Goal: Task Accomplishment & Management: Manage account settings

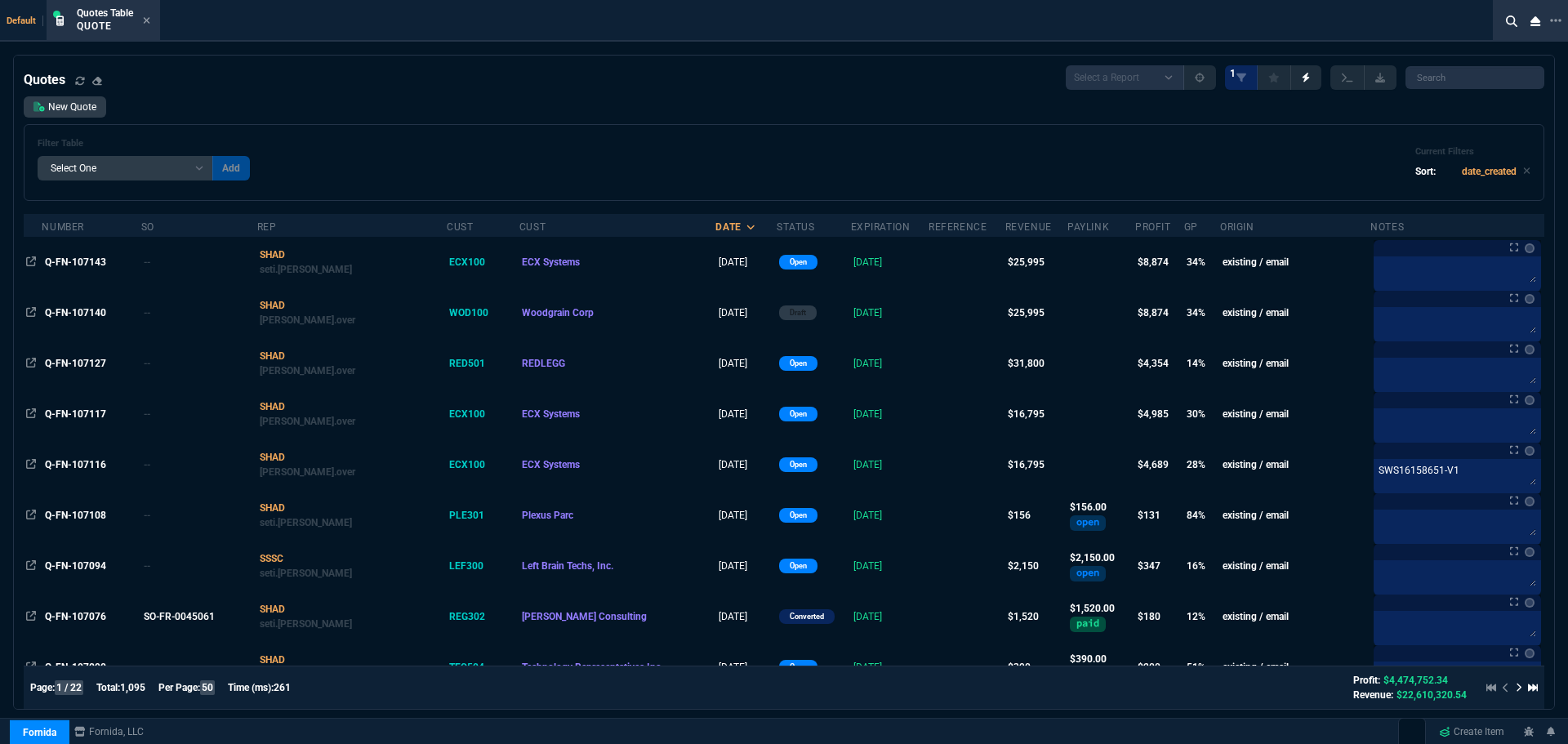
select select "4: SHAD"
select select
click at [1456, 81] on input "search" at bounding box center [1476, 77] width 139 height 23
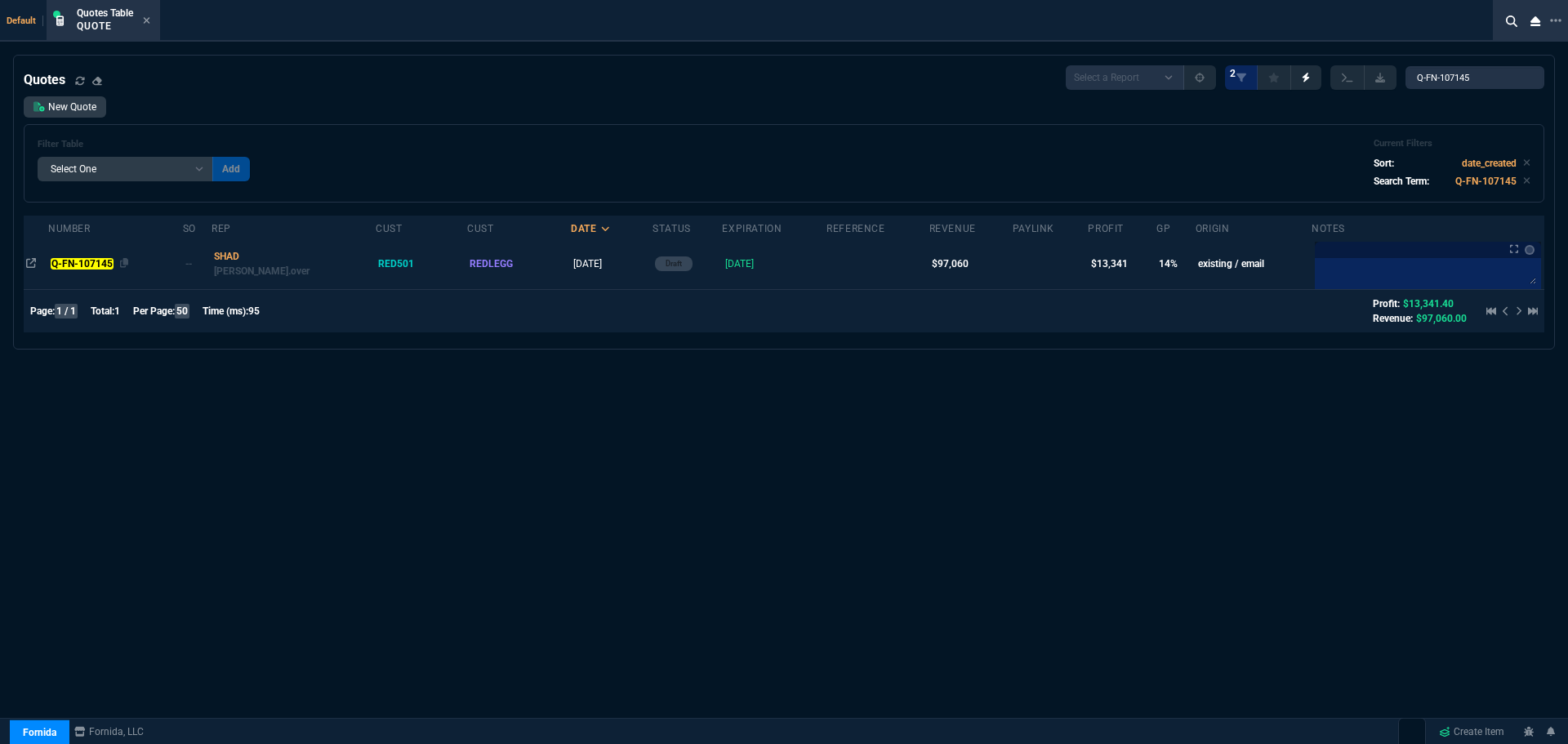
type input "Q-FN-107145"
click at [92, 268] on mark "Q-FN-107145" at bounding box center [81, 264] width 62 height 12
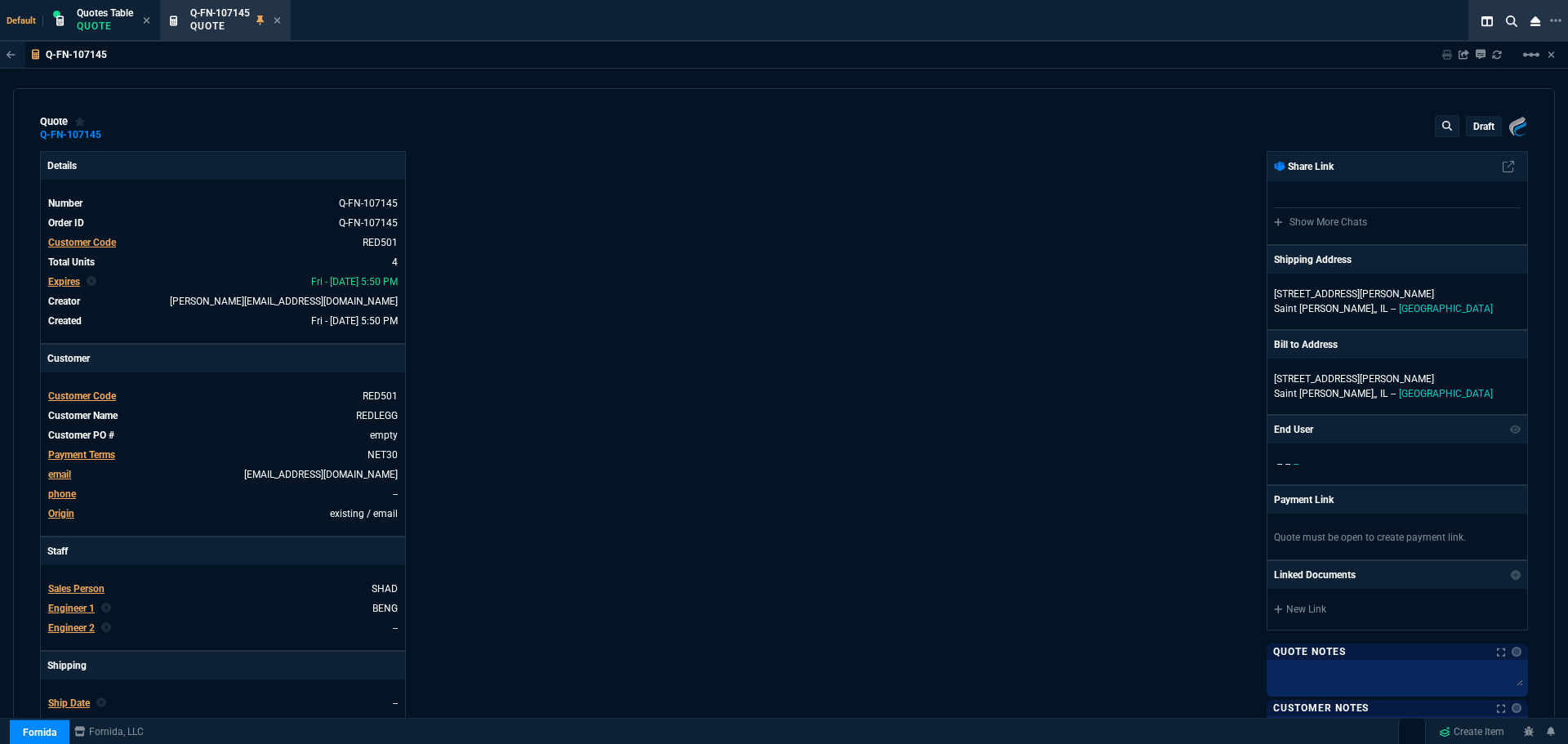
type input "18"
type input "4426"
type input "69"
click at [1474, 129] on p "draft" at bounding box center [1483, 127] width 21 height 13
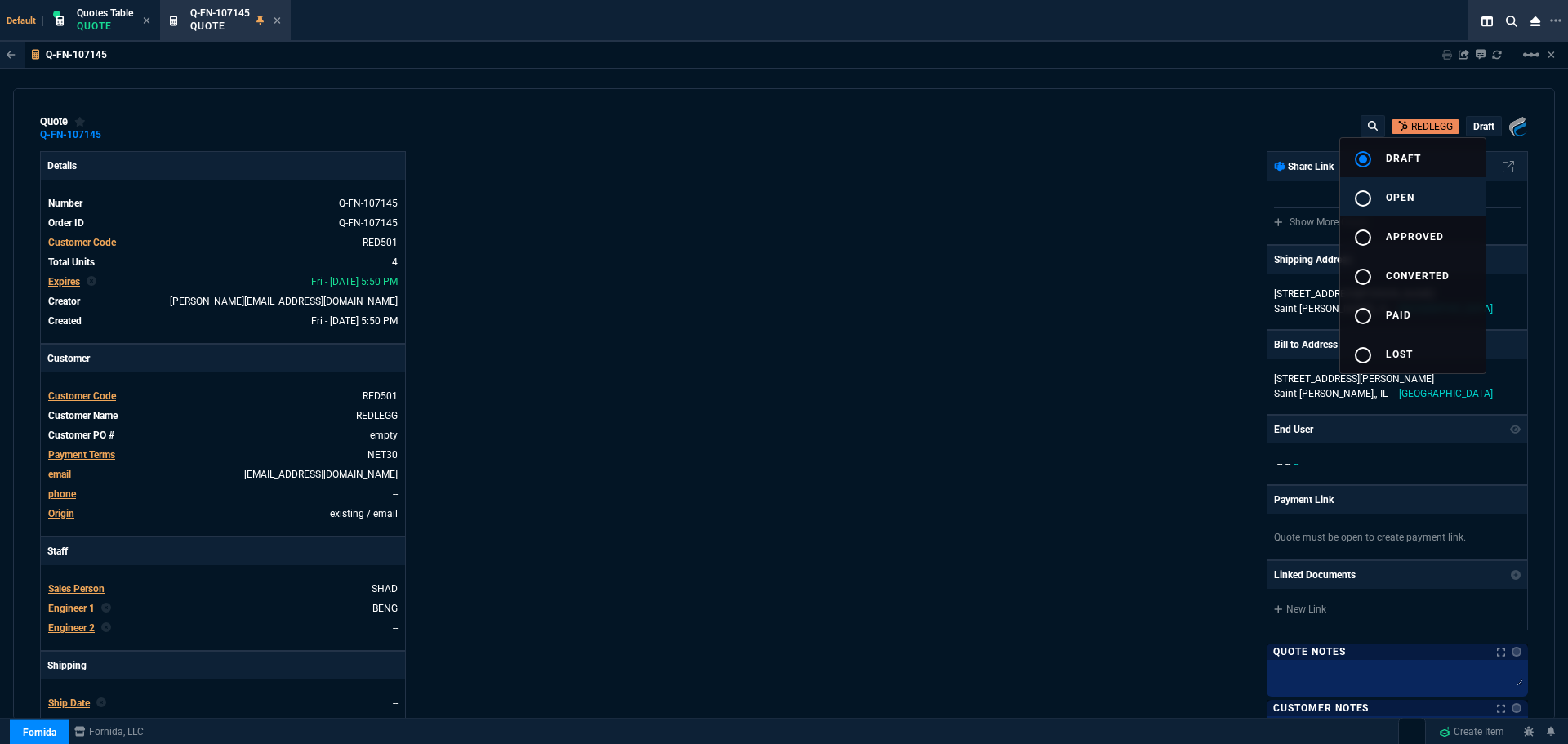
click at [1380, 197] on div "radio_button_unchecked" at bounding box center [1369, 198] width 33 height 19
click at [852, 306] on div at bounding box center [784, 372] width 1568 height 744
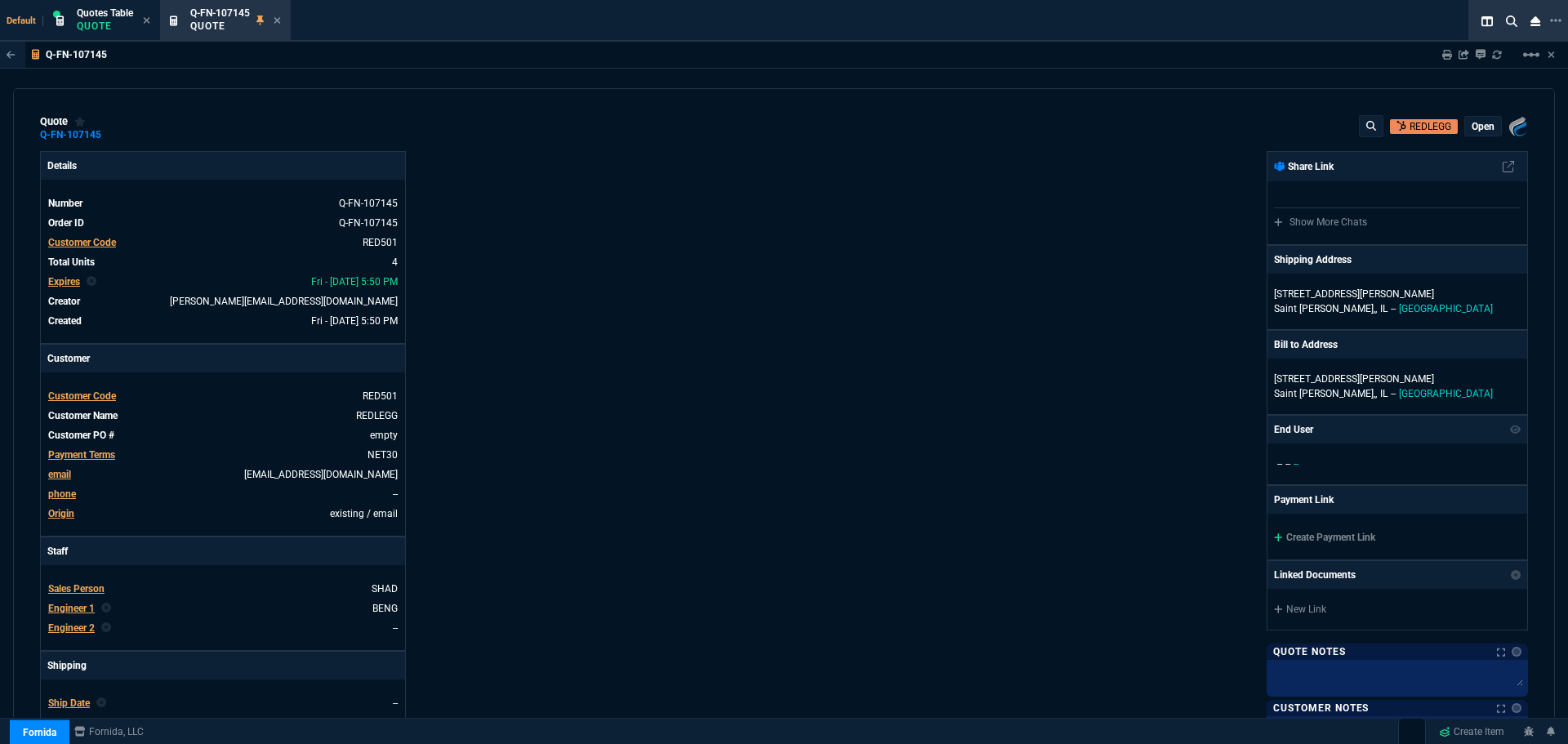
type input "18"
type input "4426"
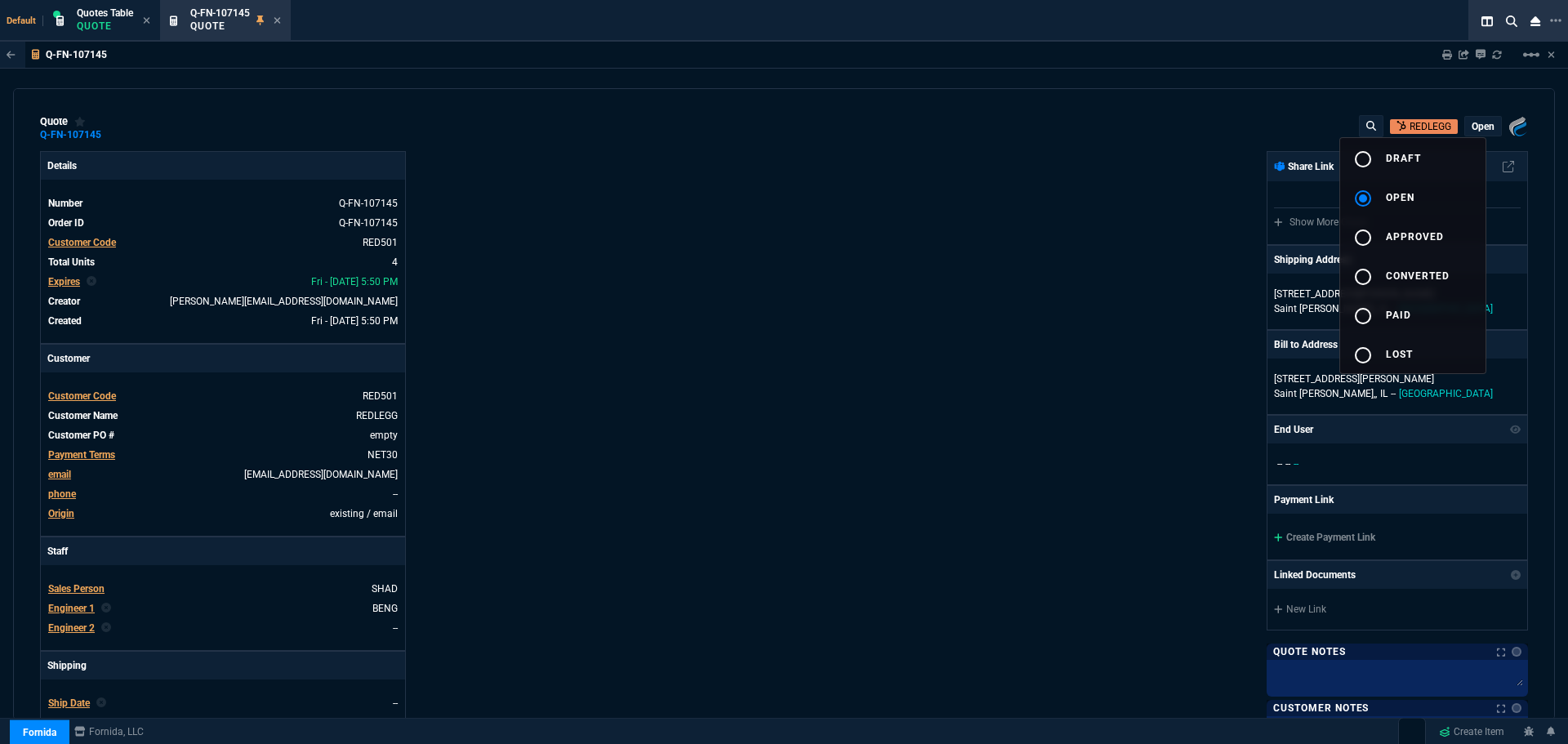
type input "69"
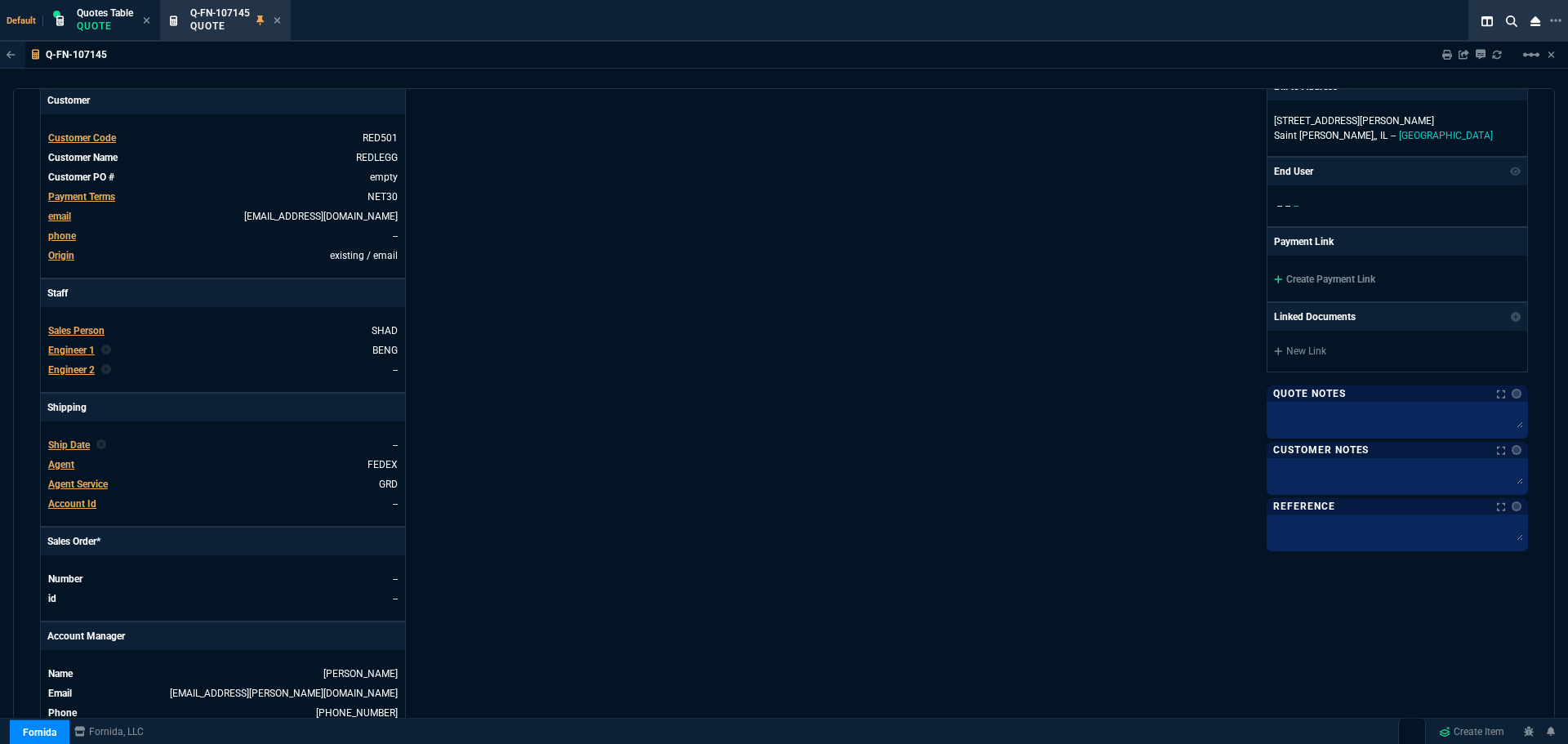
scroll to position [572, 0]
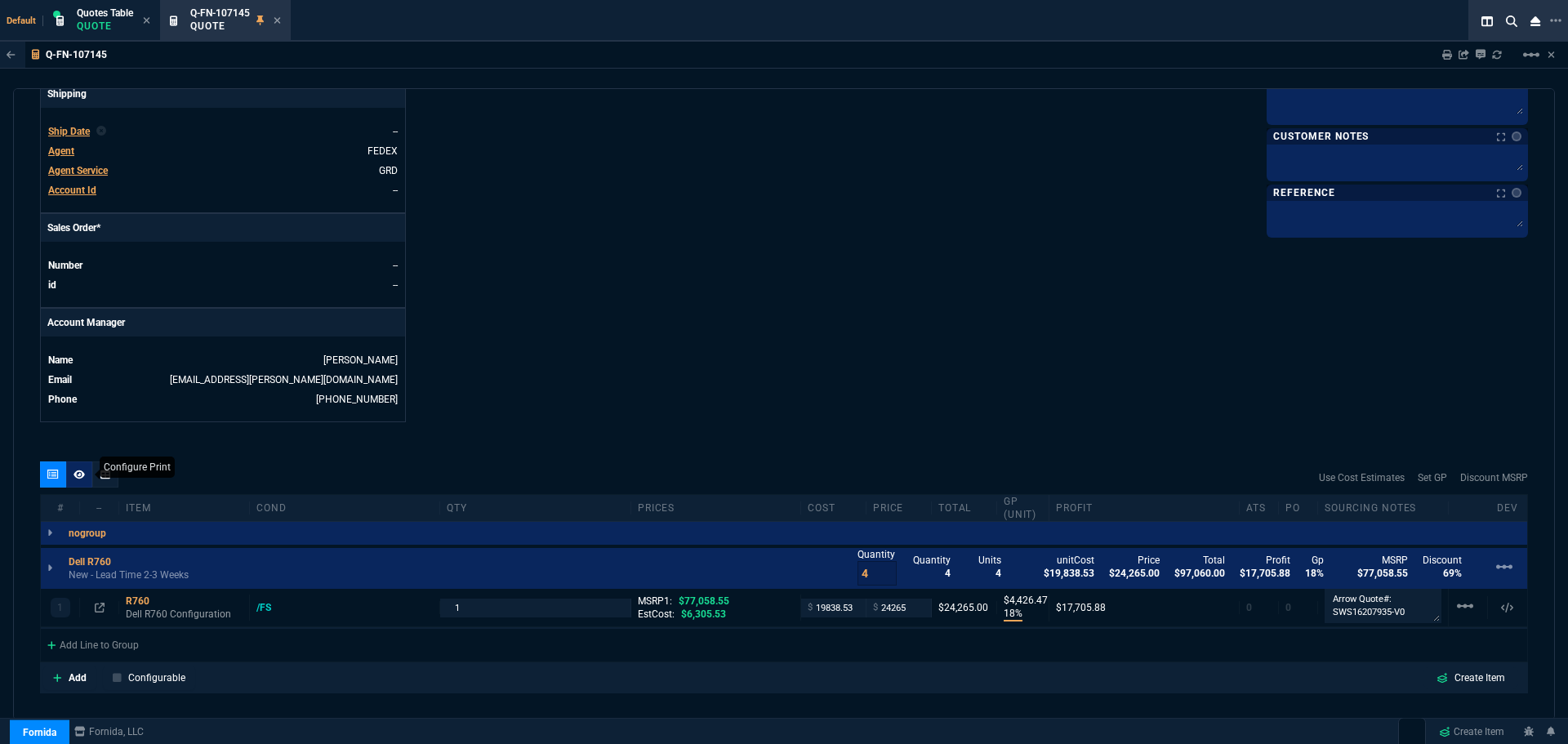
click at [76, 477] on icon at bounding box center [80, 474] width 12 height 9
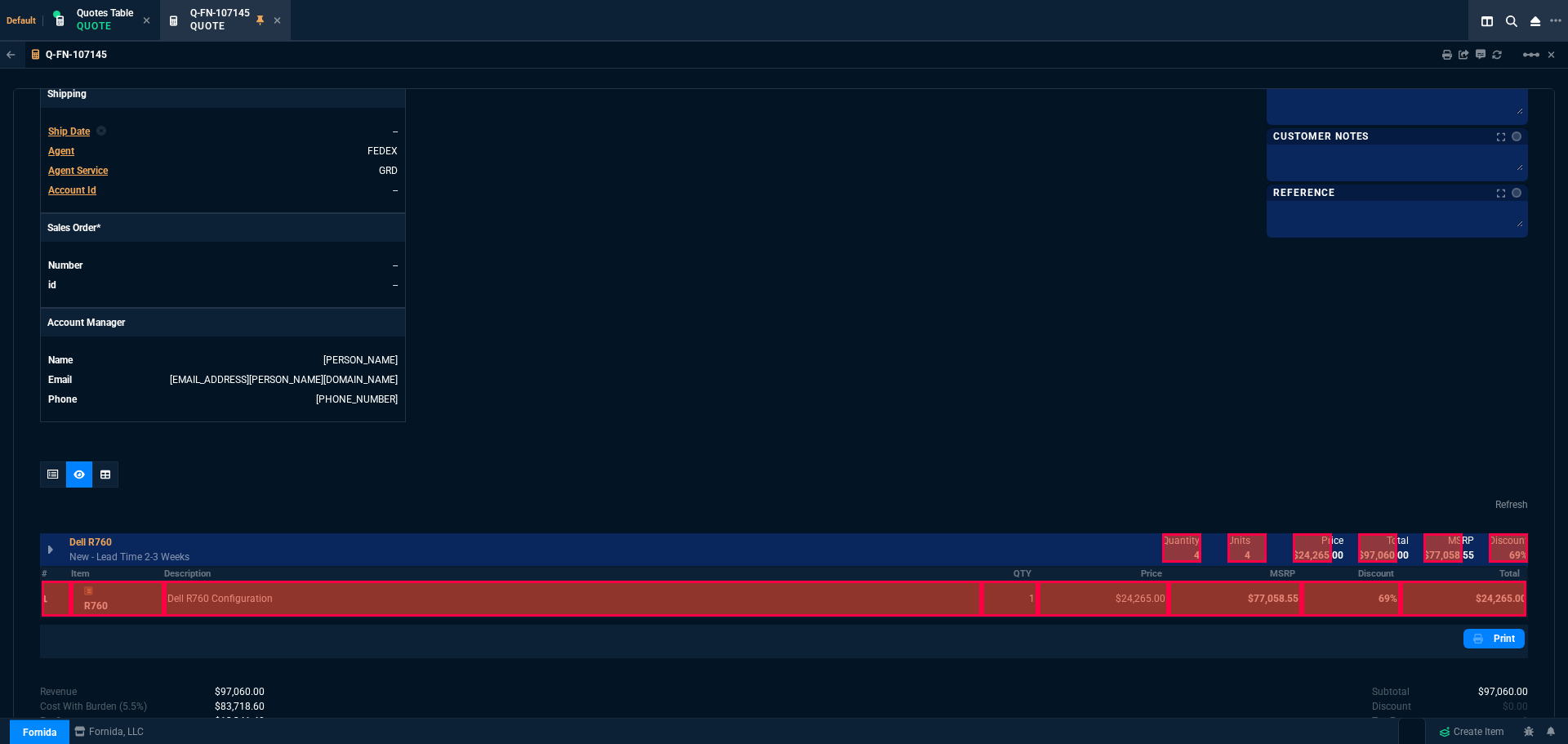
click at [206, 603] on div at bounding box center [573, 598] width 818 height 36
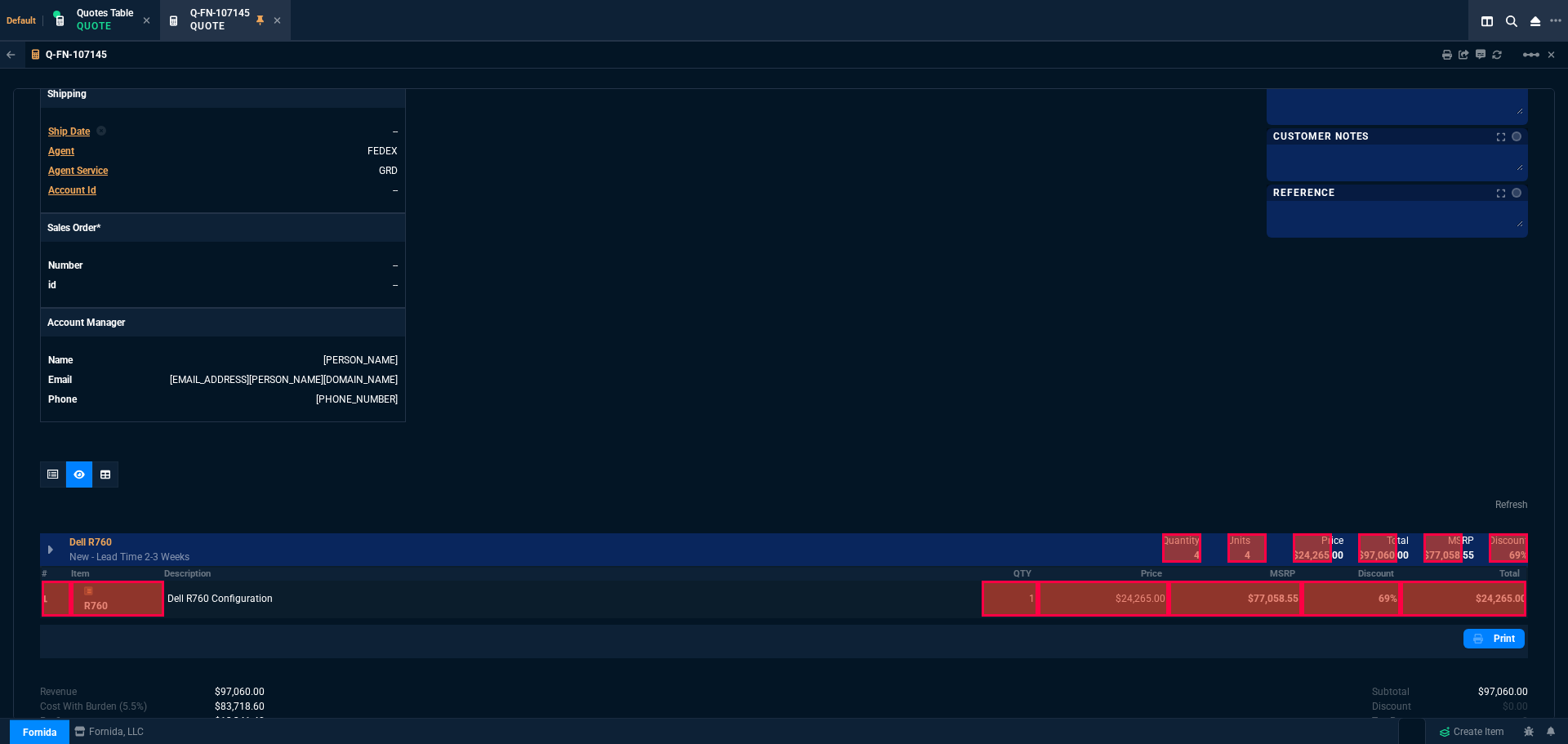
click at [1009, 599] on div at bounding box center [1010, 598] width 57 height 36
click at [1081, 596] on div at bounding box center [1104, 598] width 131 height 36
click at [1180, 556] on div at bounding box center [1182, 548] width 39 height 29
click at [1307, 551] on div at bounding box center [1312, 548] width 39 height 29
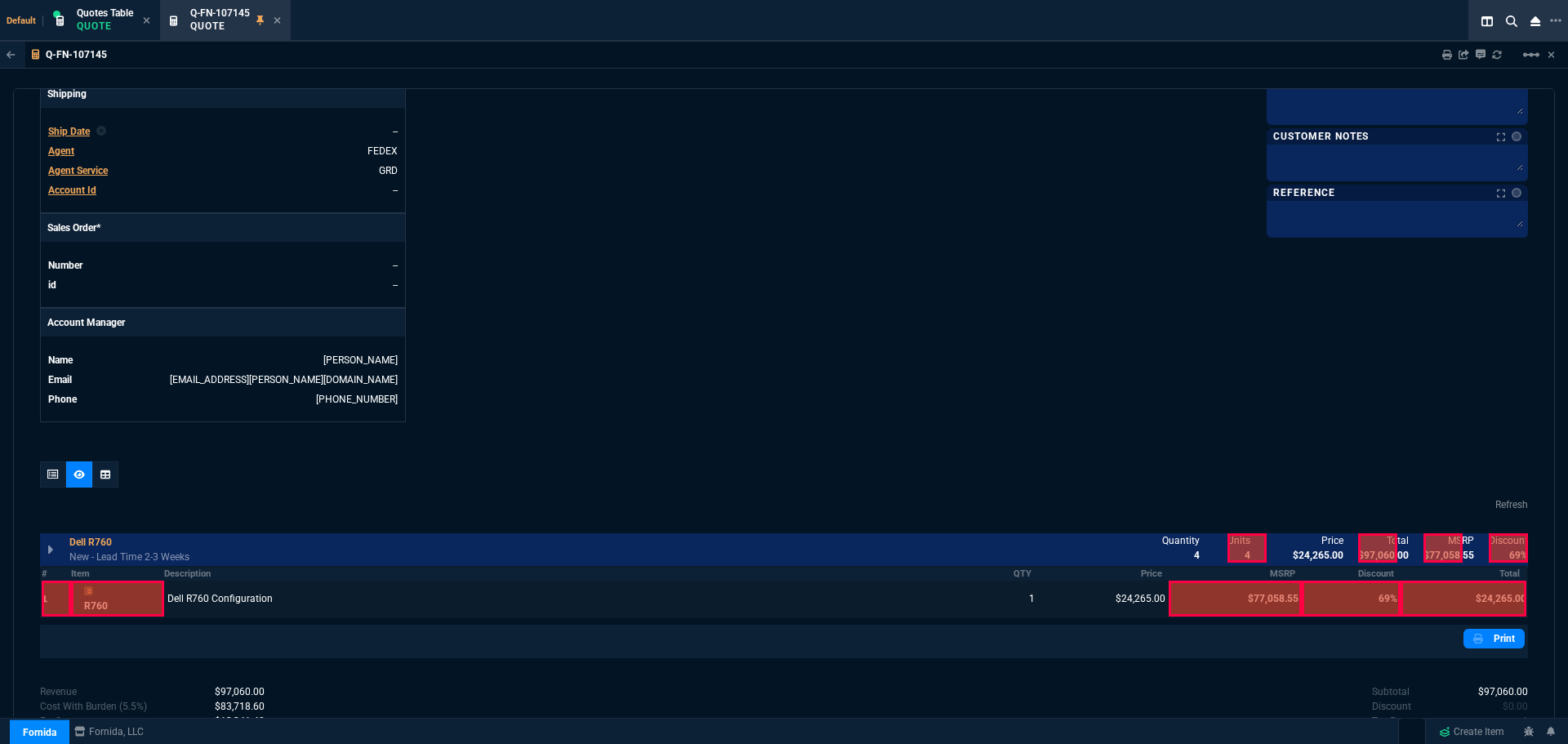
click at [1368, 543] on div at bounding box center [1378, 548] width 39 height 29
click at [1499, 636] on link "Print" at bounding box center [1494, 638] width 61 height 19
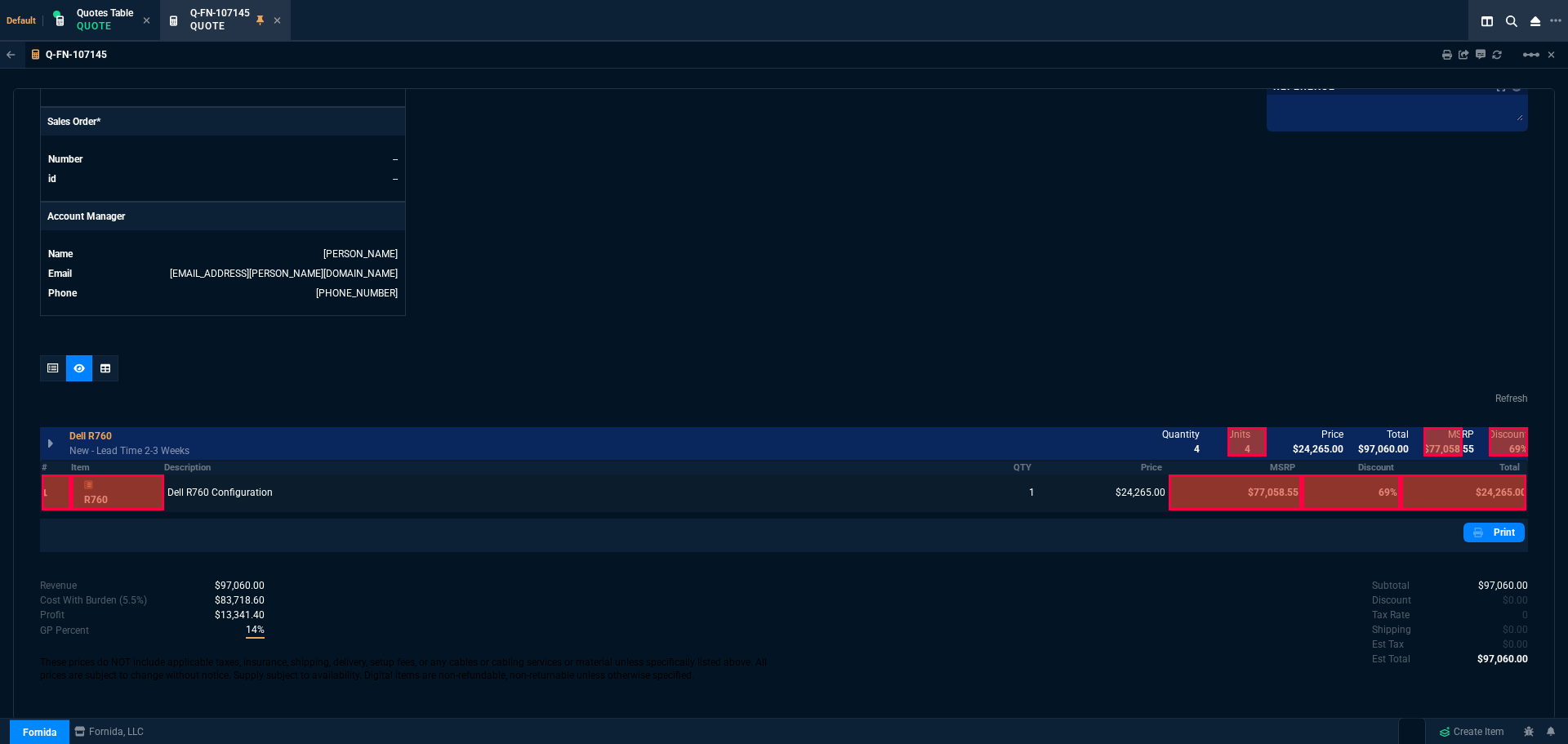
scroll to position [679, 0]
click at [98, 23] on p "Quote" at bounding box center [105, 26] width 56 height 13
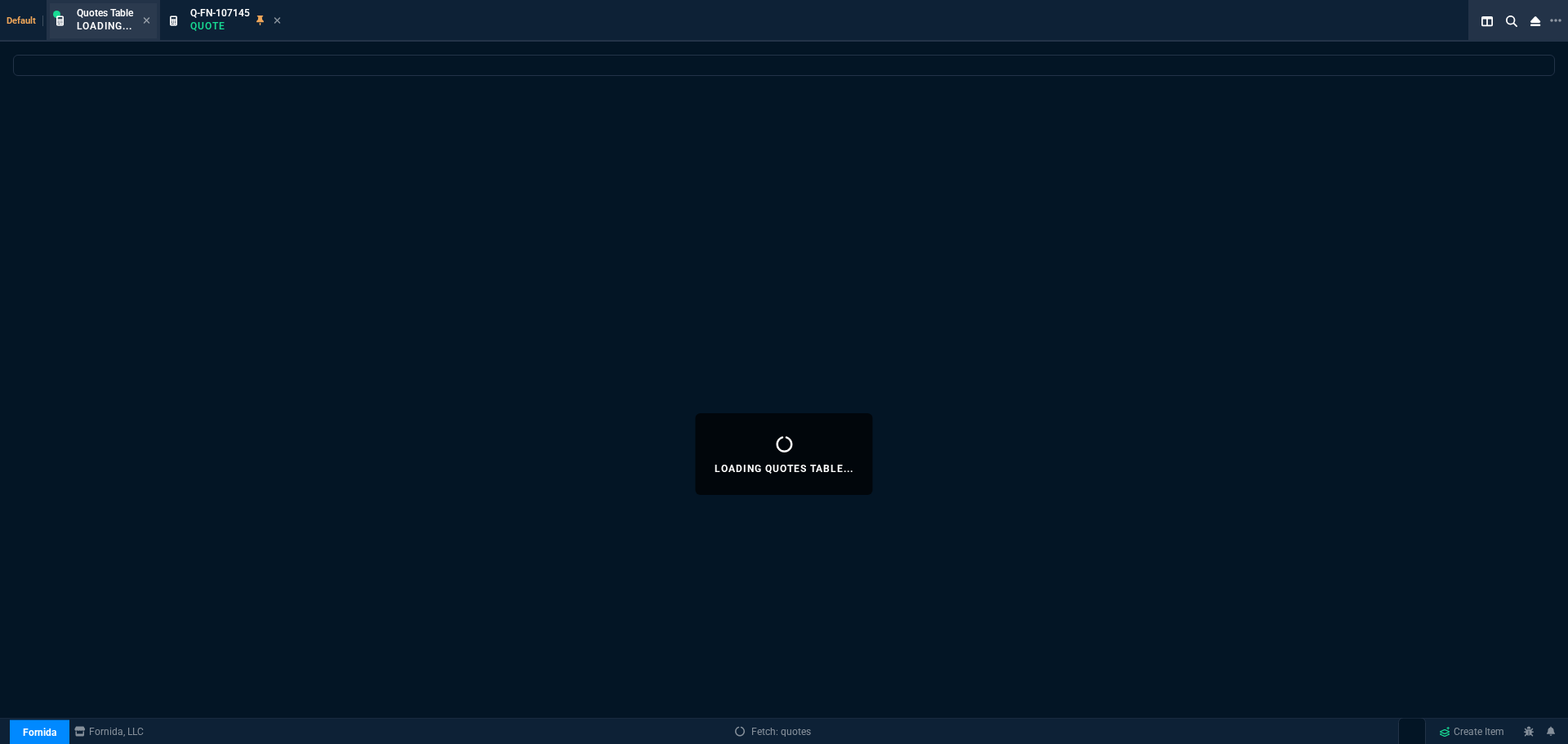
select select
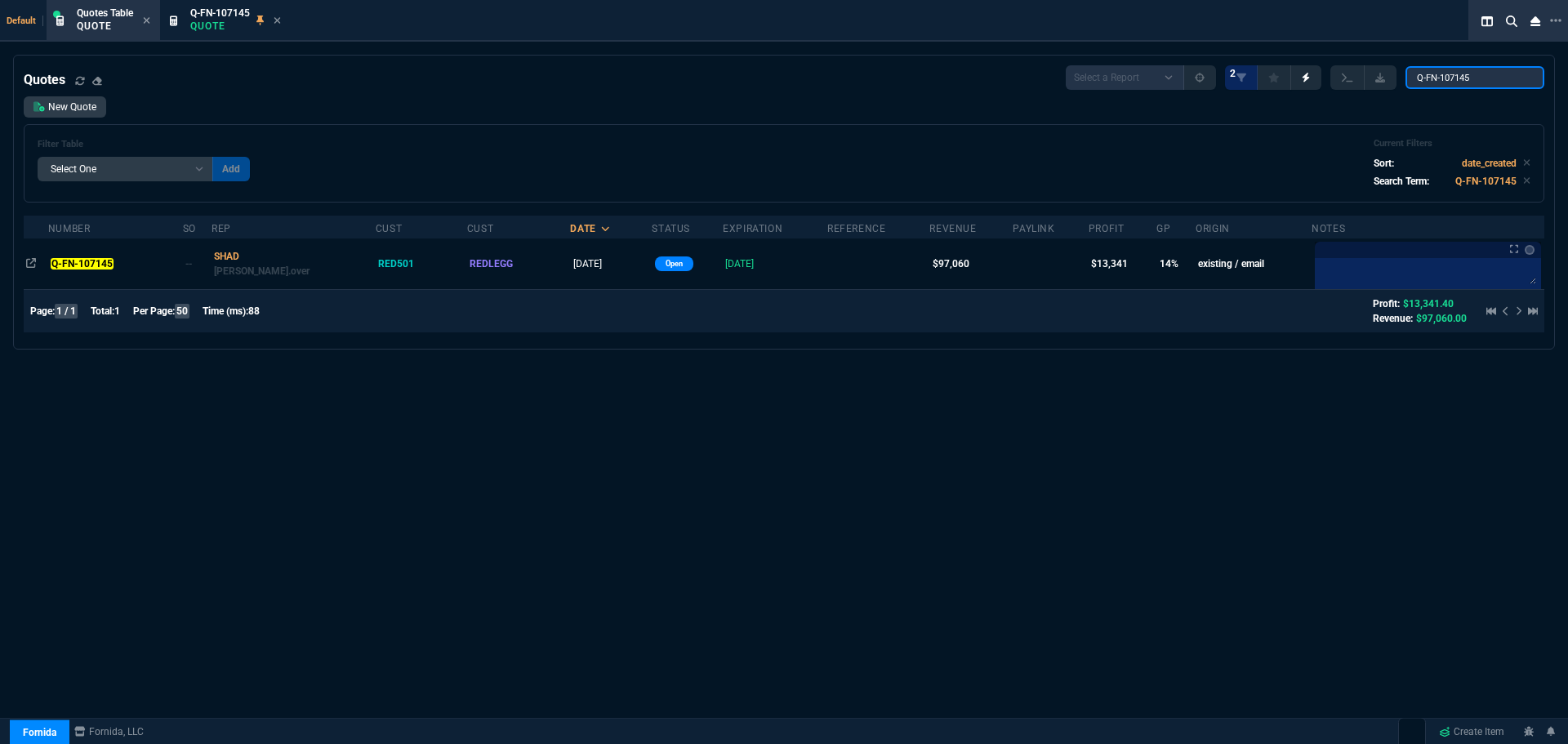
click at [1519, 78] on input "Q-FN-107145" at bounding box center [1476, 77] width 139 height 23
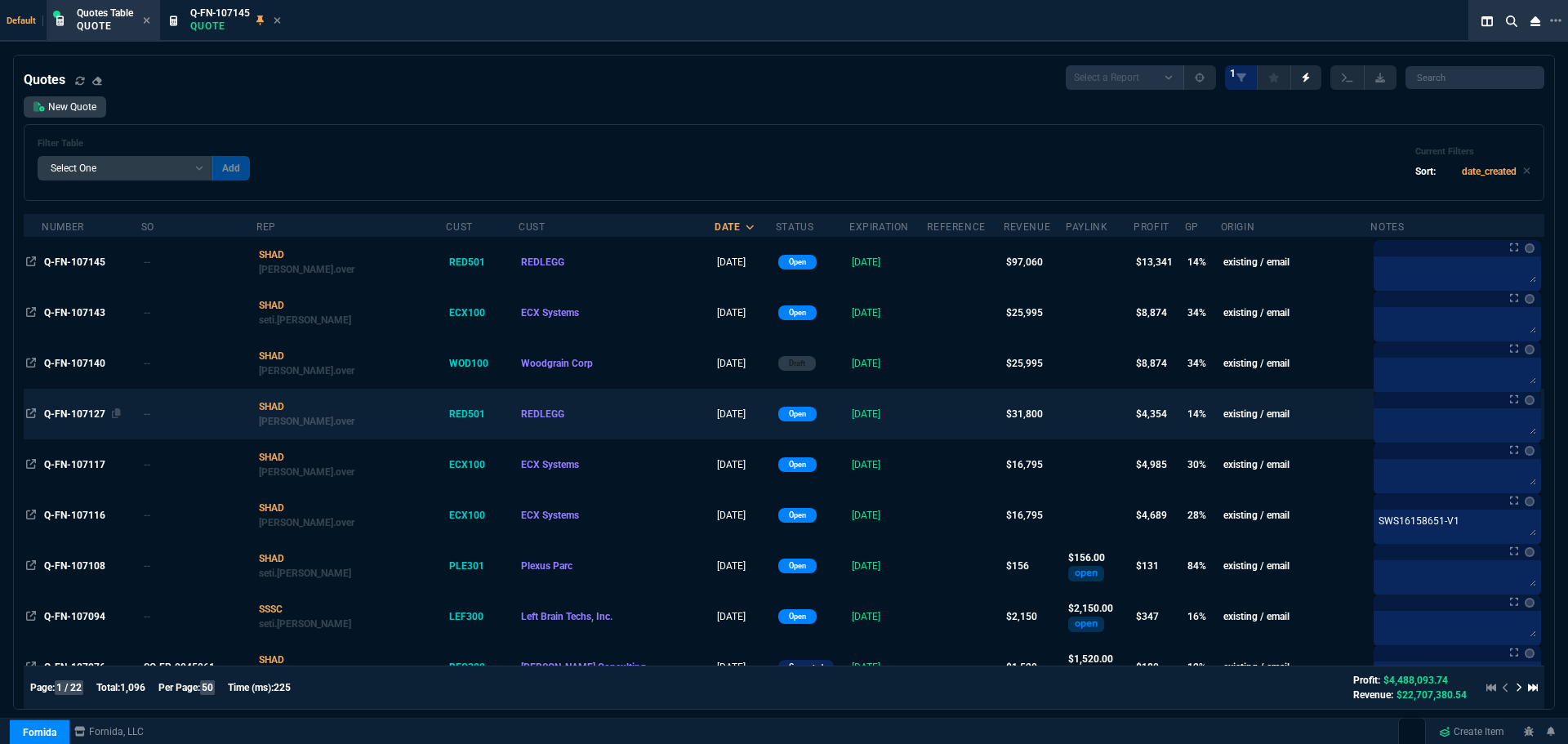
click at [74, 413] on span "Q-FN-107127" at bounding box center [75, 414] width 61 height 12
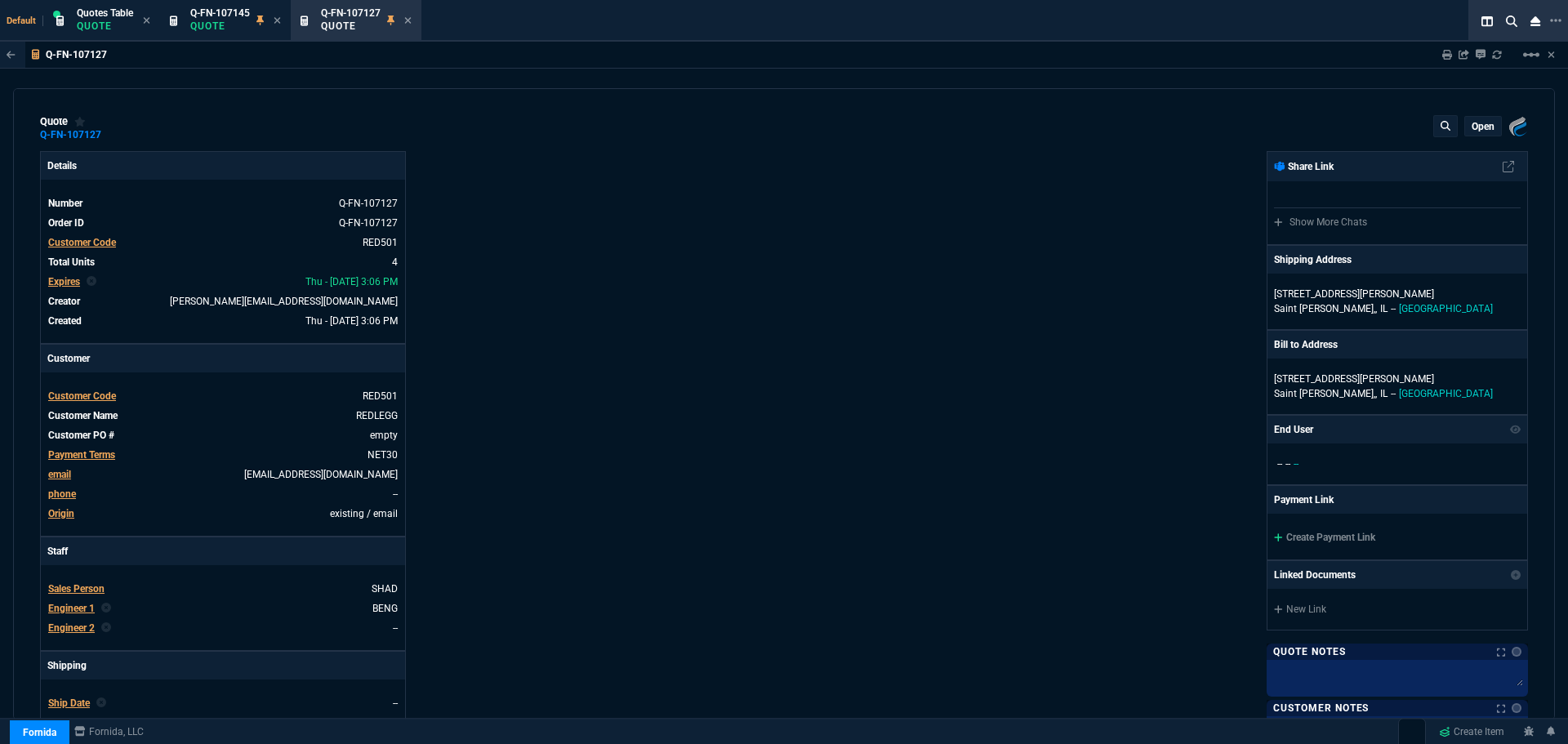
type input "18"
type input "1446"
type input "70"
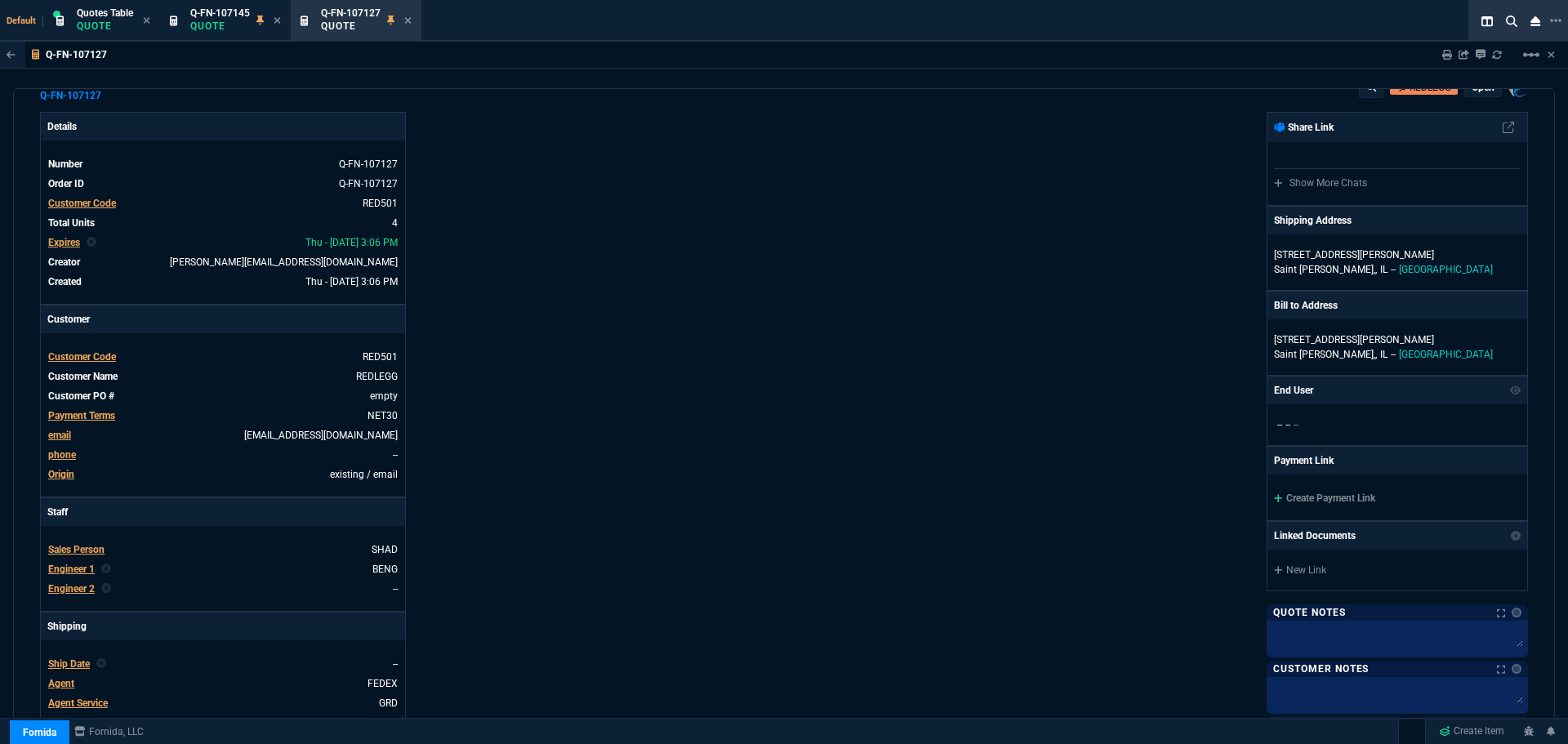
scroll to position [0, 0]
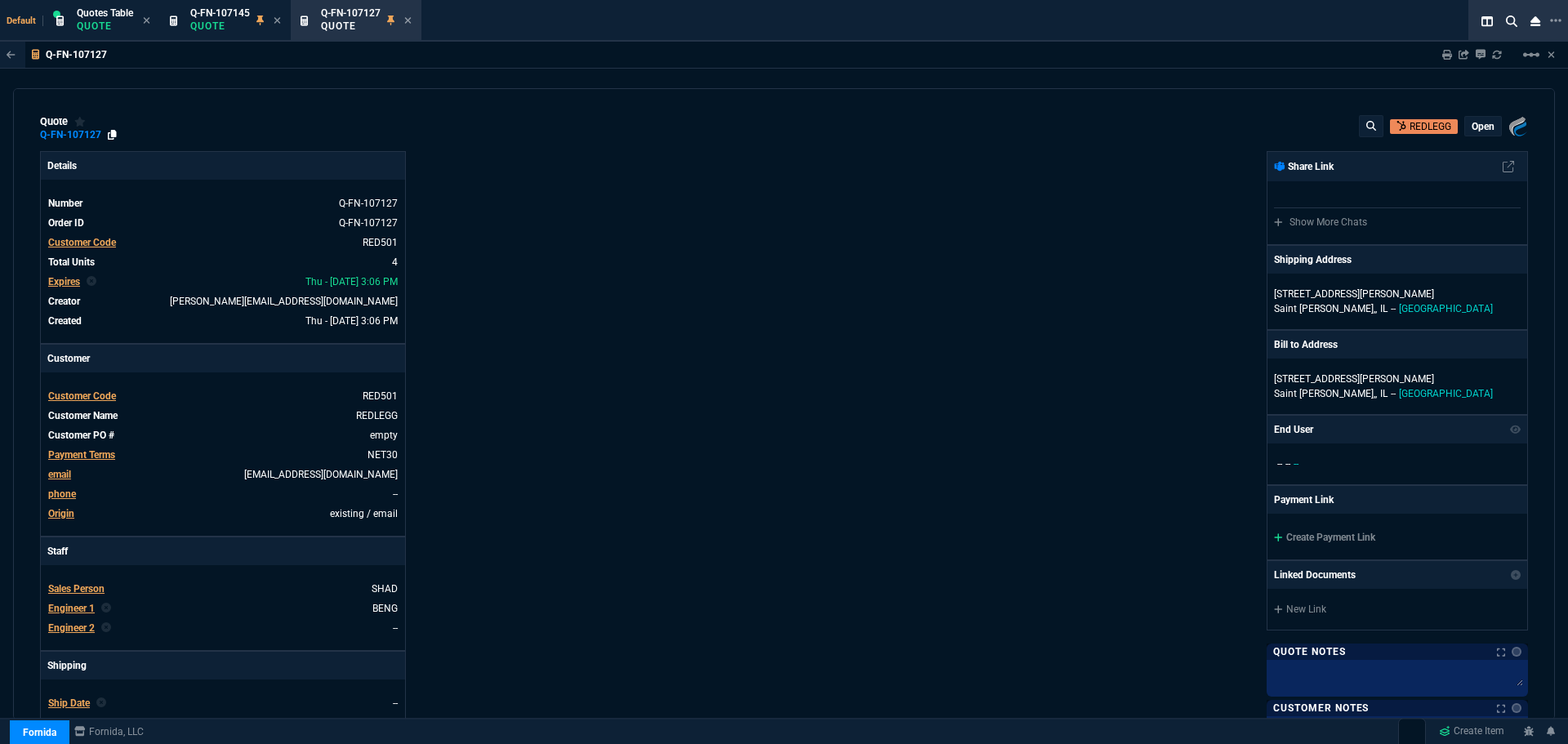
click at [111, 134] on icon at bounding box center [112, 135] width 9 height 10
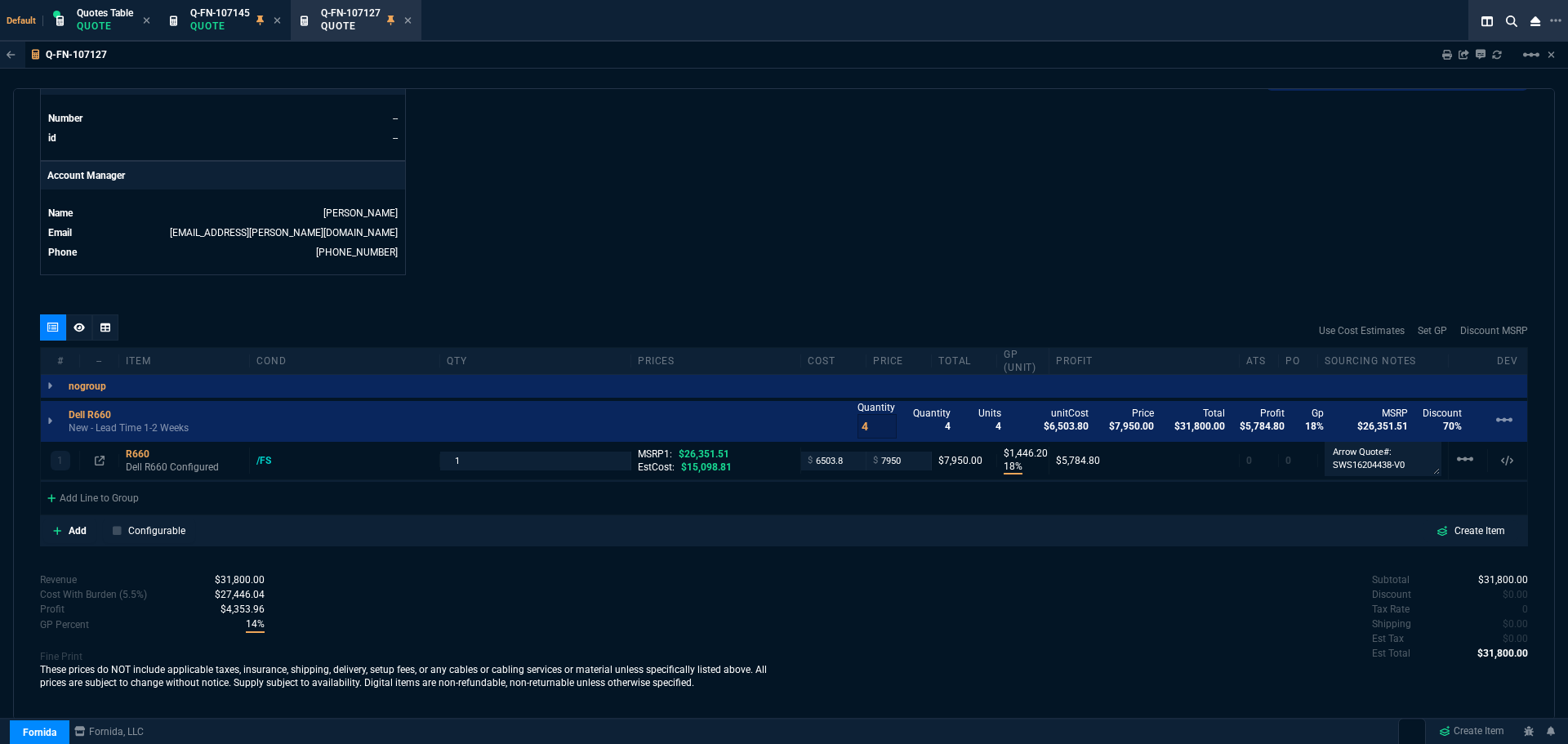
scroll to position [721, 0]
click at [77, 327] on icon at bounding box center [80, 325] width 12 height 9
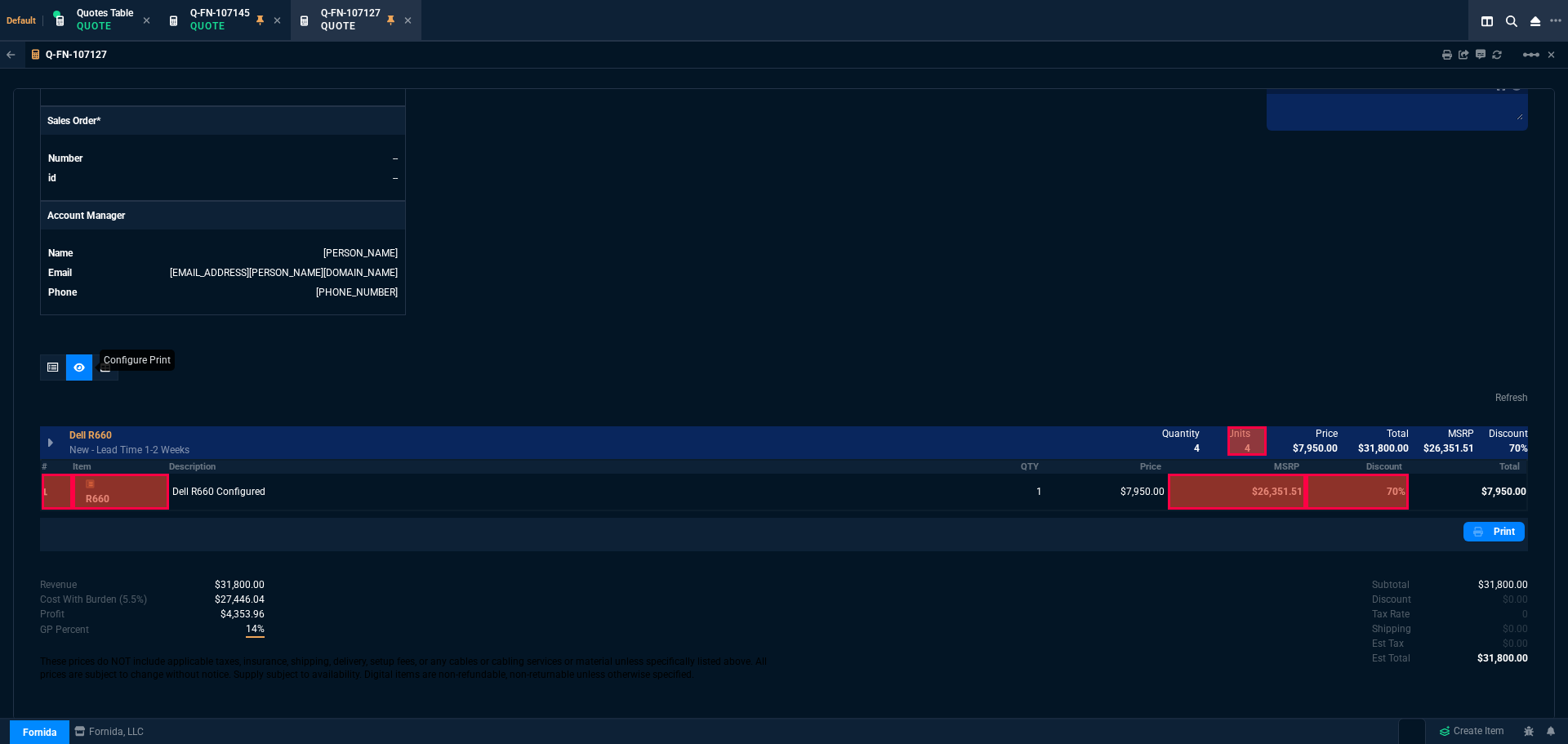
scroll to position [679, 0]
click at [1484, 538] on link "Print" at bounding box center [1494, 531] width 61 height 19
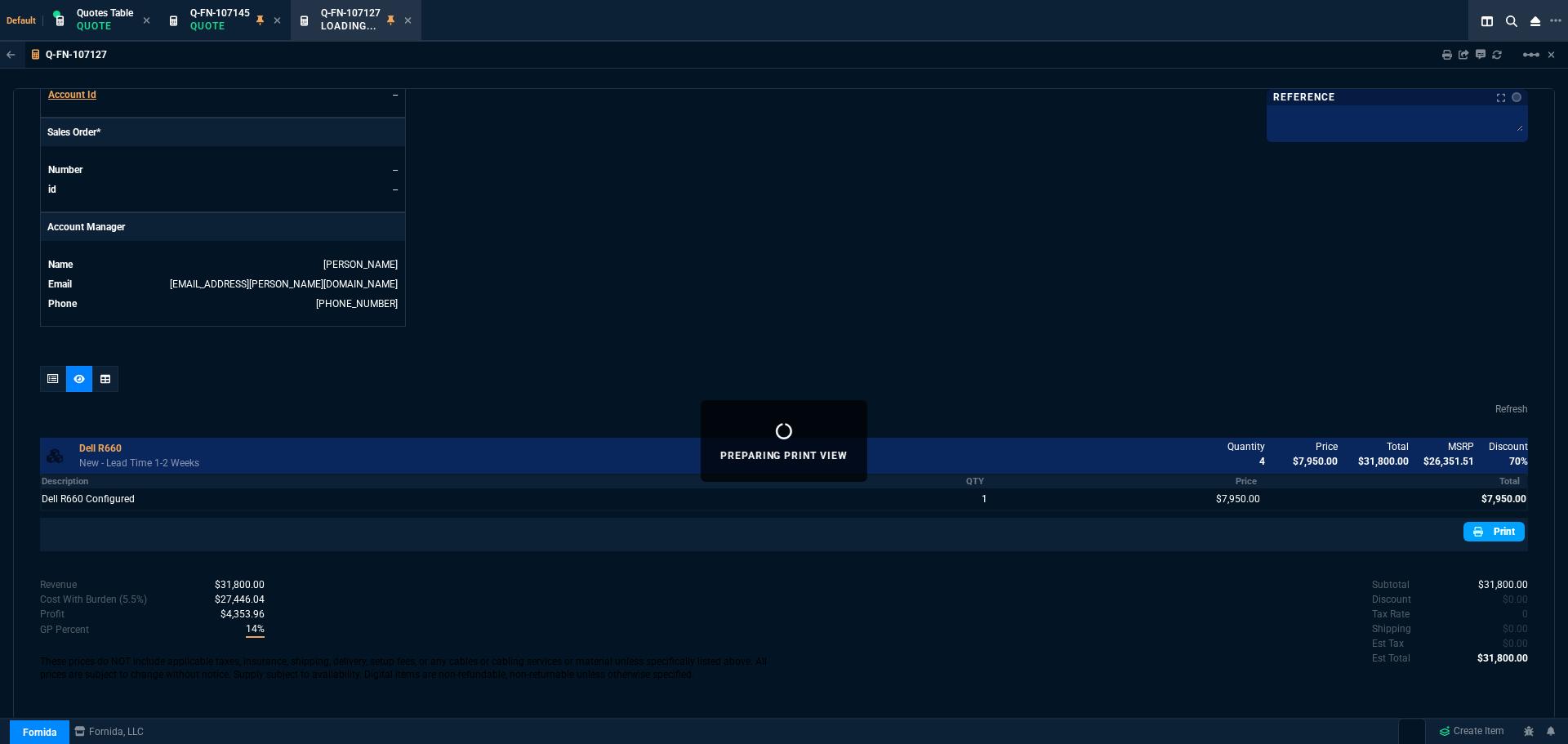
scroll to position [667, 0]
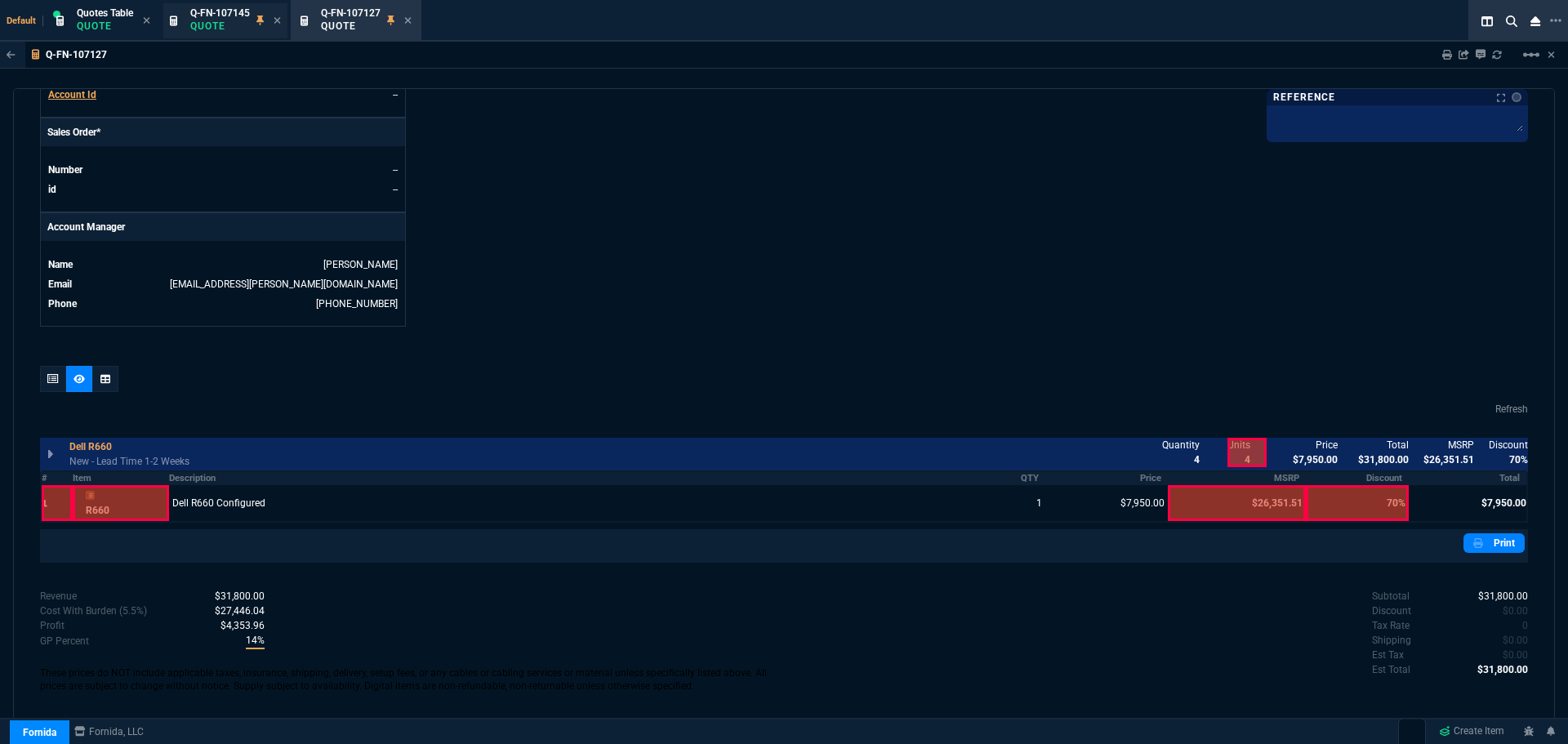
click at [224, 19] on p "Quote" at bounding box center [220, 26] width 60 height 13
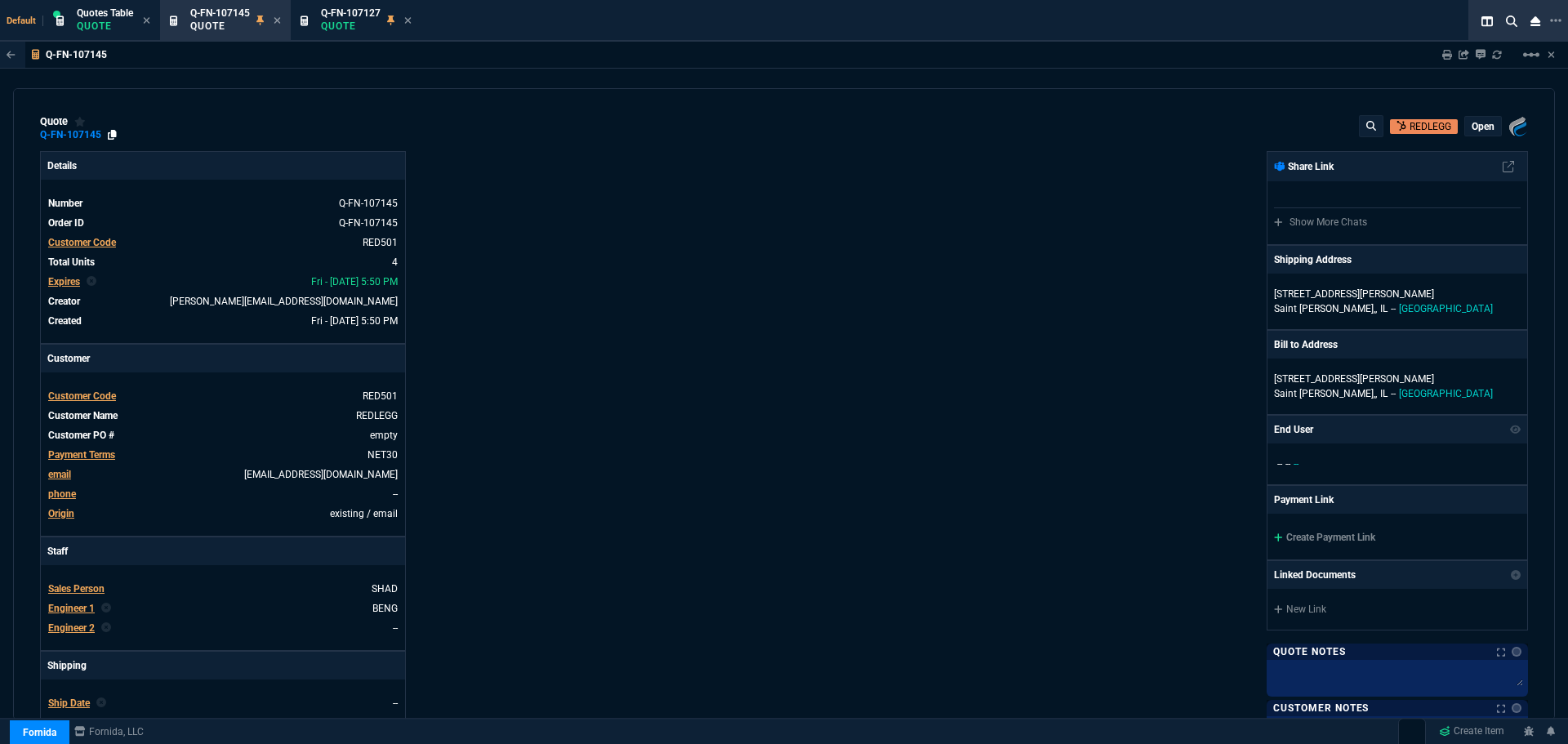
click at [112, 136] on icon at bounding box center [112, 135] width 9 height 10
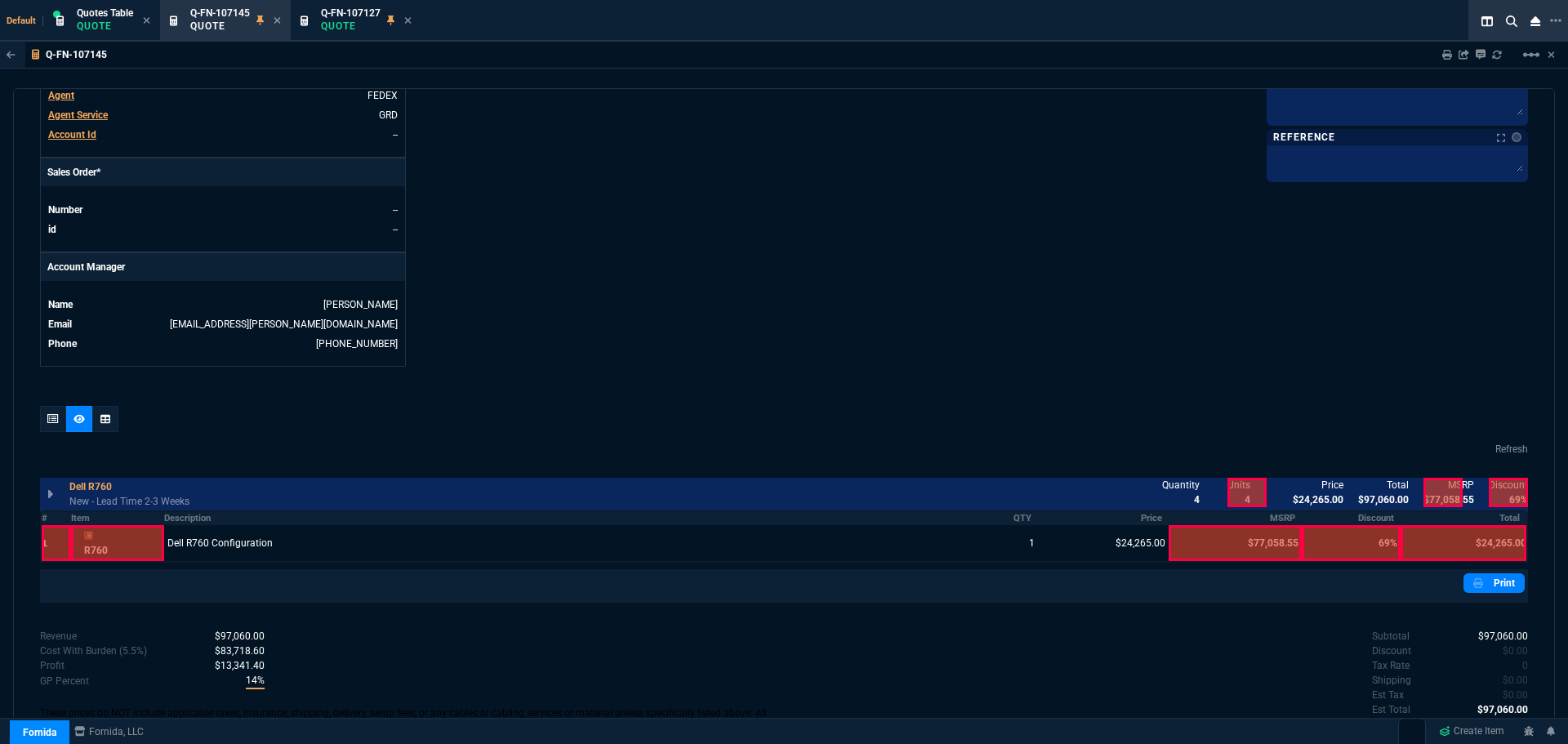
scroll to position [679, 0]
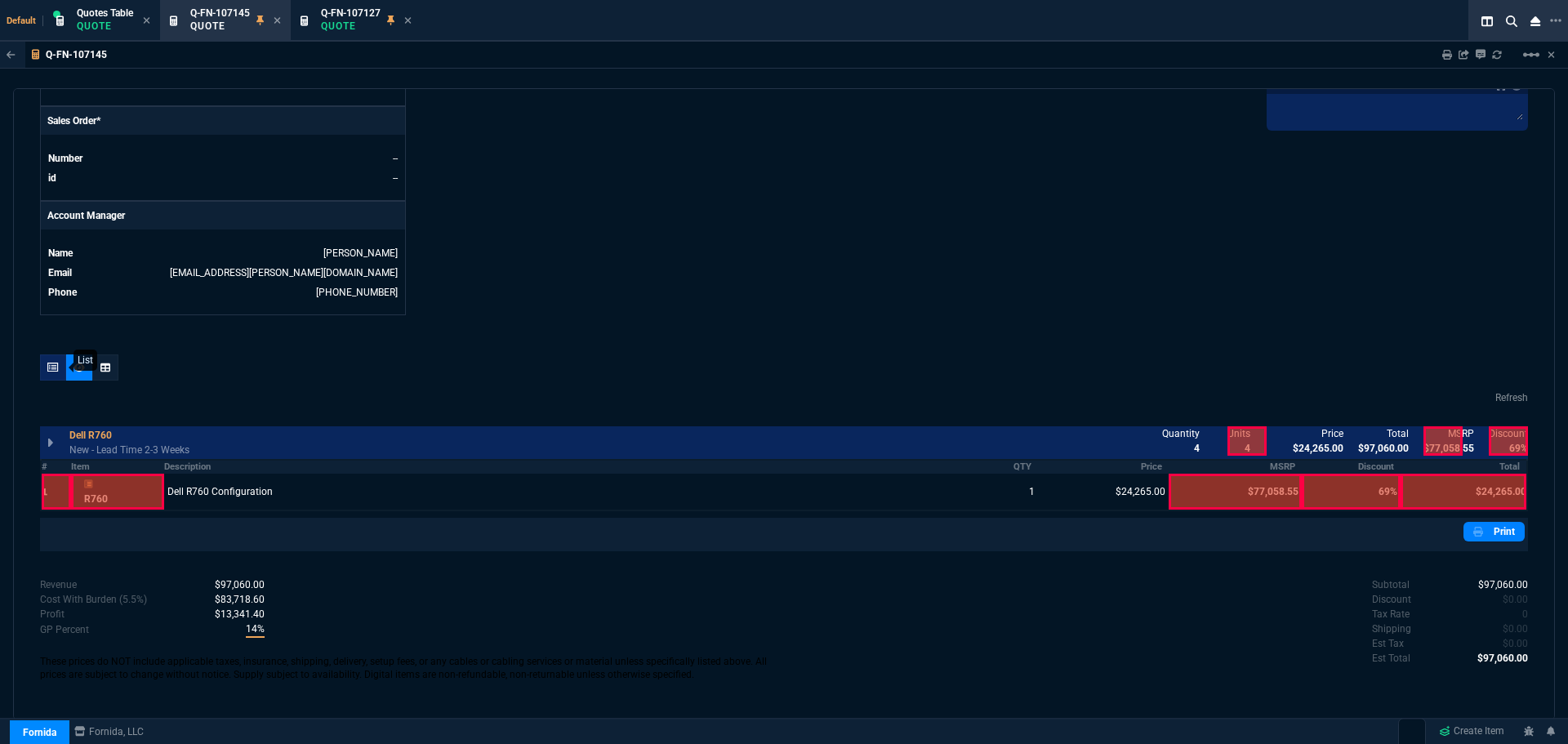
drag, startPoint x: 50, startPoint y: 368, endPoint x: 64, endPoint y: 368, distance: 14.0
click at [50, 368] on icon at bounding box center [53, 367] width 12 height 10
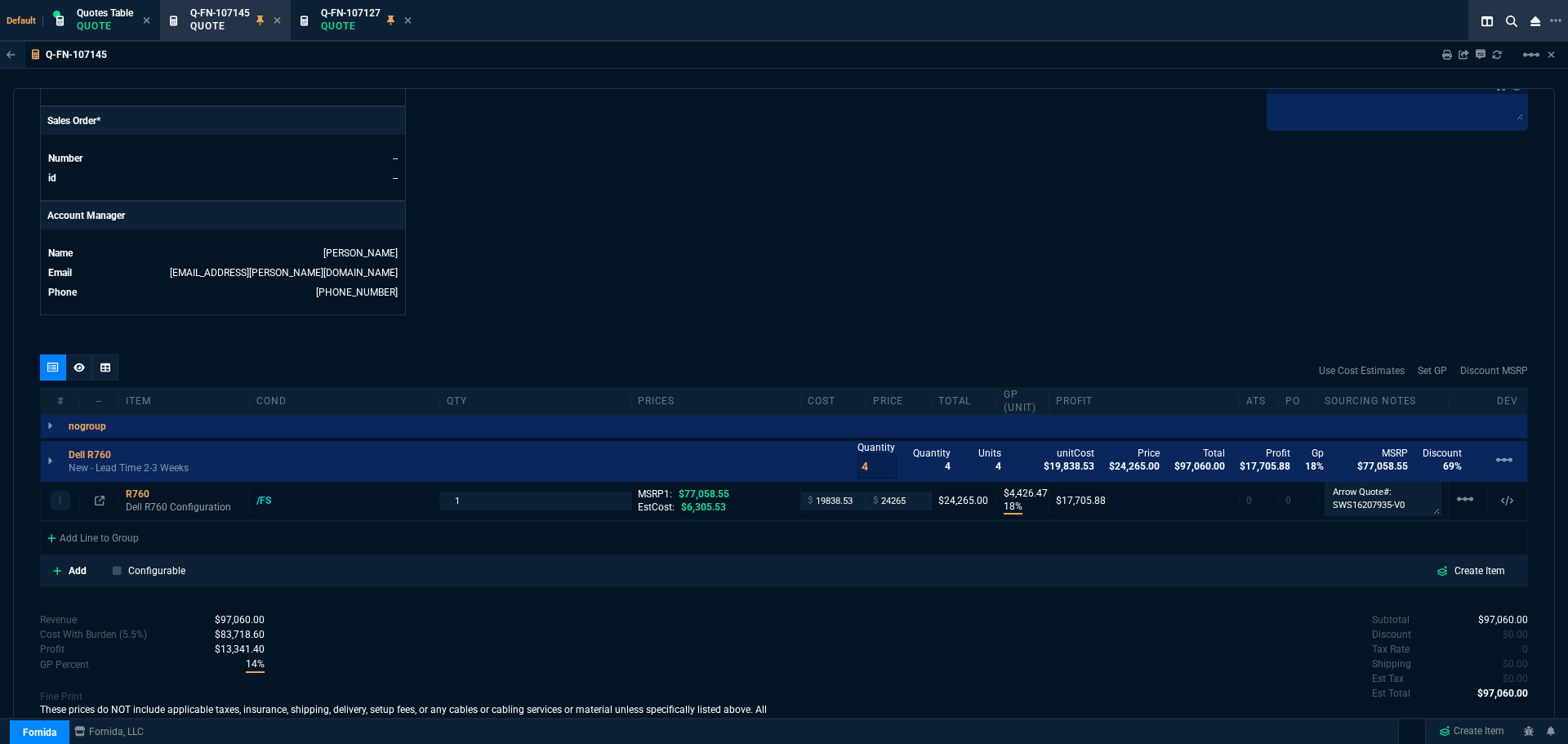
type input "18"
type input "4426"
type input "69"
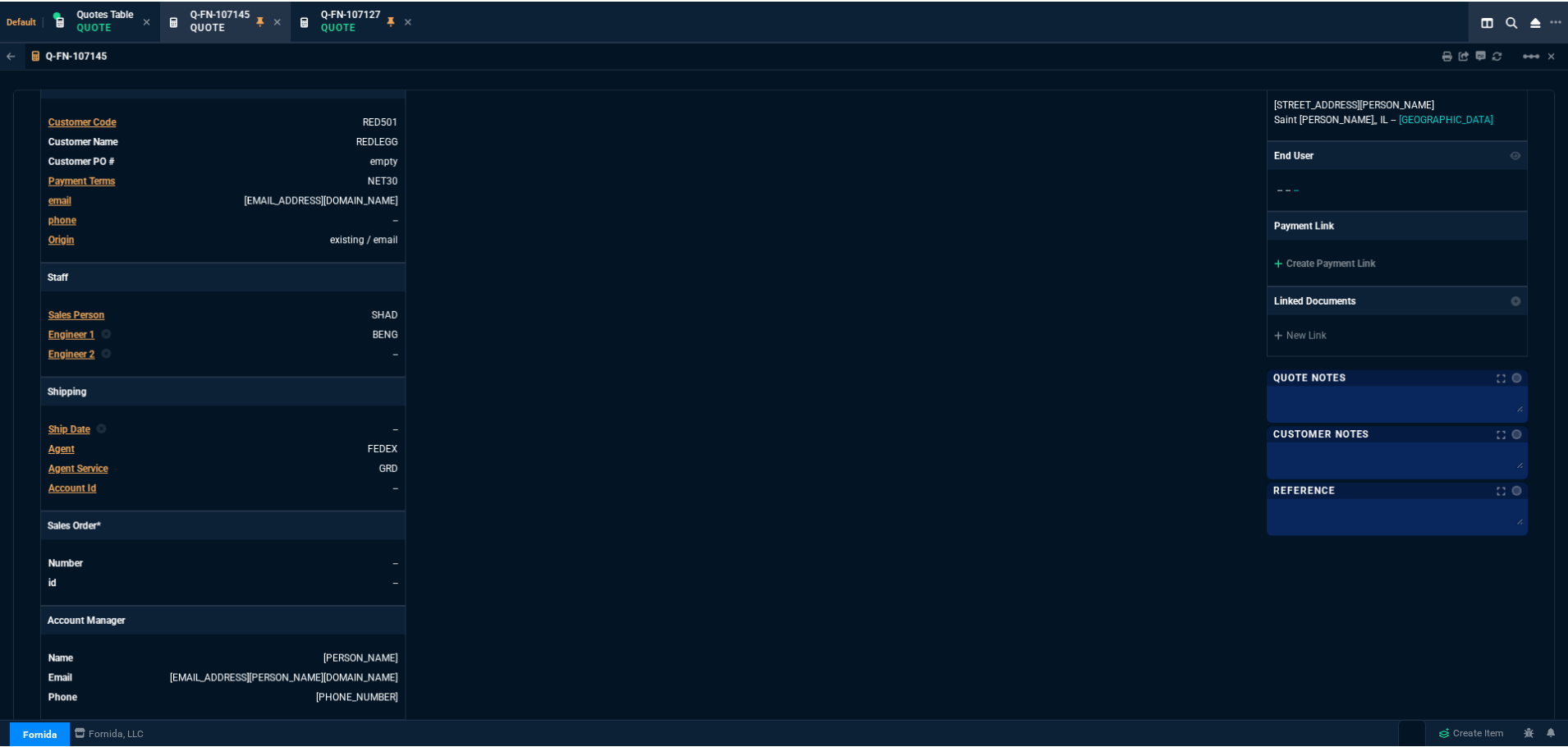
scroll to position [725, 0]
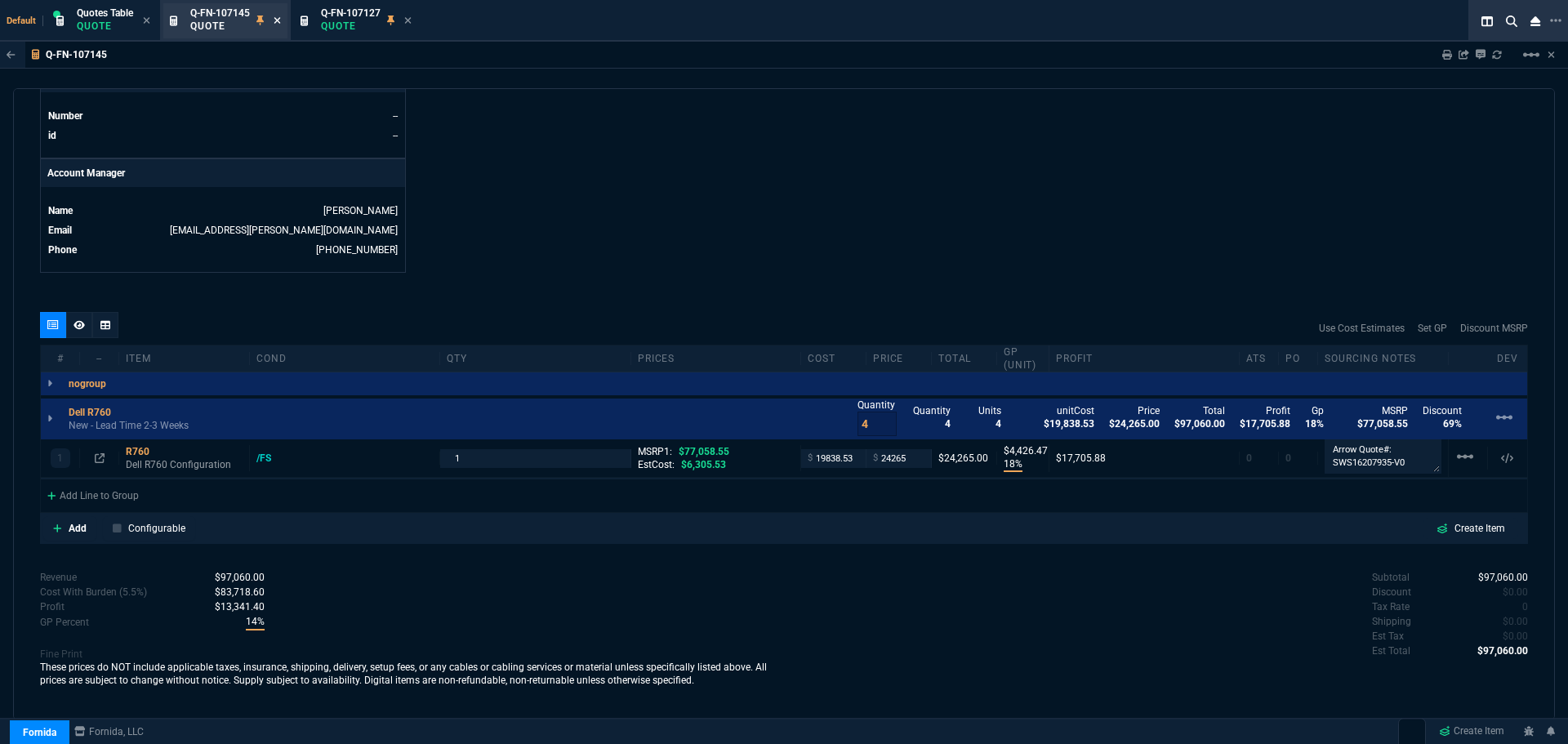
click at [278, 20] on icon at bounding box center [277, 20] width 8 height 10
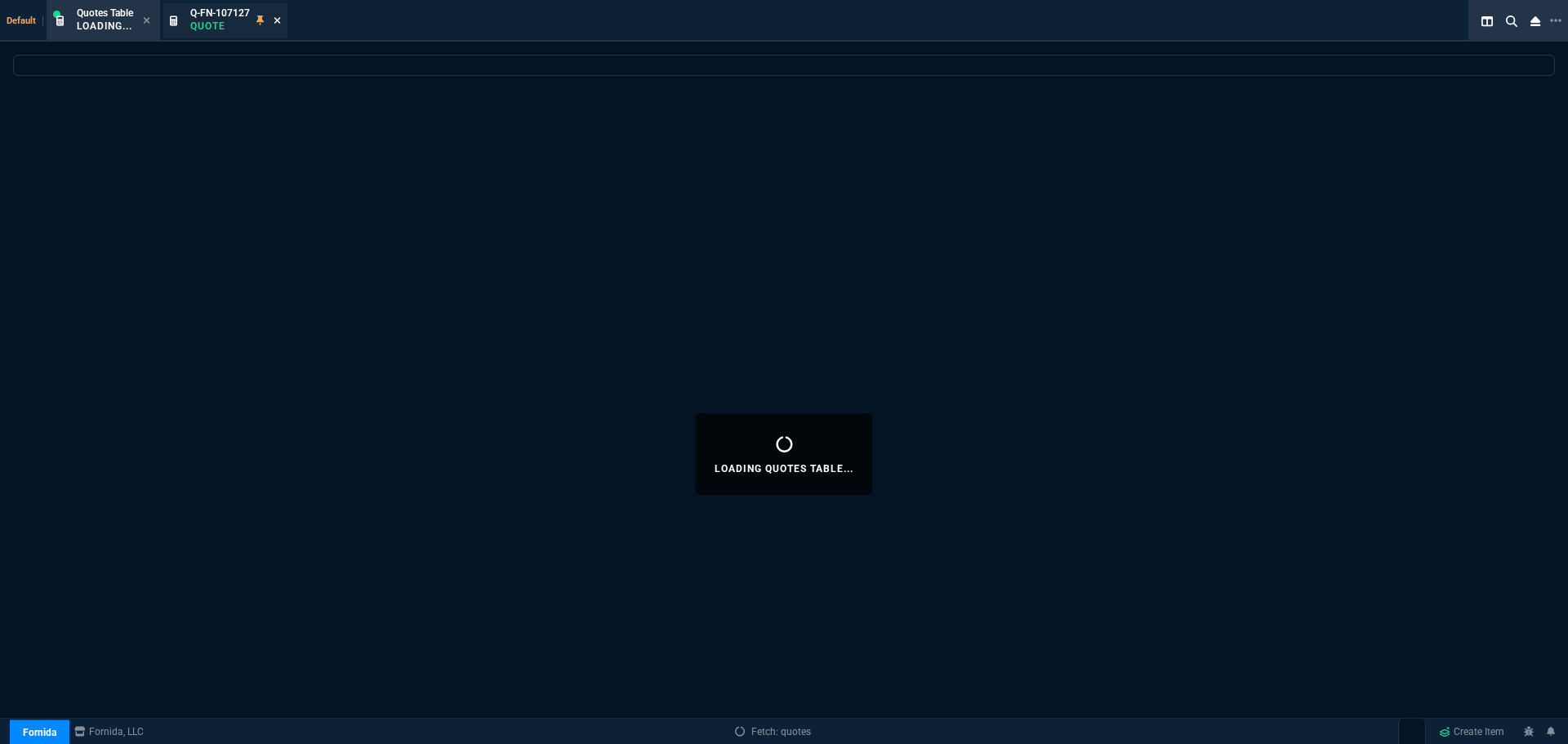
click at [278, 19] on icon at bounding box center [278, 20] width 7 height 7
select select
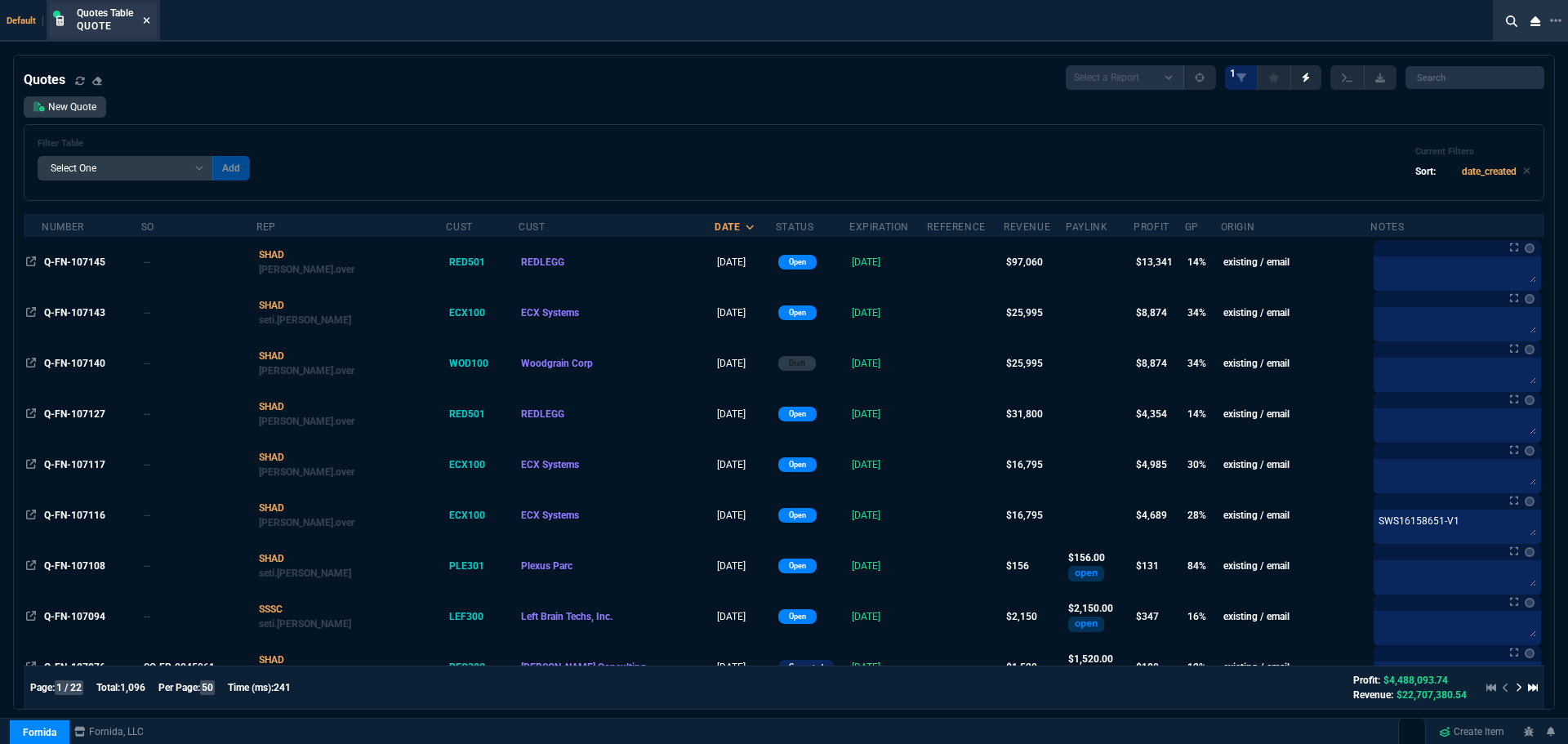
click at [145, 22] on icon at bounding box center [146, 20] width 8 height 10
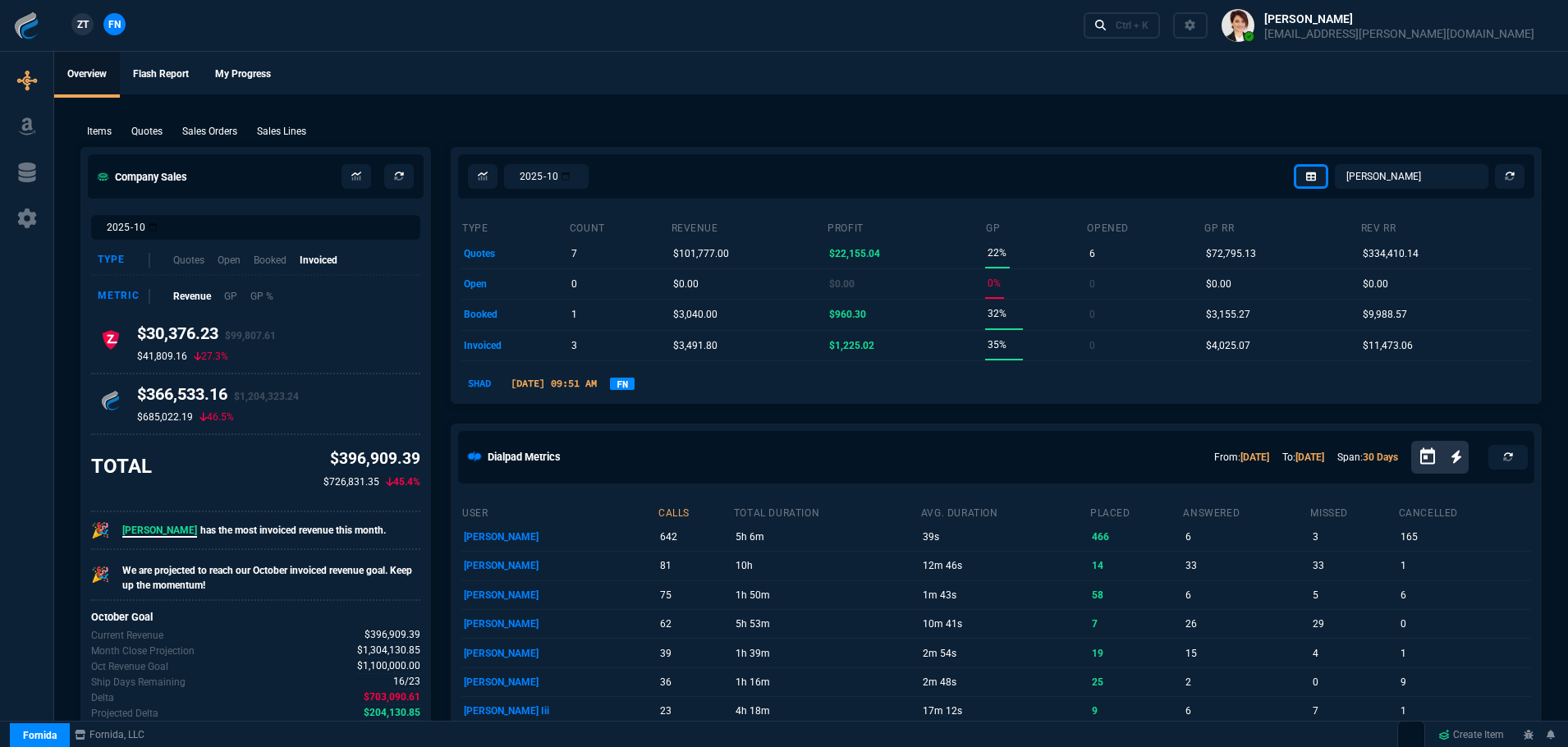
click at [635, 385] on link "FN" at bounding box center [621, 384] width 24 height 13
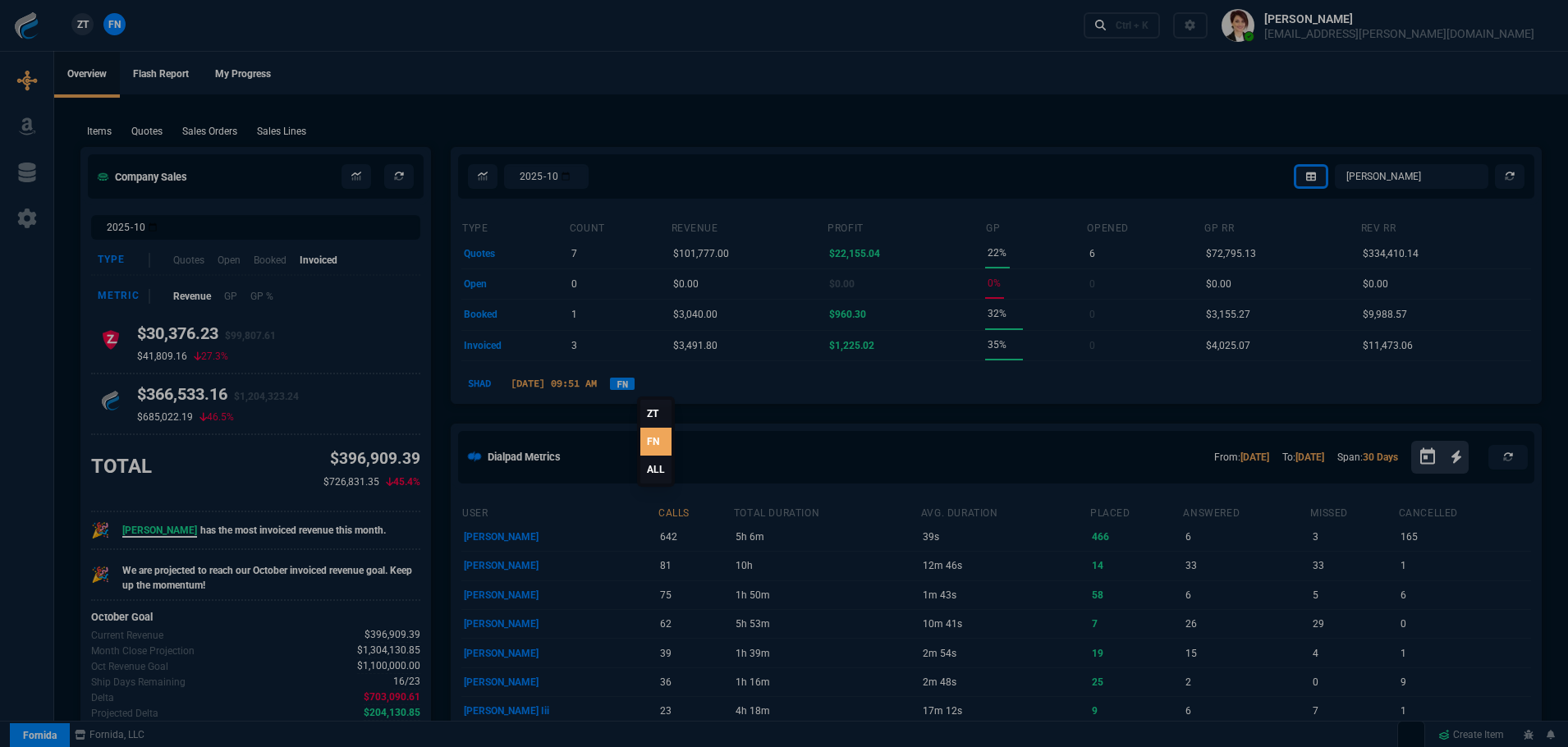
click at [651, 462] on link "ALL" at bounding box center [655, 469] width 31 height 28
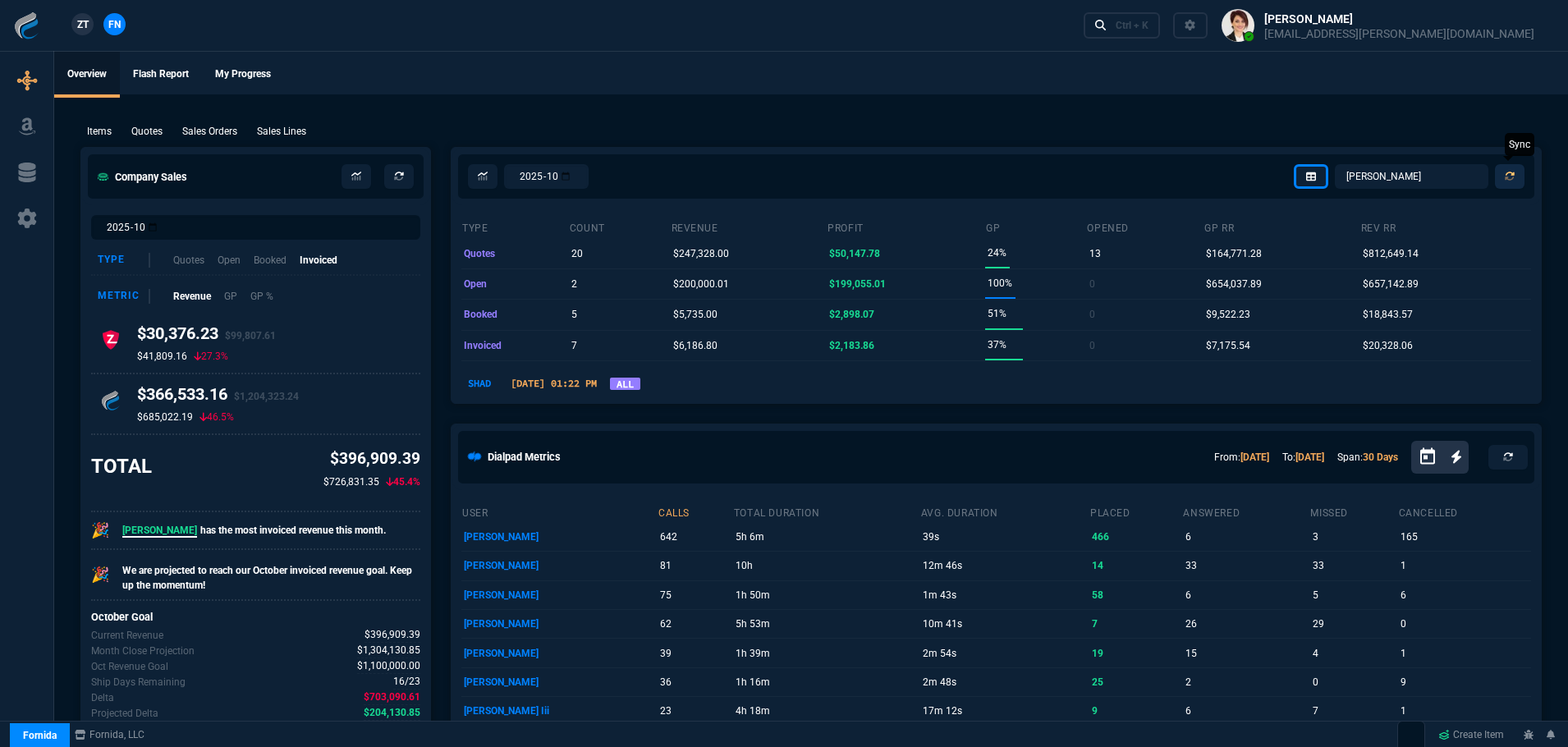
click at [1509, 175] on icon at bounding box center [1510, 176] width 10 height 10
click at [1393, 177] on select "[PERSON_NAME] Over [PERSON_NAME] [PERSON_NAME] Seti [PERSON_NAME] Wafek [PERSON…" at bounding box center [1411, 176] width 153 height 24
click at [1335, 164] on select "[PERSON_NAME] Over [PERSON_NAME] [PERSON_NAME] Seti [PERSON_NAME] Wafek [PERSON…" at bounding box center [1411, 176] width 153 height 24
click at [1414, 177] on select "[PERSON_NAME] Over [PERSON_NAME] [PERSON_NAME] Seti [PERSON_NAME] Wafek [PERSON…" at bounding box center [1411, 176] width 153 height 24
click at [1335, 164] on select "[PERSON_NAME] Over [PERSON_NAME] [PERSON_NAME] Seti [PERSON_NAME] Wafek [PERSON…" at bounding box center [1411, 176] width 153 height 24
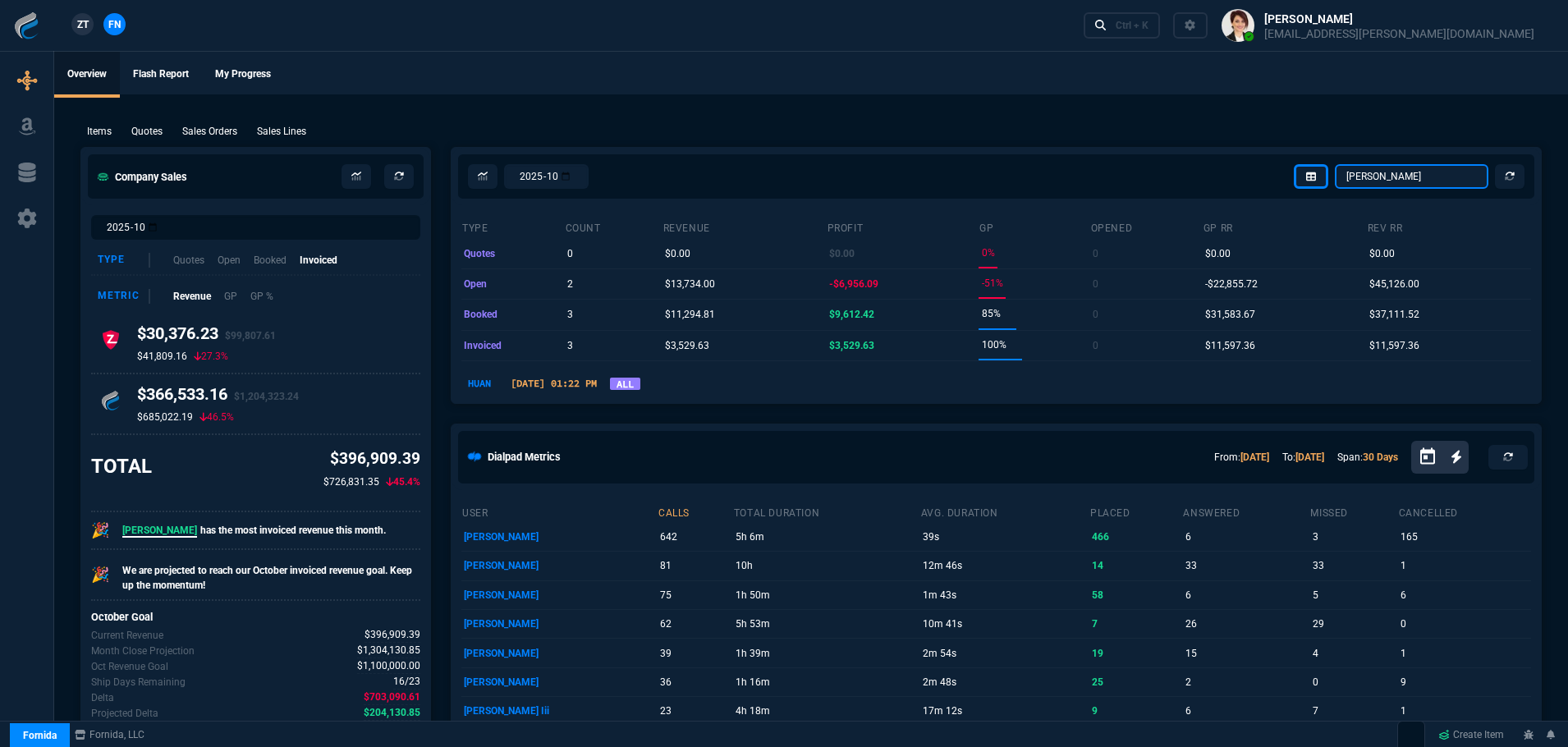
click at [1419, 180] on select "[PERSON_NAME] Over [PERSON_NAME] [PERSON_NAME] Seti [PERSON_NAME] Wafek [PERSON…" at bounding box center [1411, 176] width 153 height 24
click at [1335, 164] on select "[PERSON_NAME] Over [PERSON_NAME] [PERSON_NAME] Seti [PERSON_NAME] Wafek [PERSON…" at bounding box center [1411, 176] width 153 height 24
click at [1410, 173] on select "[PERSON_NAME] Over [PERSON_NAME] [PERSON_NAME] Seti [PERSON_NAME] Wafek [PERSON…" at bounding box center [1411, 176] width 153 height 24
click at [1335, 164] on select "[PERSON_NAME] Over [PERSON_NAME] [PERSON_NAME] Seti [PERSON_NAME] Wafek [PERSON…" at bounding box center [1411, 176] width 153 height 24
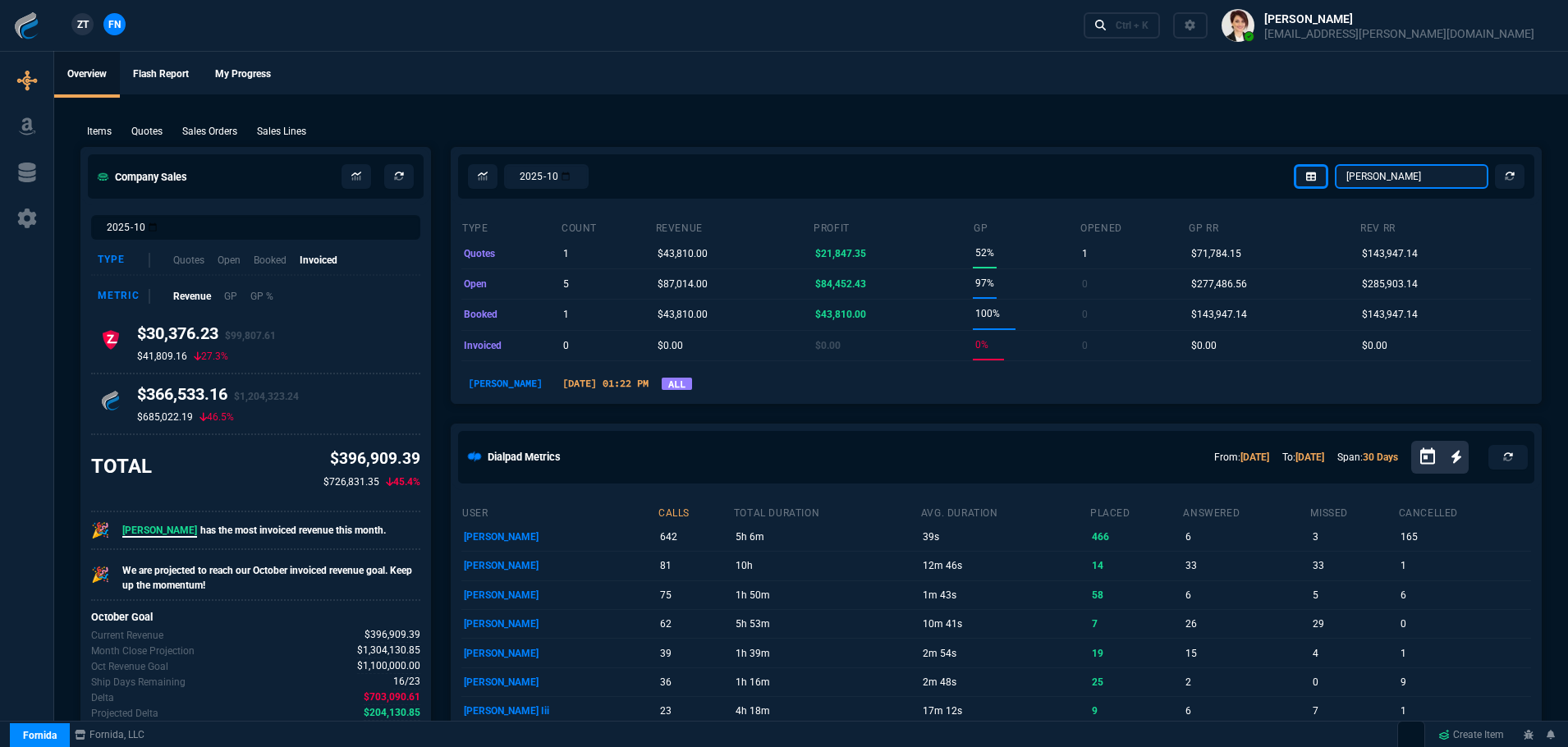
click at [1419, 171] on select "[PERSON_NAME] Over [PERSON_NAME] [PERSON_NAME] Seti [PERSON_NAME] Wafek [PERSON…" at bounding box center [1411, 176] width 153 height 24
click at [1335, 164] on select "[PERSON_NAME] Over [PERSON_NAME] [PERSON_NAME] Seti [PERSON_NAME] Wafek [PERSON…" at bounding box center [1411, 176] width 153 height 24
click at [1396, 177] on select "[PERSON_NAME] Over [PERSON_NAME] [PERSON_NAME] Seti [PERSON_NAME] Wafek [PERSON…" at bounding box center [1411, 176] width 153 height 24
click at [1335, 164] on select "[PERSON_NAME] Over [PERSON_NAME] [PERSON_NAME] Seti [PERSON_NAME] Wafek [PERSON…" at bounding box center [1411, 176] width 153 height 24
click at [1373, 179] on select "[PERSON_NAME] Over [PERSON_NAME] [PERSON_NAME] Seti [PERSON_NAME] Wafek [PERSON…" at bounding box center [1411, 176] width 153 height 24
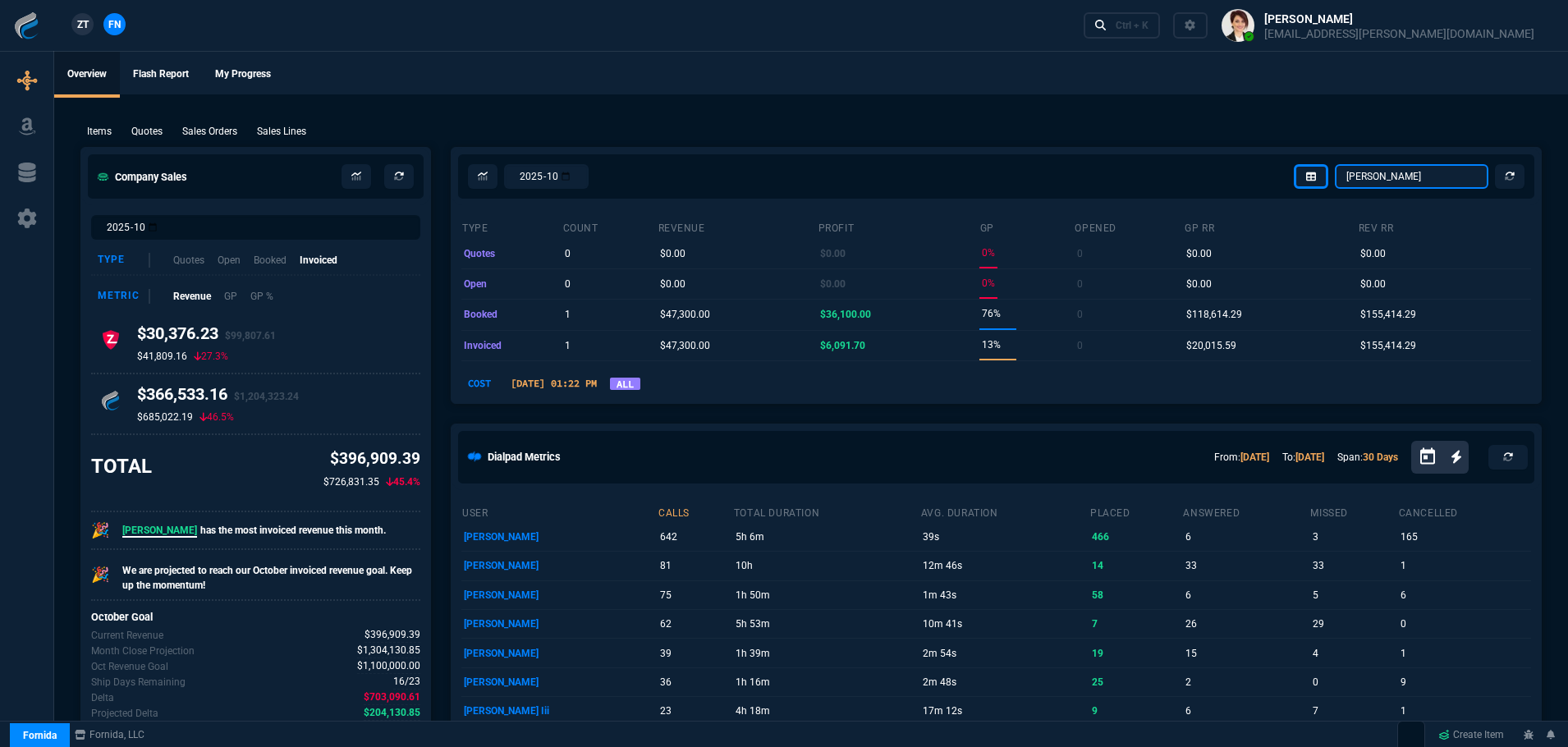
click at [1335, 164] on select "[PERSON_NAME] Over [PERSON_NAME] [PERSON_NAME] Seti [PERSON_NAME] Wafek [PERSON…" at bounding box center [1411, 176] width 153 height 24
click at [1402, 175] on select "[PERSON_NAME] Over [PERSON_NAME] [PERSON_NAME] Seti [PERSON_NAME] Wafek [PERSON…" at bounding box center [1411, 176] width 153 height 24
click at [1335, 164] on select "[PERSON_NAME] Over [PERSON_NAME] [PERSON_NAME] Seti [PERSON_NAME] Wafek [PERSON…" at bounding box center [1411, 176] width 153 height 24
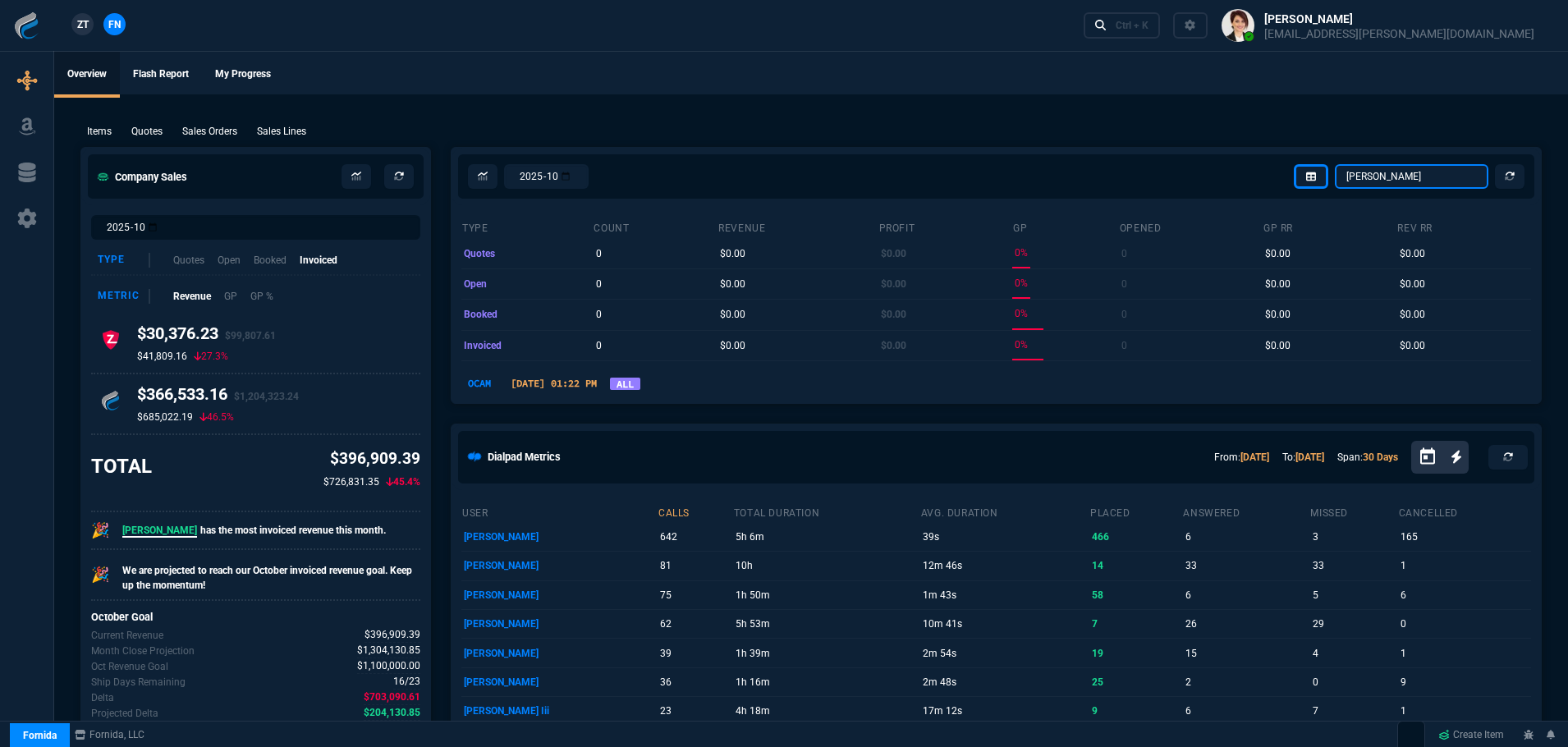
click at [1401, 181] on select "[PERSON_NAME] Over [PERSON_NAME] [PERSON_NAME] Seti [PERSON_NAME] Wafek [PERSON…" at bounding box center [1411, 176] width 153 height 24
click at [1335, 164] on select "[PERSON_NAME] Over [PERSON_NAME] [PERSON_NAME] Seti [PERSON_NAME] Wafek [PERSON…" at bounding box center [1411, 176] width 153 height 24
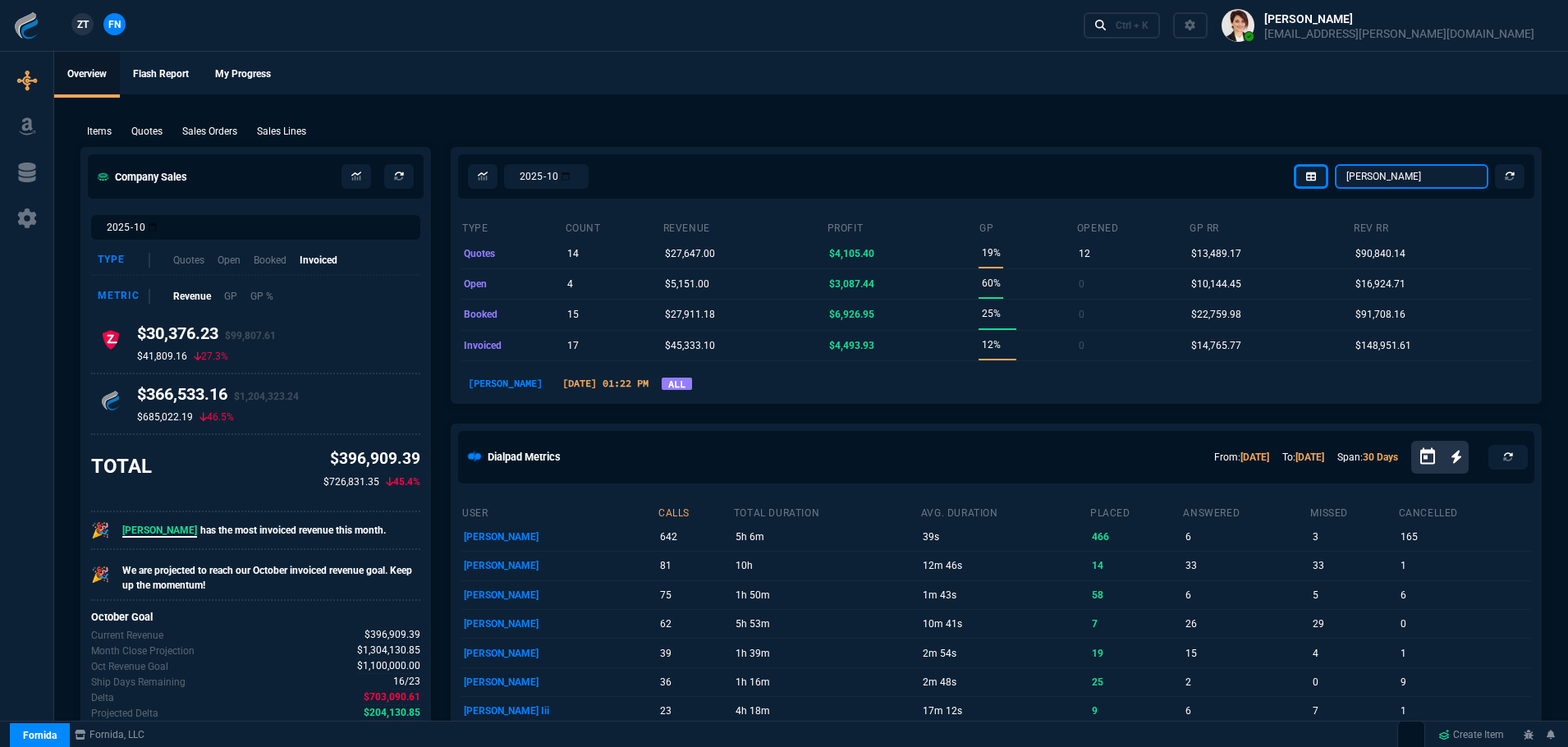
click at [1394, 175] on select "[PERSON_NAME] Over [PERSON_NAME] [PERSON_NAME] Seti [PERSON_NAME] Wafek [PERSON…" at bounding box center [1411, 176] width 153 height 24
click at [1335, 164] on select "[PERSON_NAME] Over [PERSON_NAME] [PERSON_NAME] Seti [PERSON_NAME] Wafek [PERSON…" at bounding box center [1411, 176] width 153 height 24
click at [1404, 175] on select "[PERSON_NAME] Over [PERSON_NAME] [PERSON_NAME] Seti [PERSON_NAME] Wafek [PERSON…" at bounding box center [1411, 176] width 153 height 24
select select "4: SHAD"
click at [1335, 164] on select "[PERSON_NAME] Over [PERSON_NAME] [PERSON_NAME] Seti [PERSON_NAME] Wafek [PERSON…" at bounding box center [1411, 176] width 153 height 24
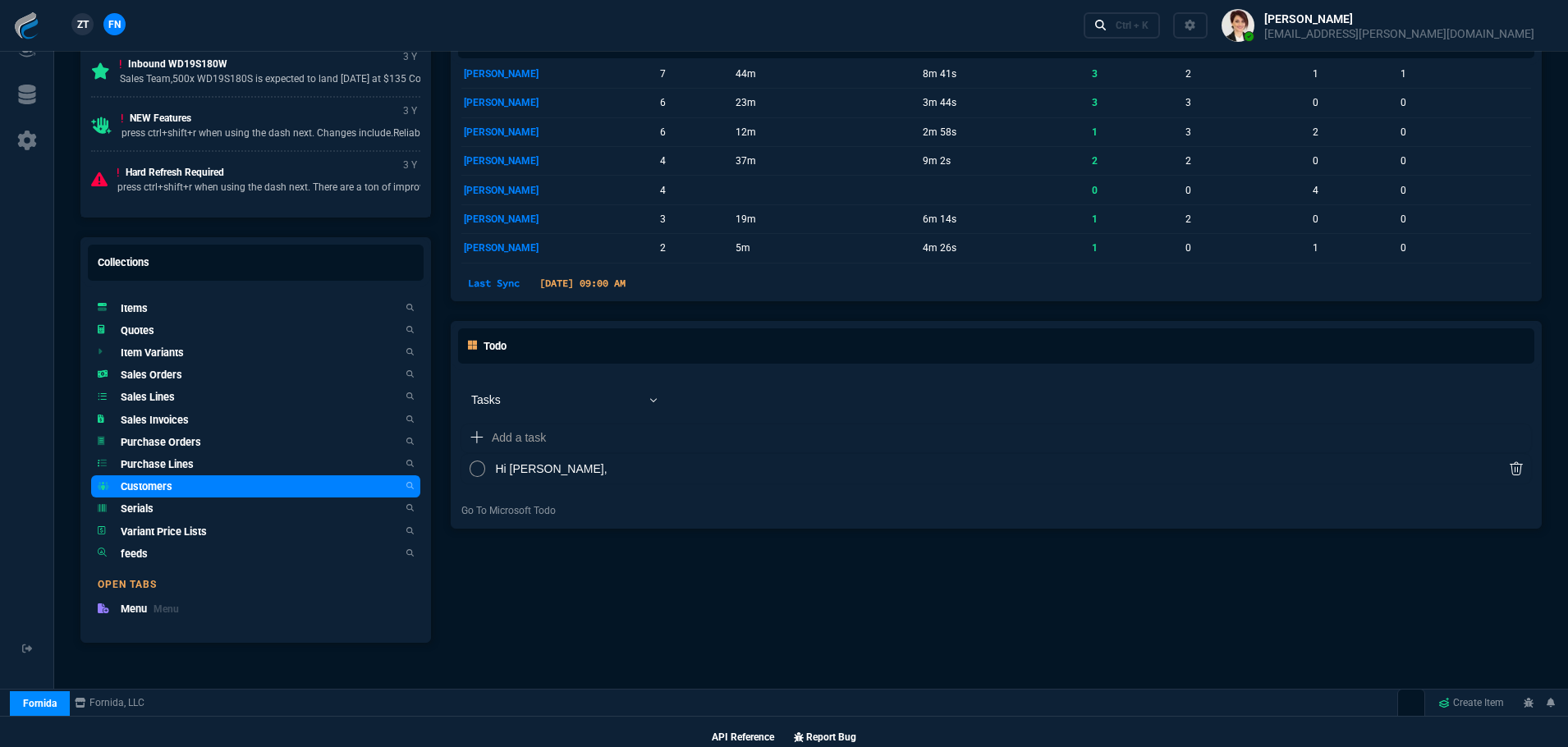
scroll to position [937, 0]
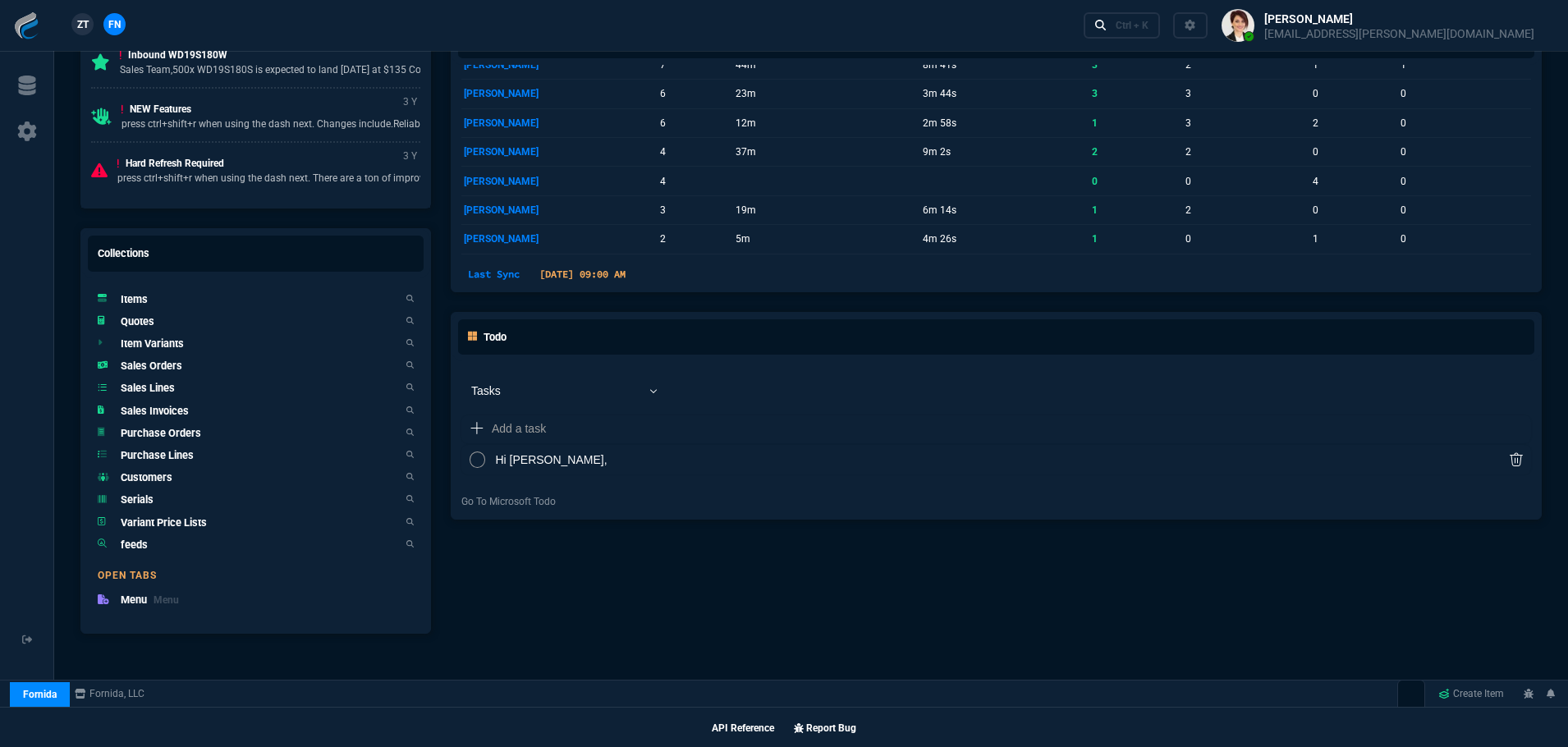
click at [132, 301] on h5 "Items" at bounding box center [134, 299] width 27 height 15
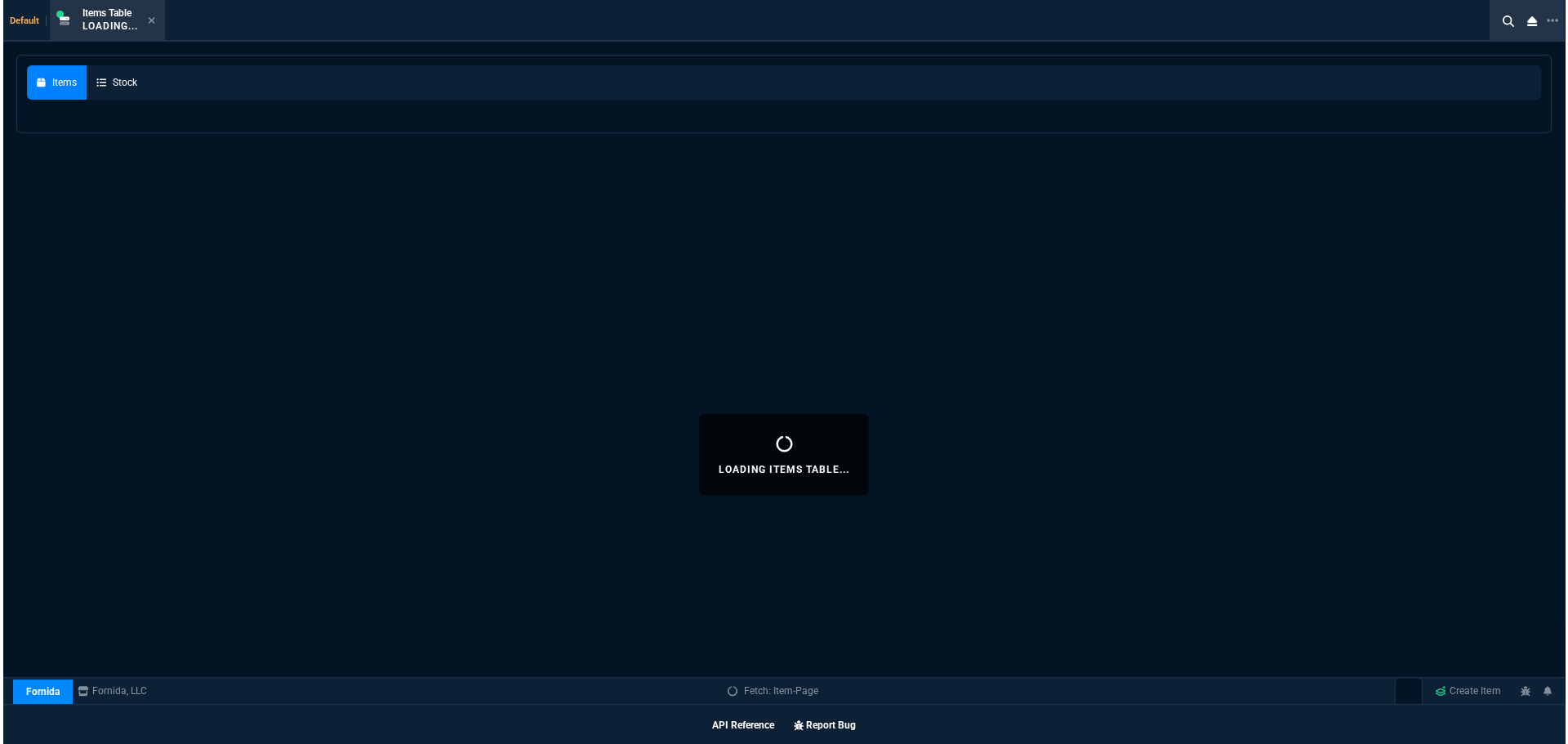
scroll to position [931, 0]
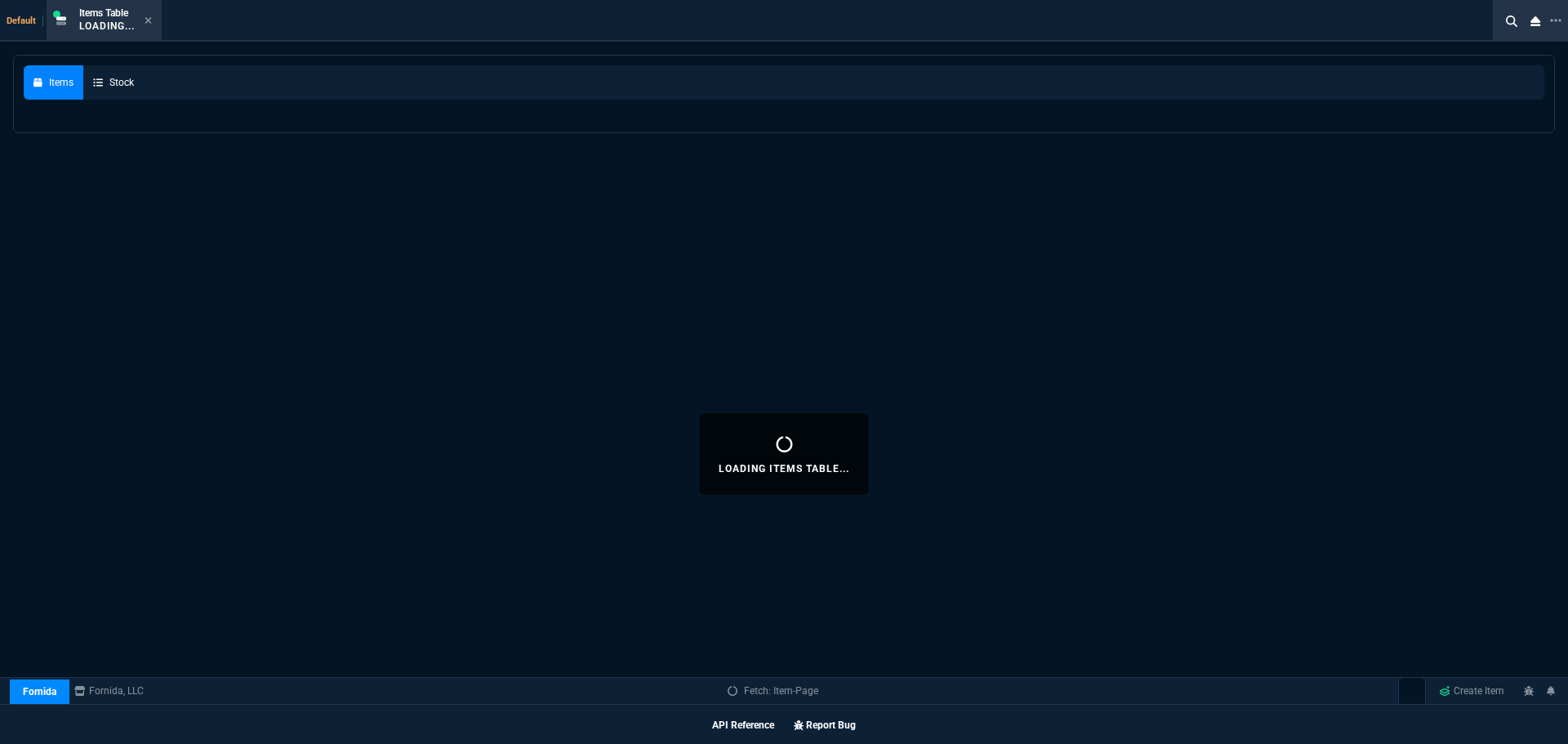
select select
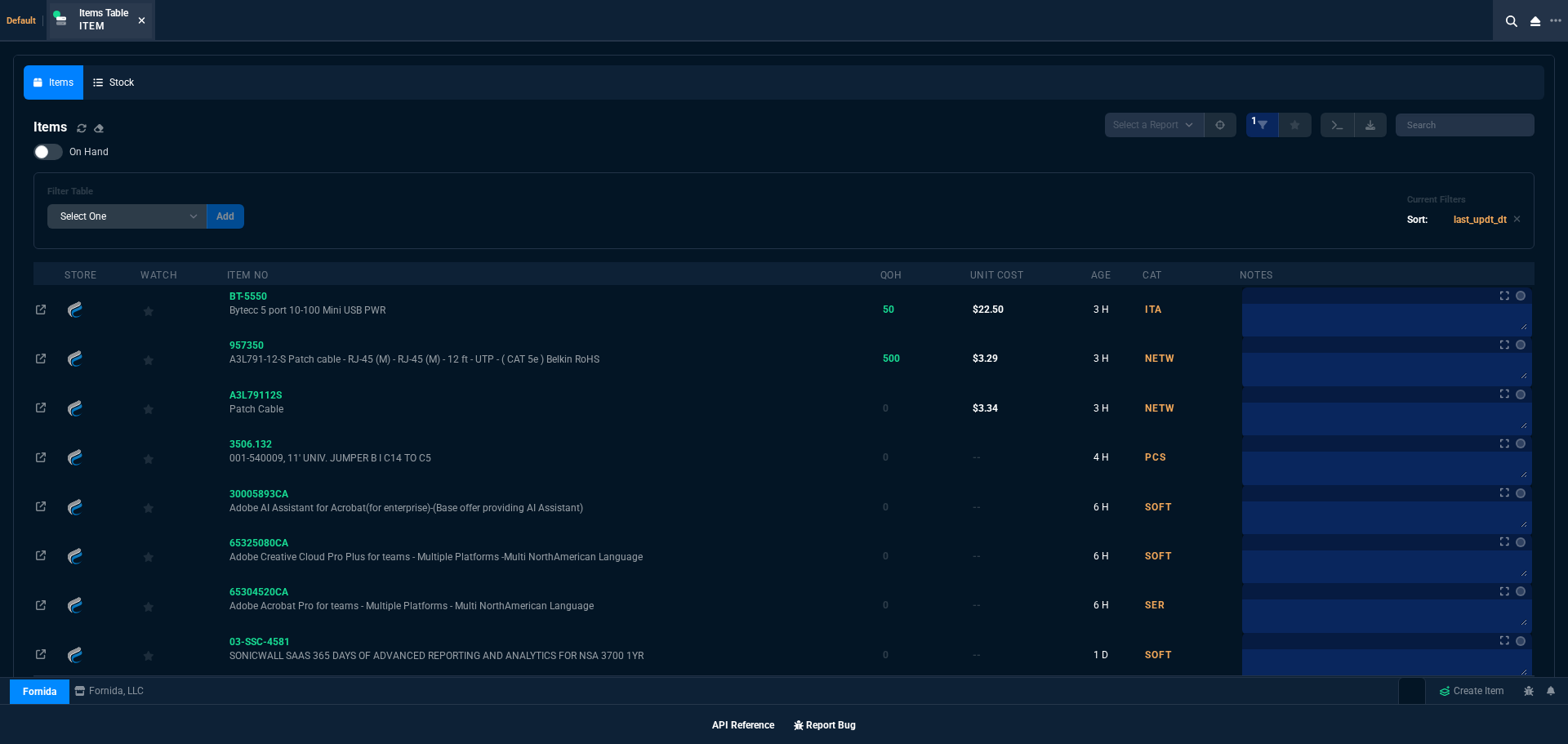
click at [143, 21] on icon at bounding box center [143, 20] width 7 height 7
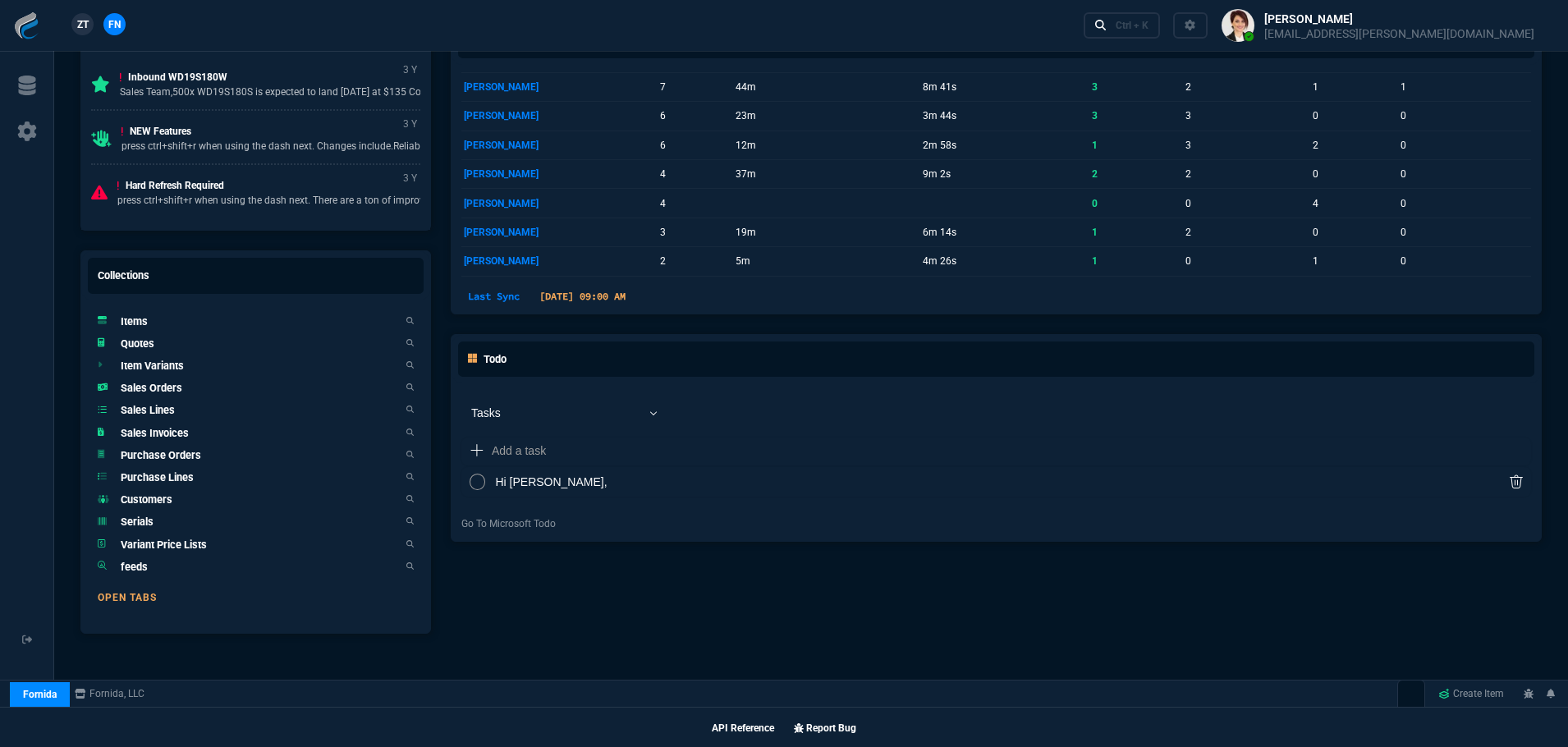
scroll to position [937, 0]
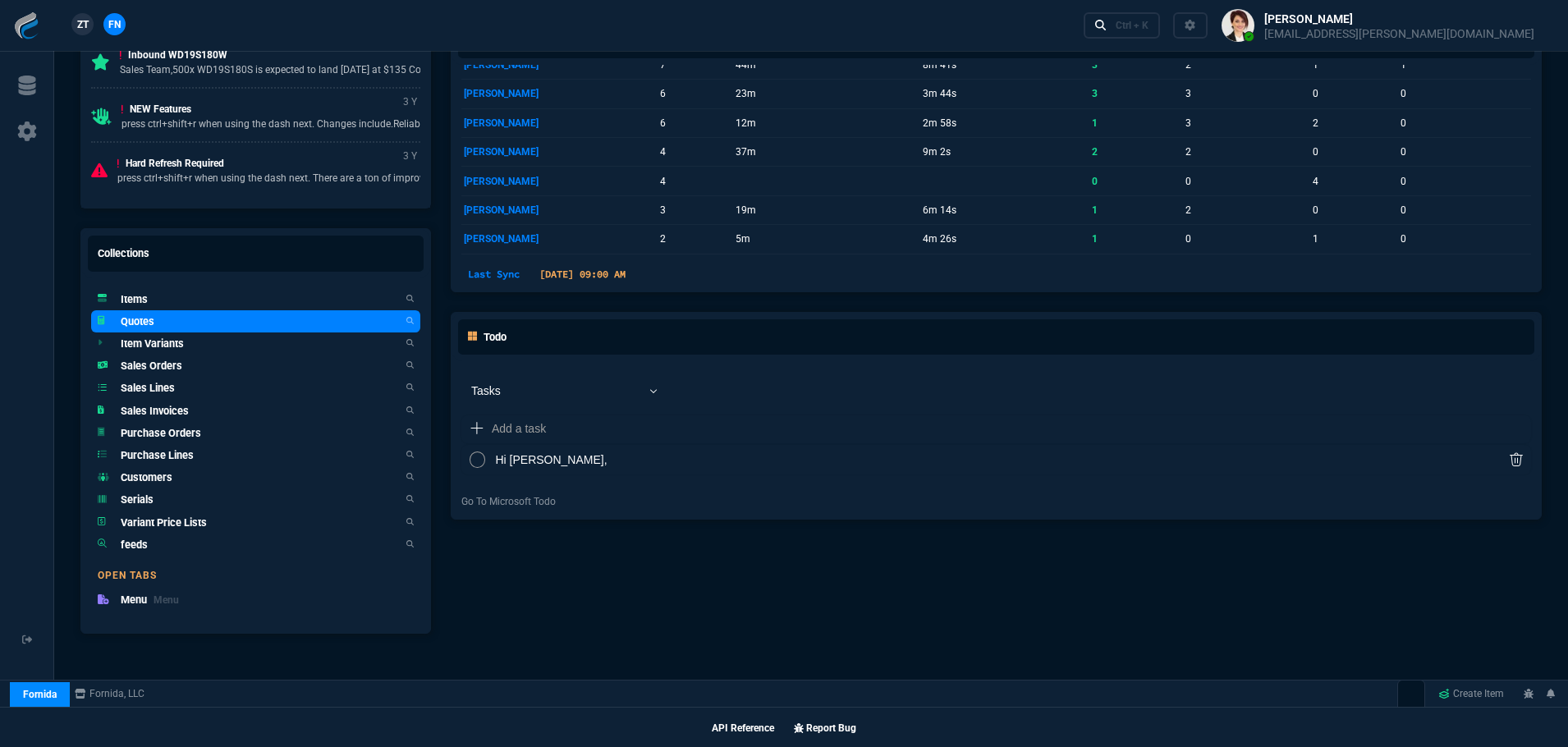
click at [137, 323] on h5 "Quotes" at bounding box center [137, 321] width 34 height 15
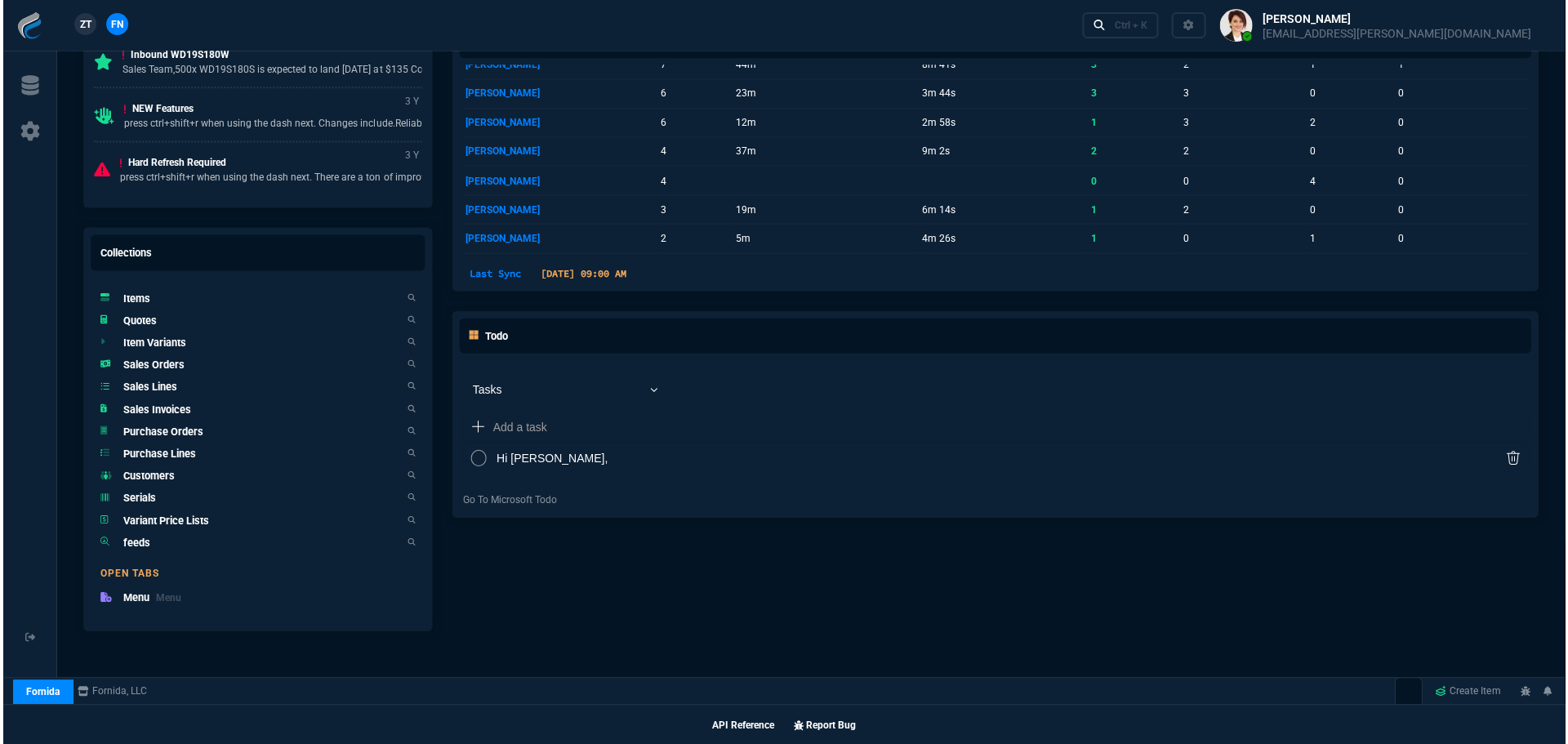
scroll to position [931, 0]
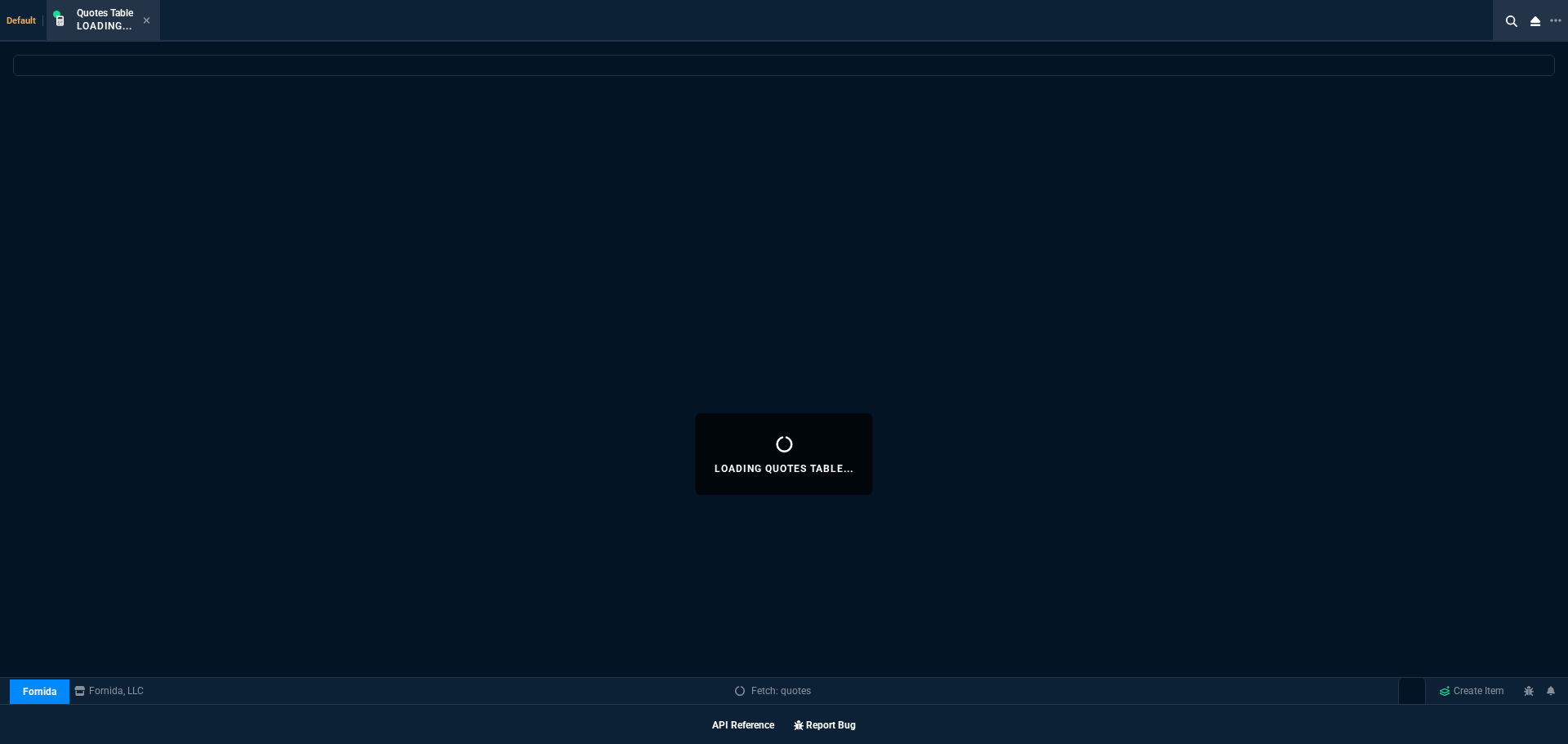
select select
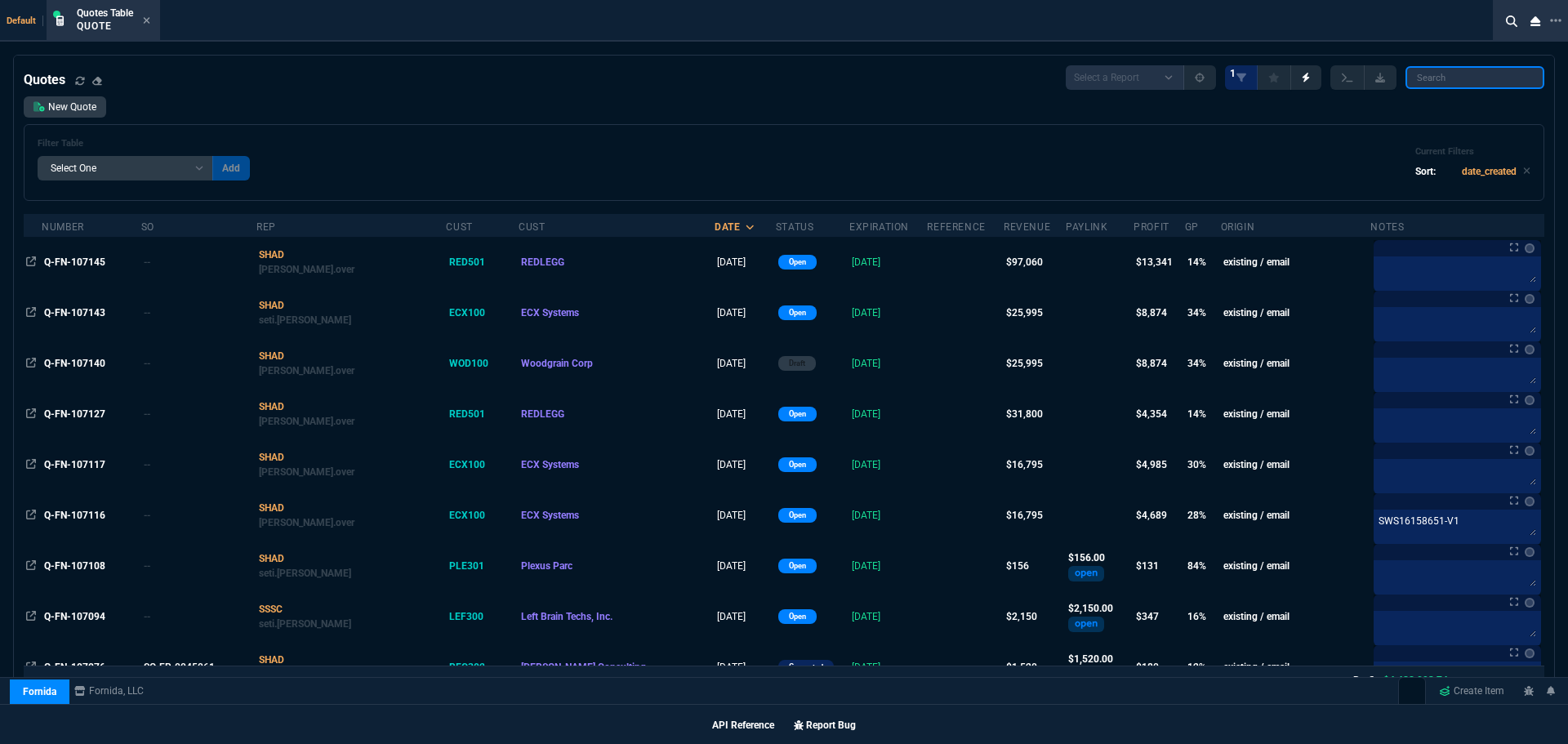
click at [1466, 76] on input "search" at bounding box center [1476, 77] width 139 height 23
click at [1561, 18] on icon at bounding box center [1556, 21] width 12 height 13
click at [1408, 34] on li "Open New Tab" at bounding box center [1476, 32] width 162 height 19
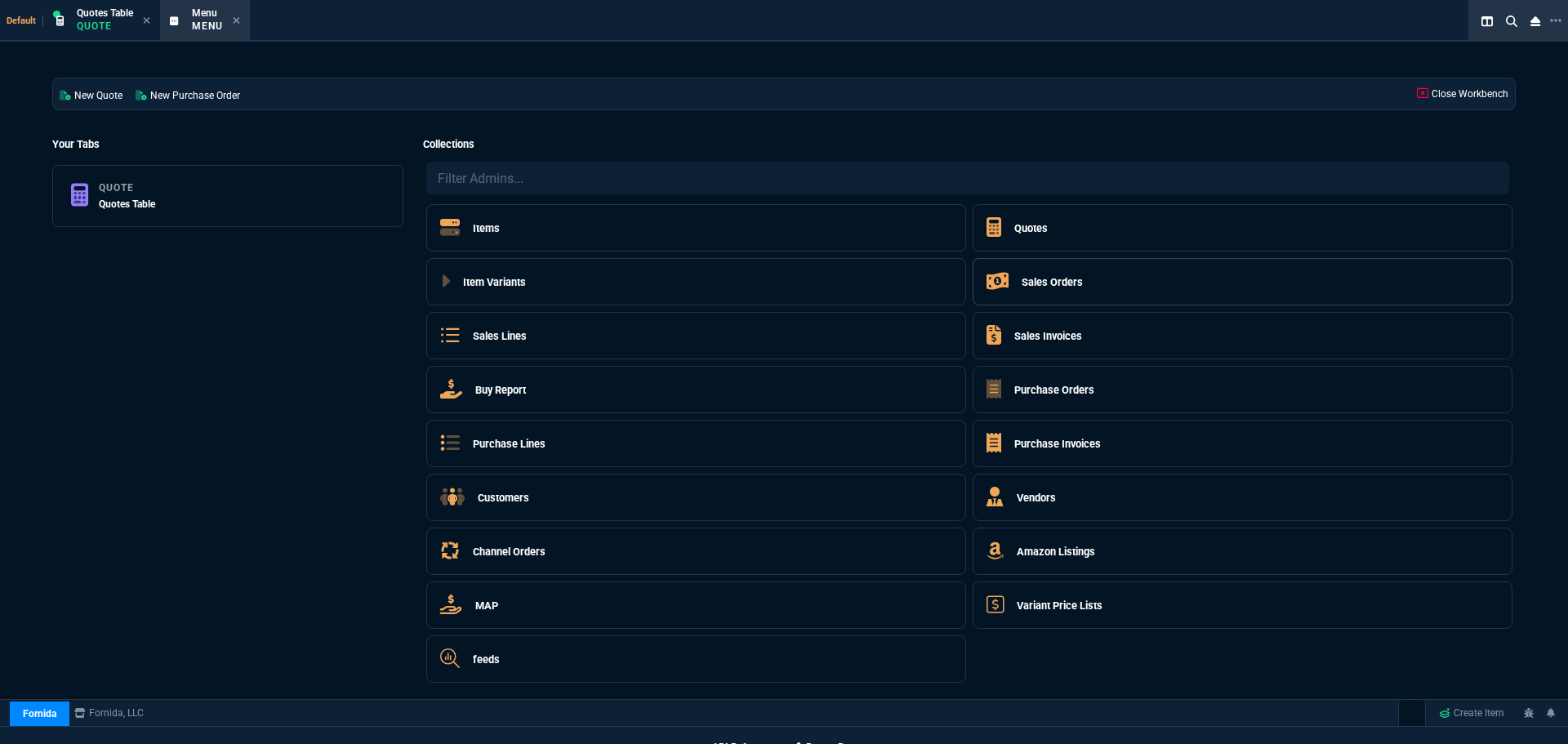
click at [1053, 285] on h5 "Sales Orders" at bounding box center [1052, 282] width 61 height 15
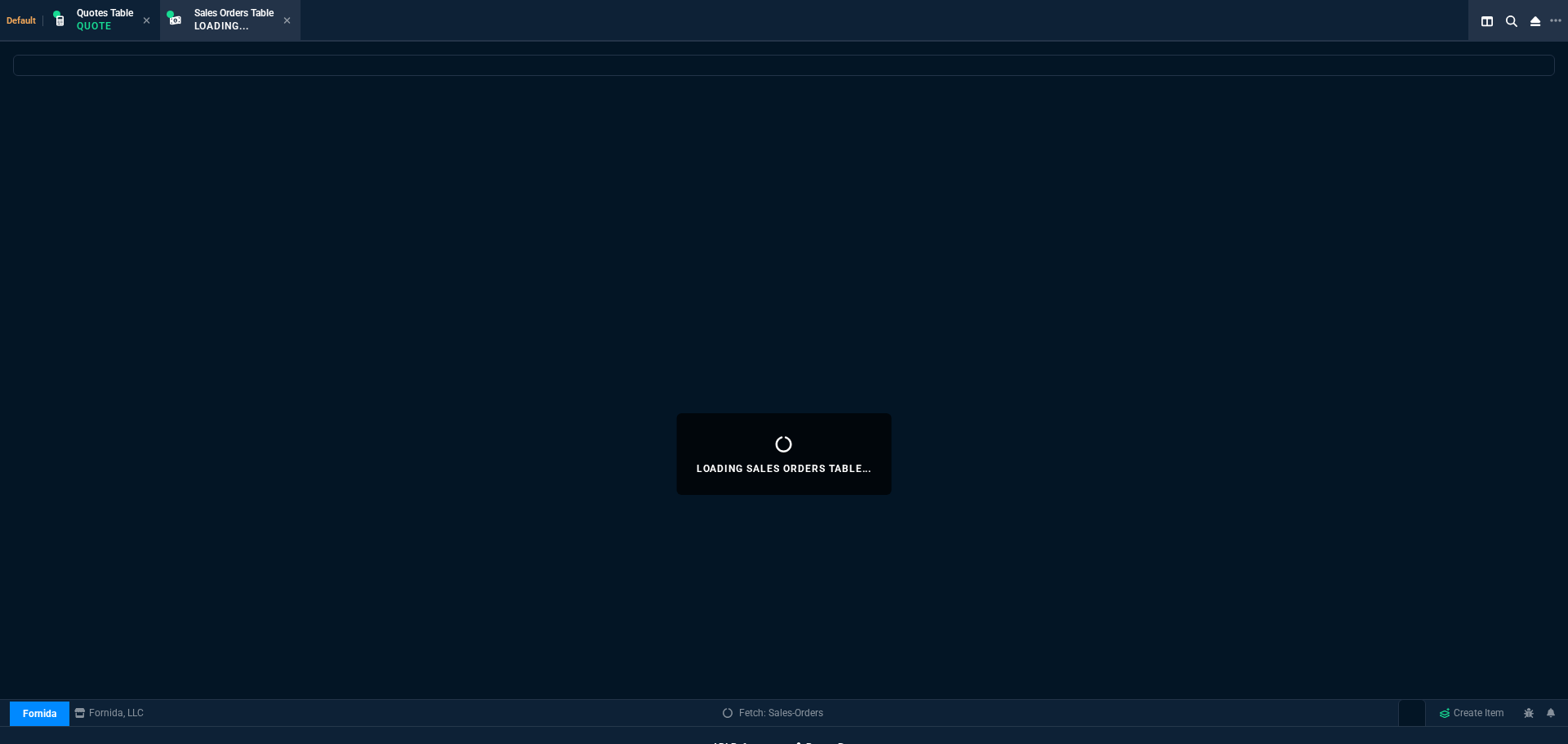
select select
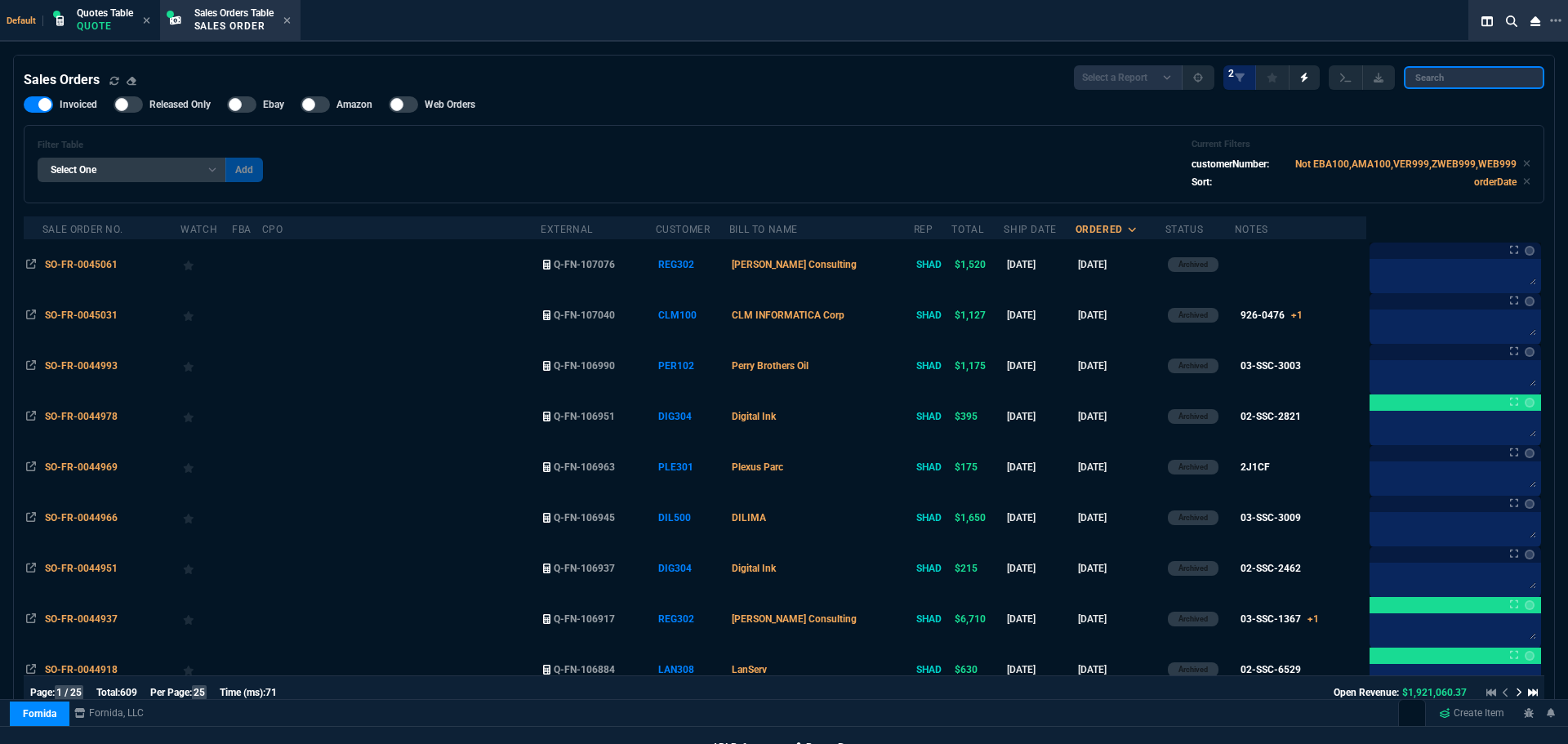
click at [1497, 85] on input "search" at bounding box center [1474, 77] width 140 height 23
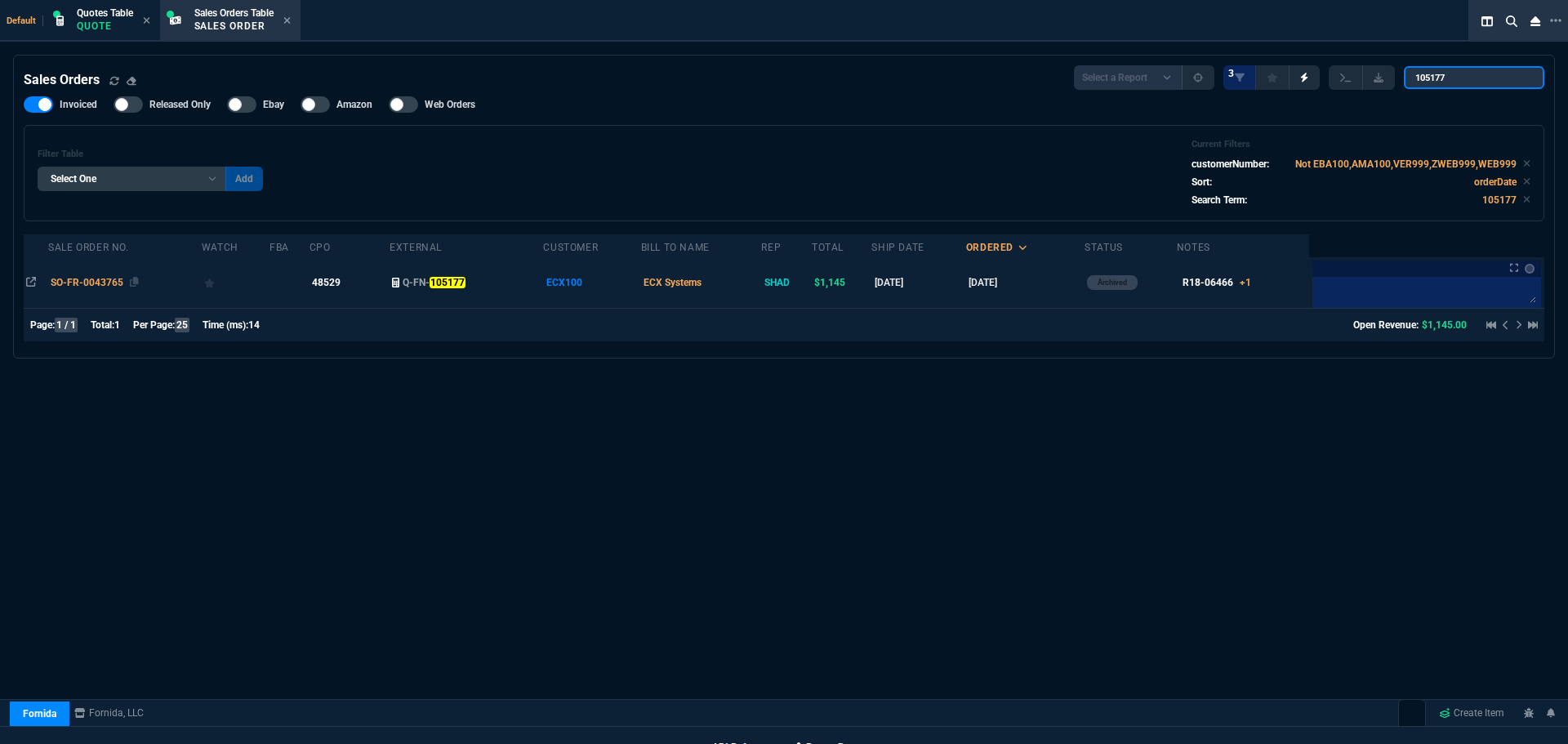
type input "105177"
click at [105, 282] on span "SO-FR-0043765" at bounding box center [86, 283] width 73 height 12
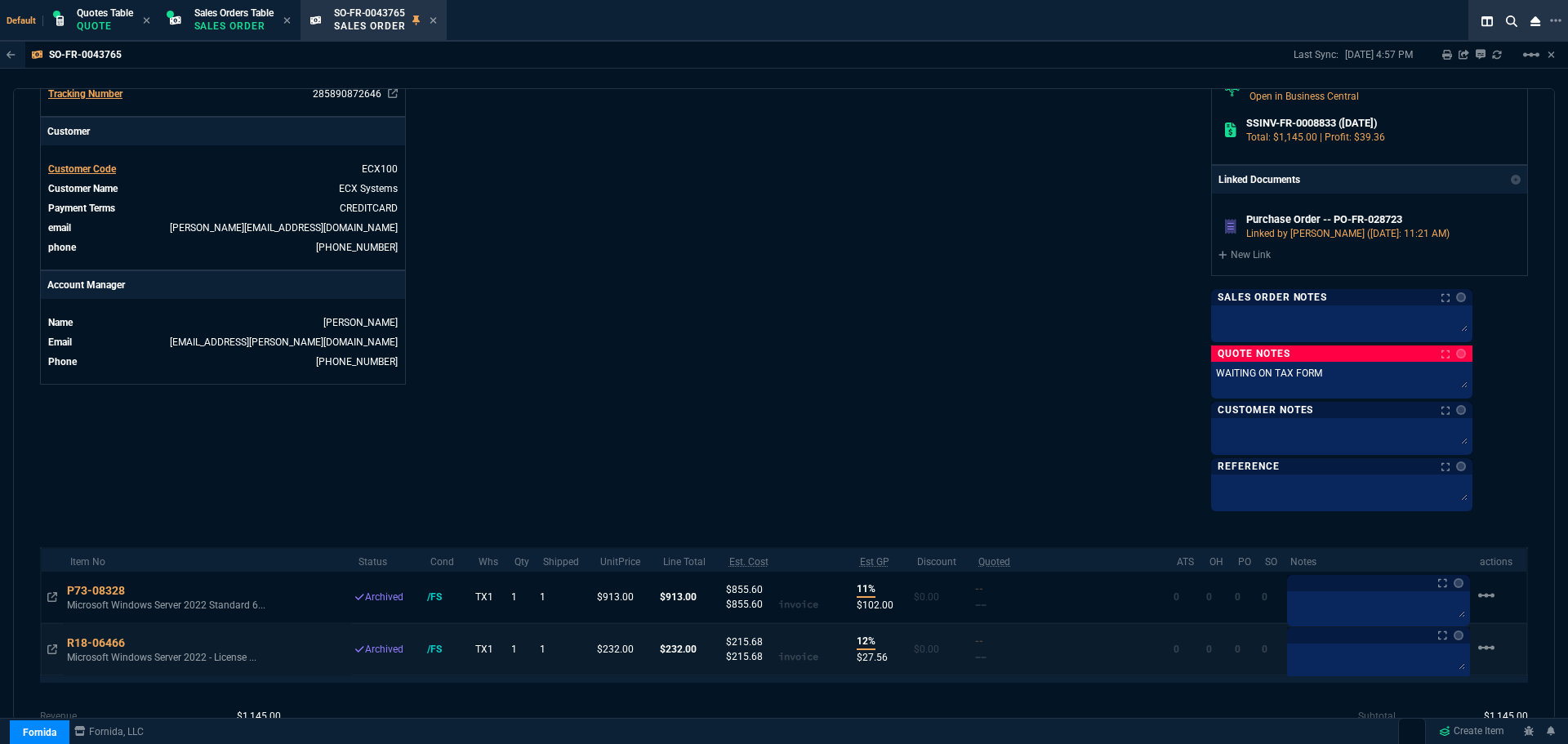
scroll to position [729, 0]
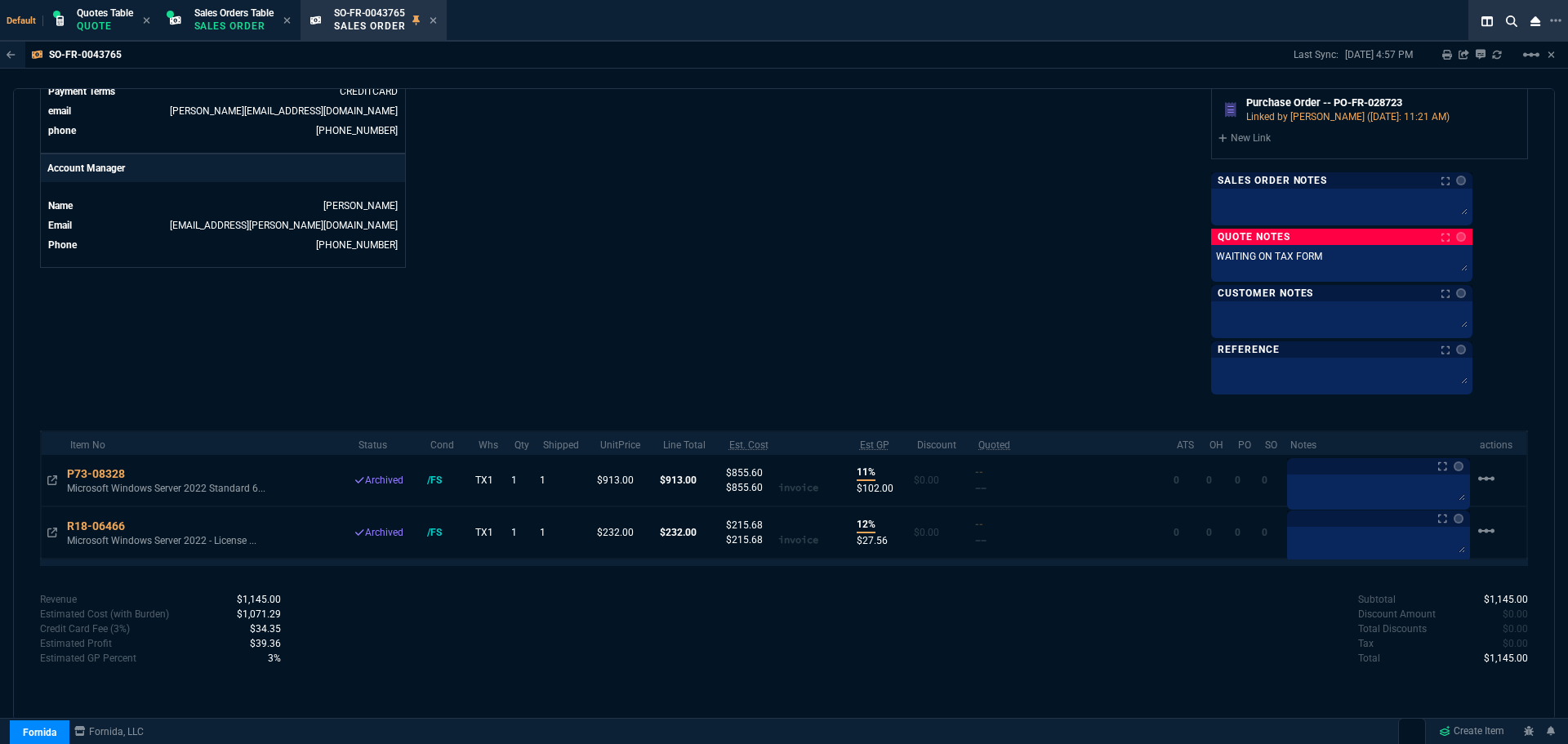
click at [113, 474] on div "P73-08328" at bounding box center [104, 473] width 74 height 16
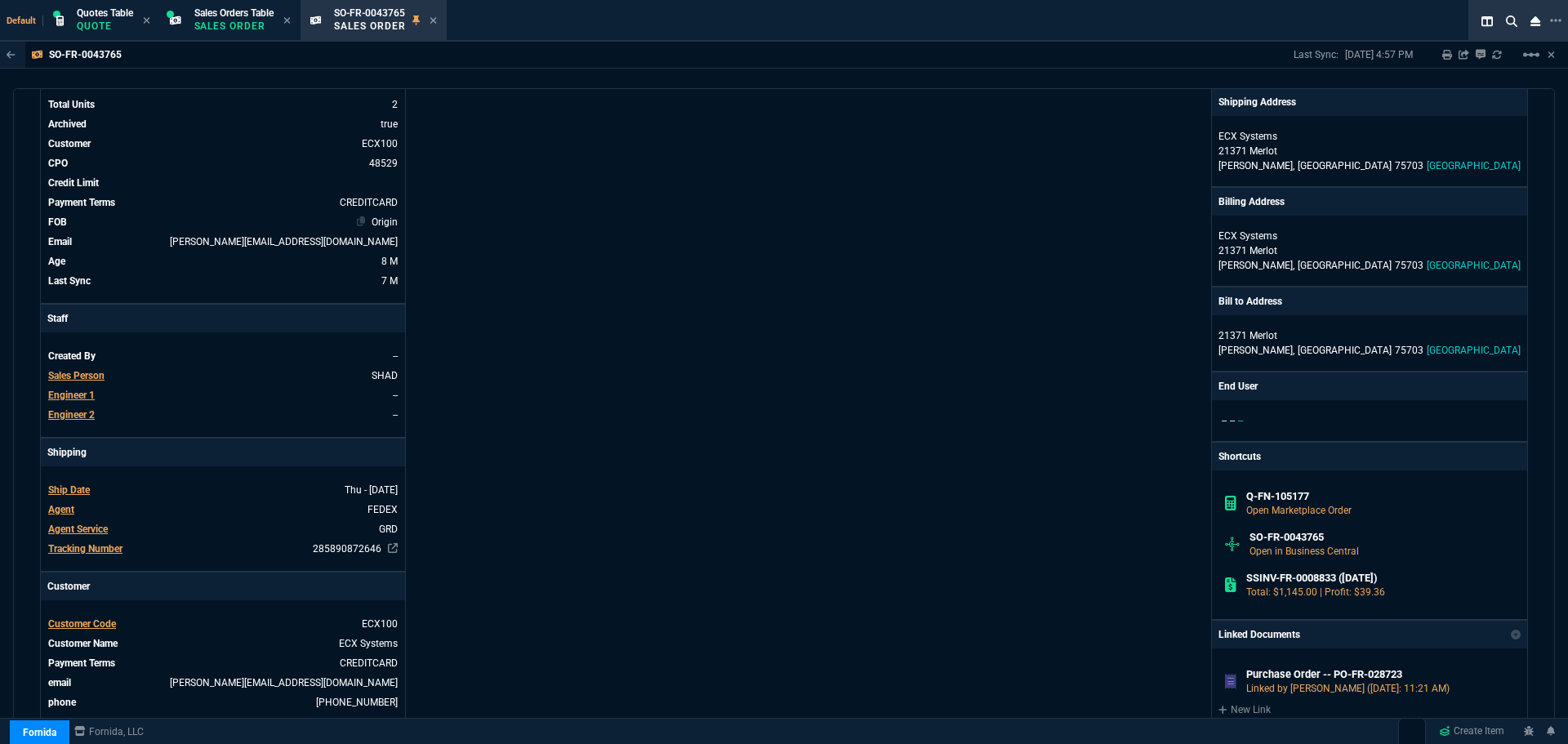
scroll to position [0, 0]
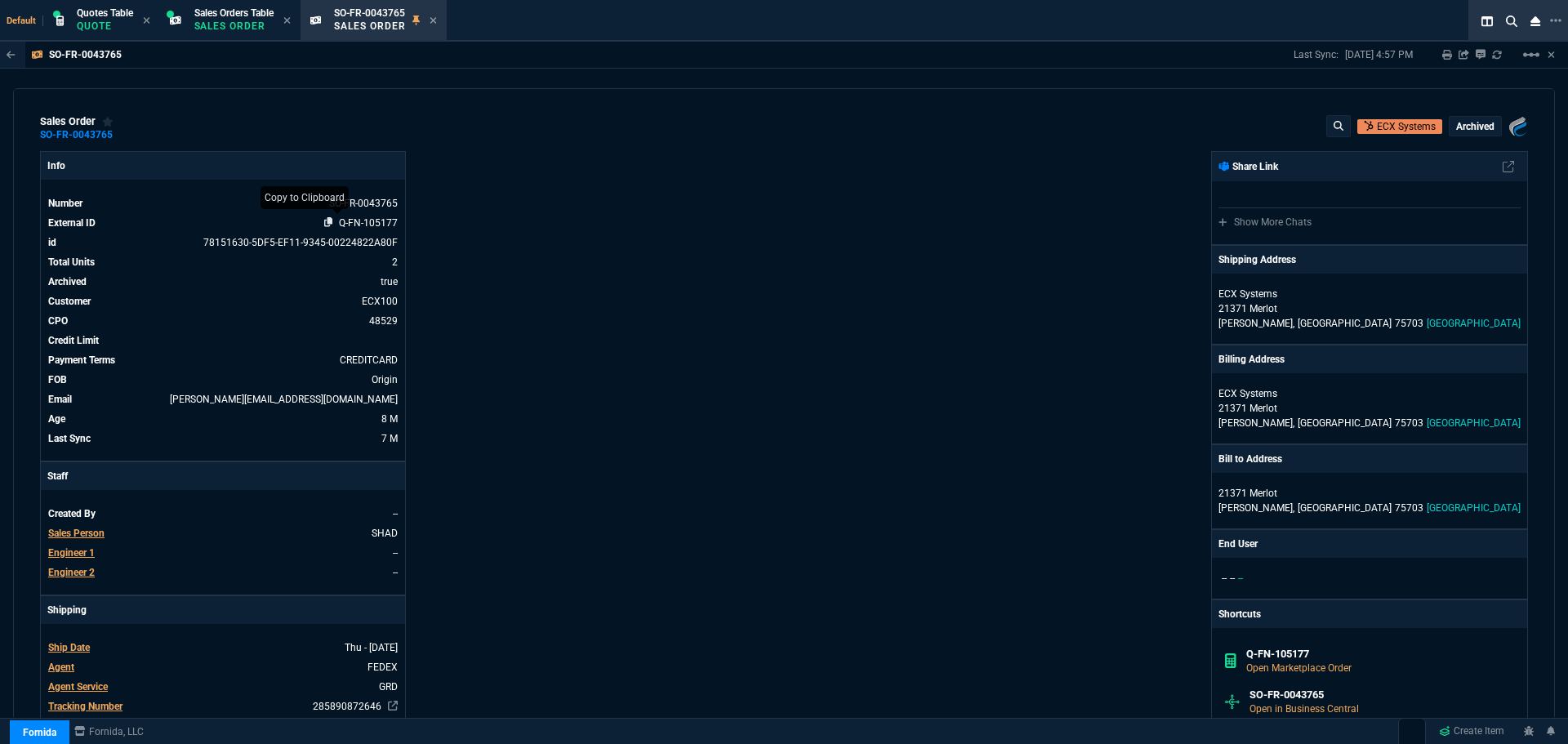
click at [328, 221] on icon at bounding box center [329, 222] width 9 height 10
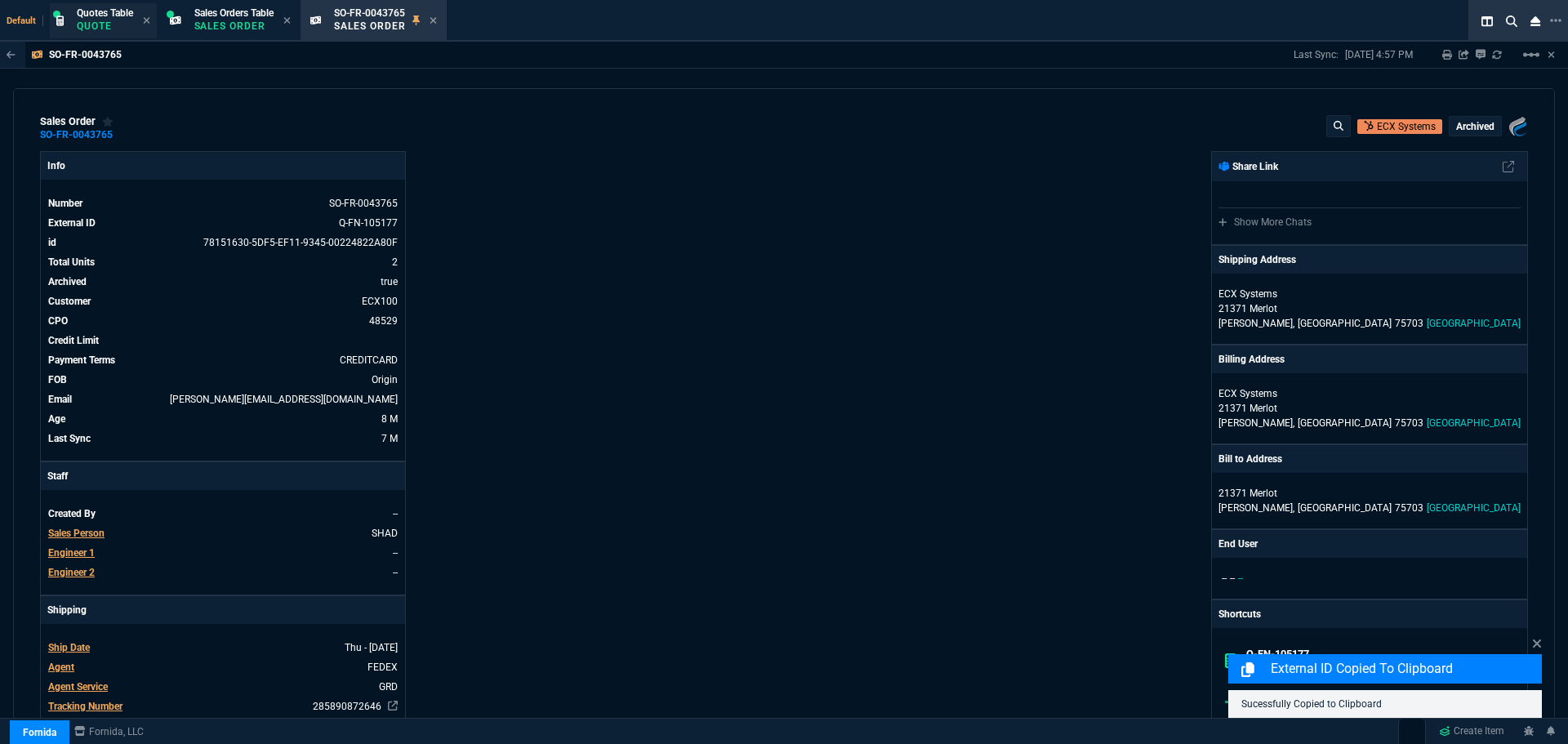
click at [96, 16] on span "Quotes Table" at bounding box center [105, 13] width 56 height 12
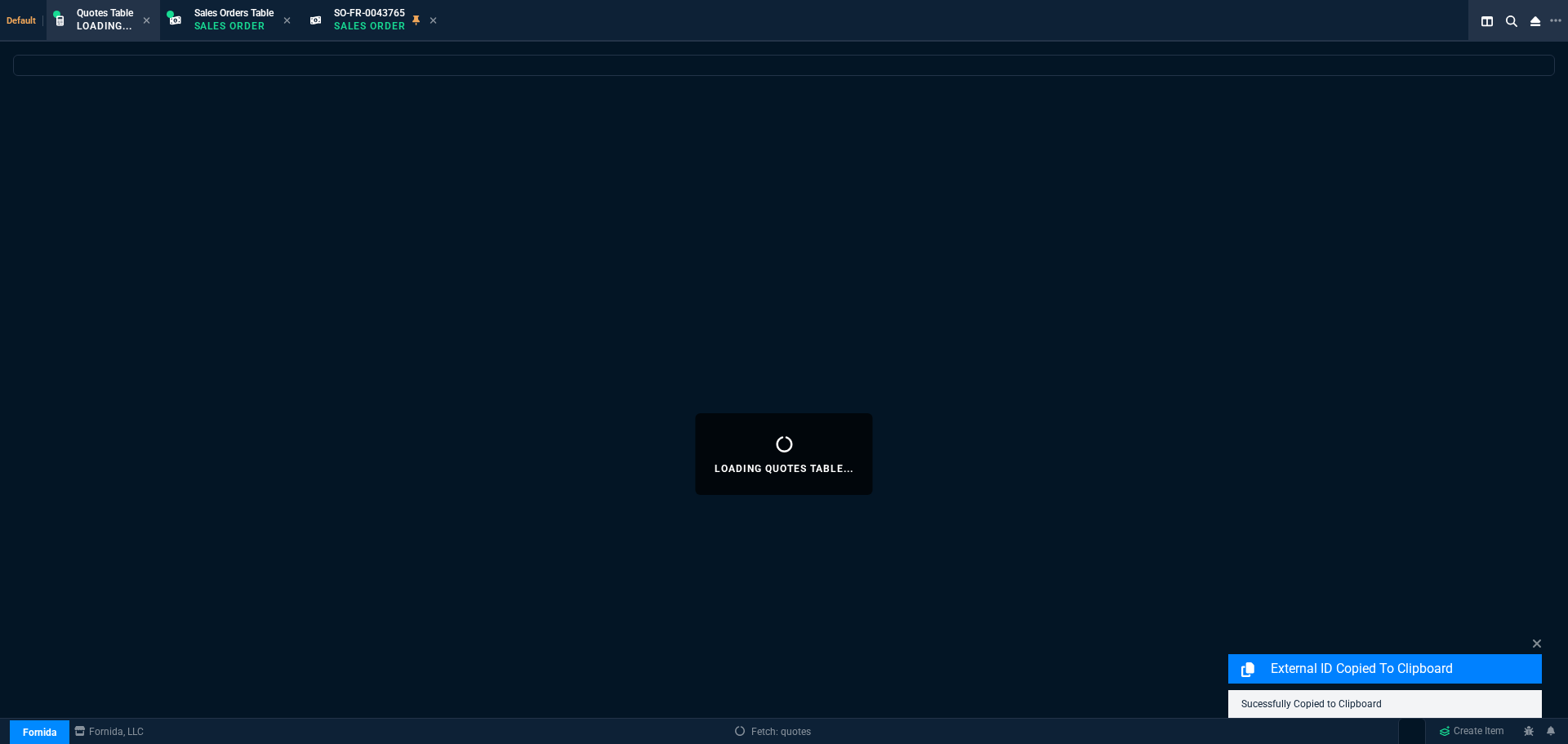
select select
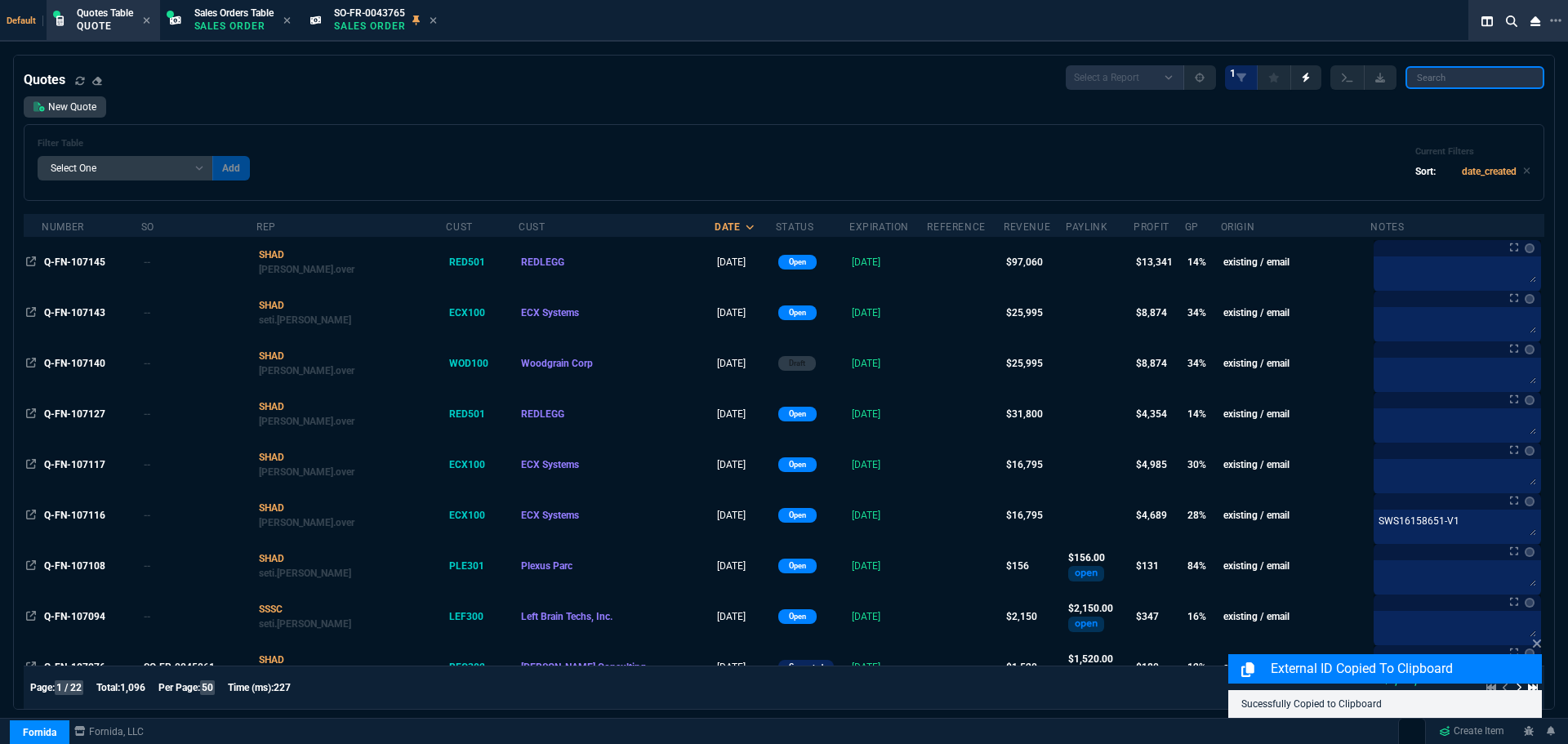
click at [1435, 77] on input "search" at bounding box center [1476, 77] width 139 height 23
paste input "Q-FN-105177"
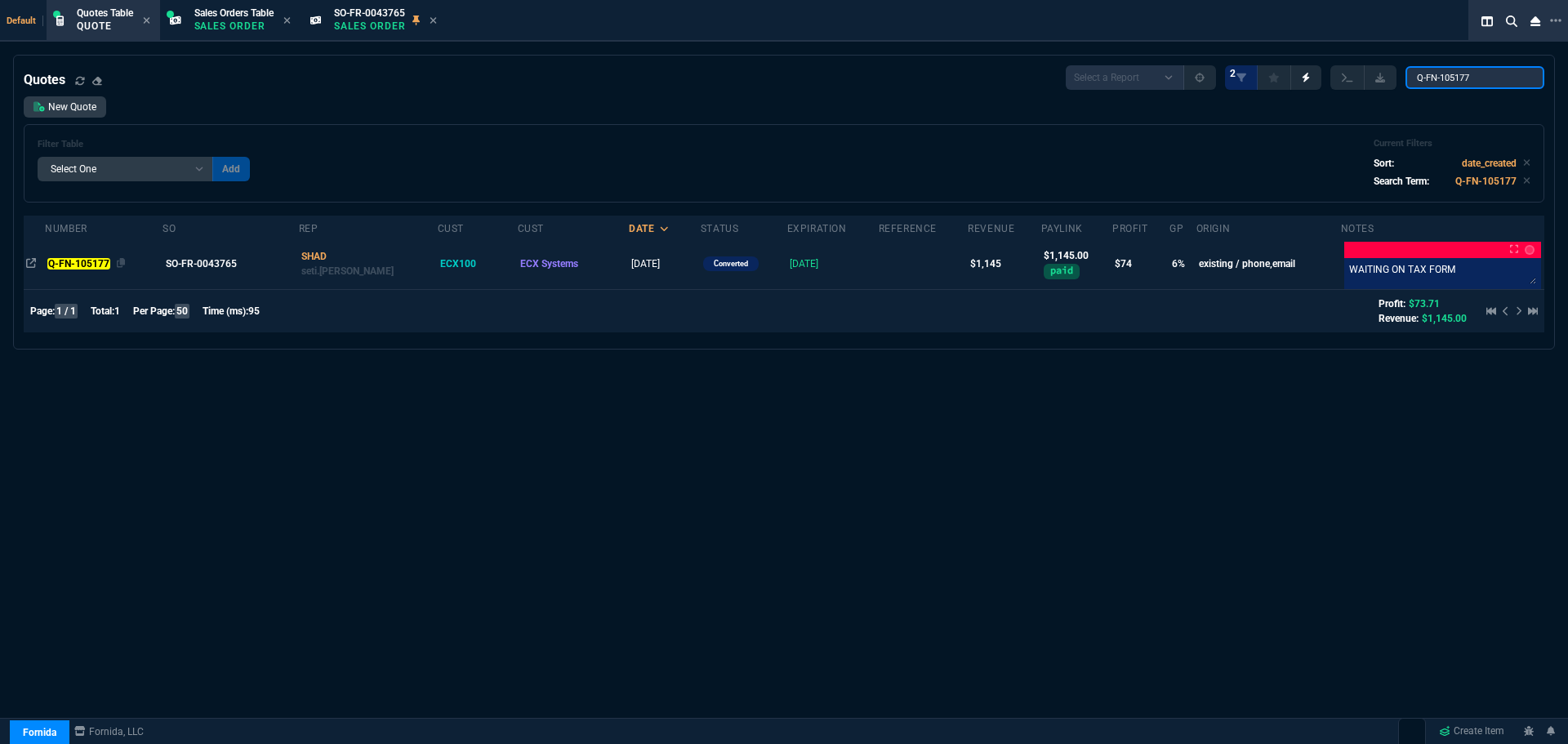
type input "Q-FN-105177"
click at [65, 263] on mark "Q-FN-105177" at bounding box center [78, 264] width 62 height 12
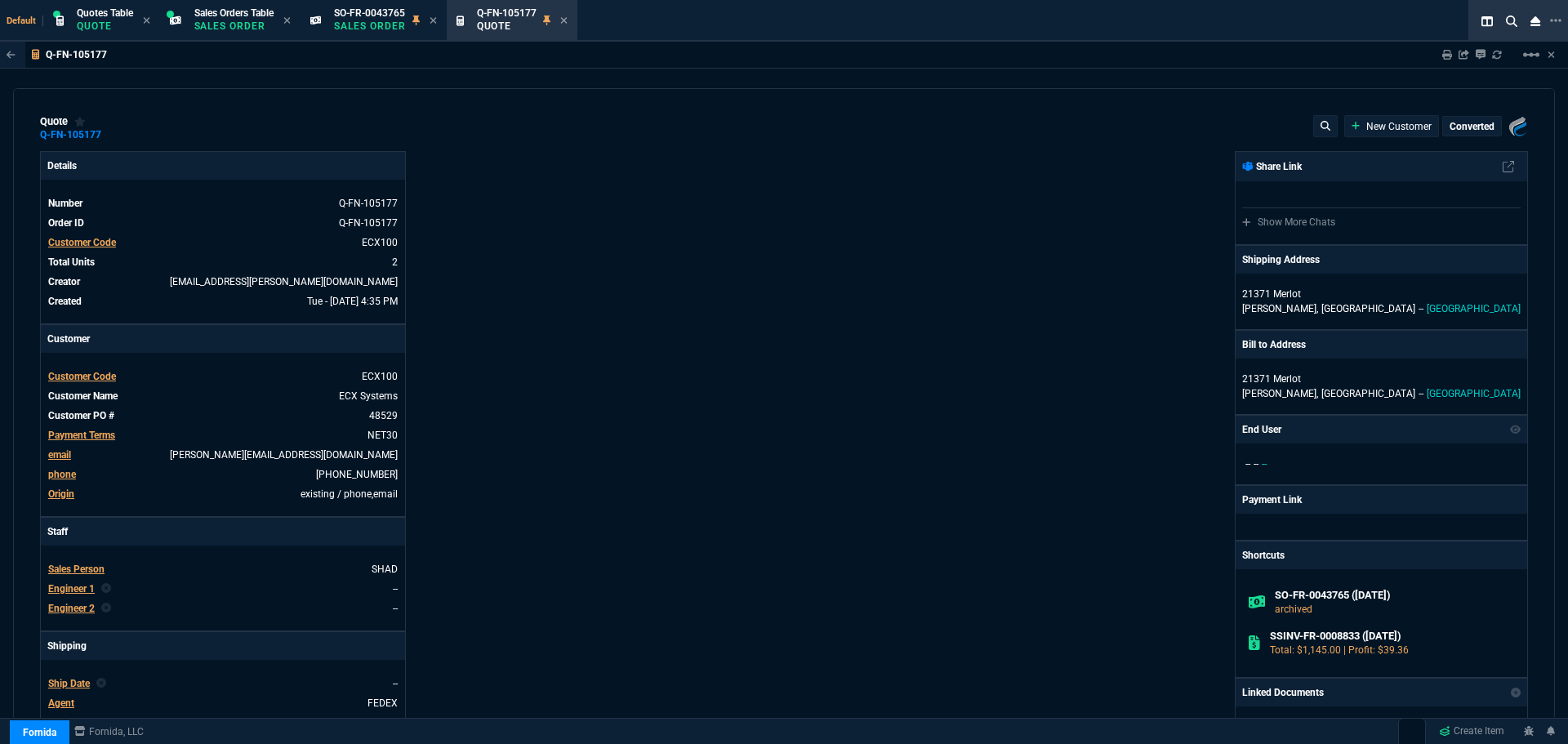
type input "11"
type input "102"
type input "12"
type input "28"
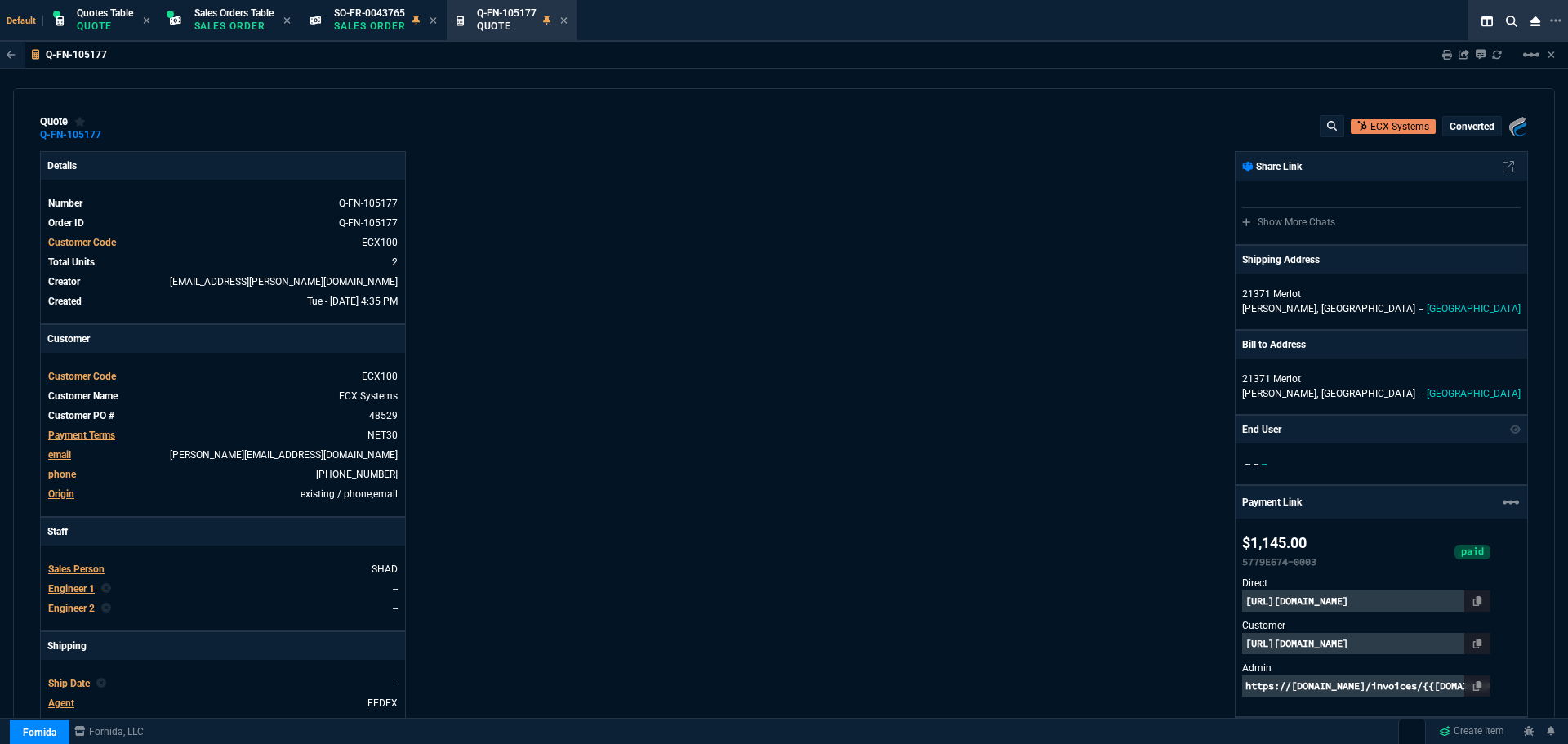
type input "1894.55"
type input "52"
click at [220, 14] on span "Sales Orders Table" at bounding box center [234, 13] width 79 height 12
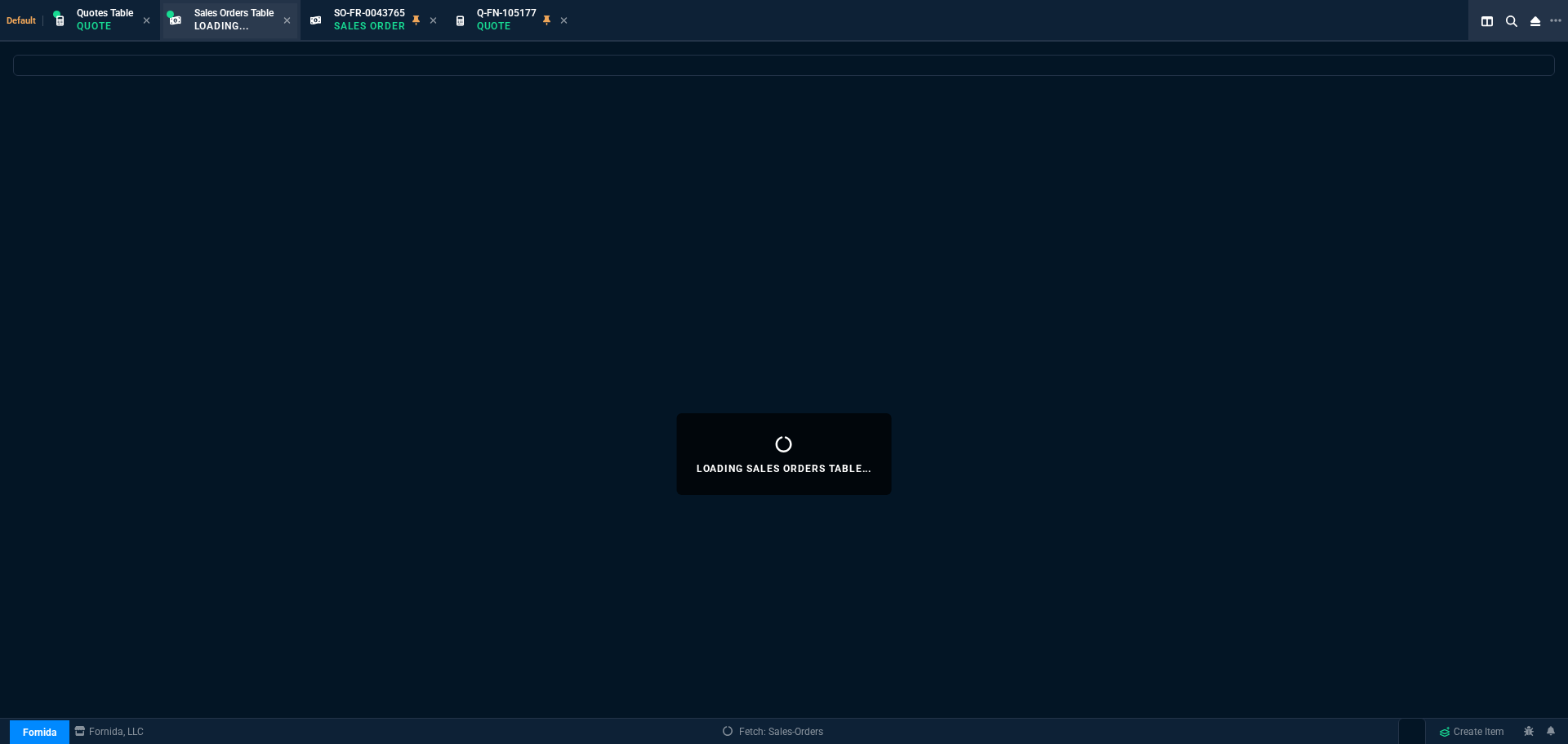
select select
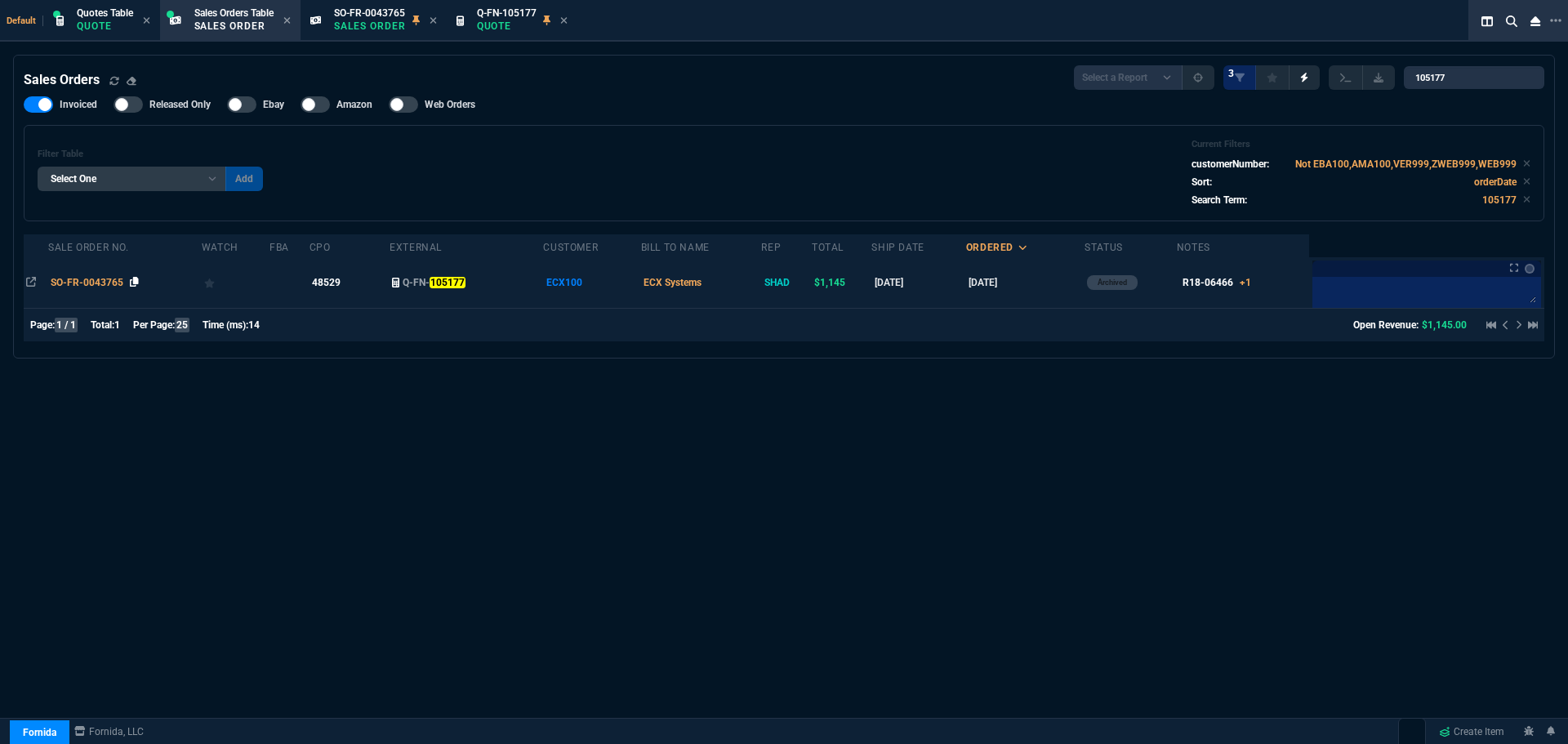
click at [133, 284] on icon at bounding box center [134, 282] width 9 height 10
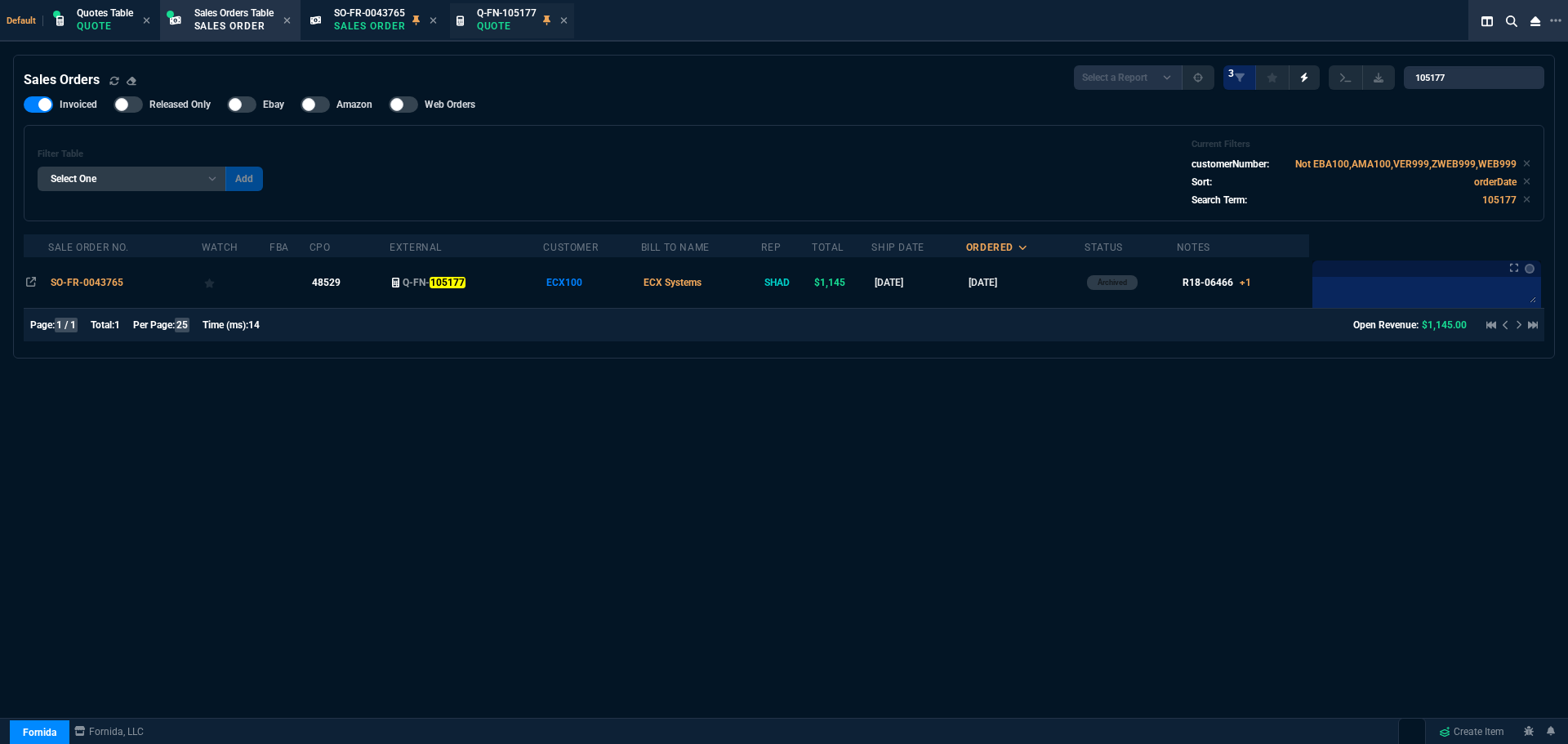
click at [492, 24] on p "Quote" at bounding box center [507, 26] width 60 height 13
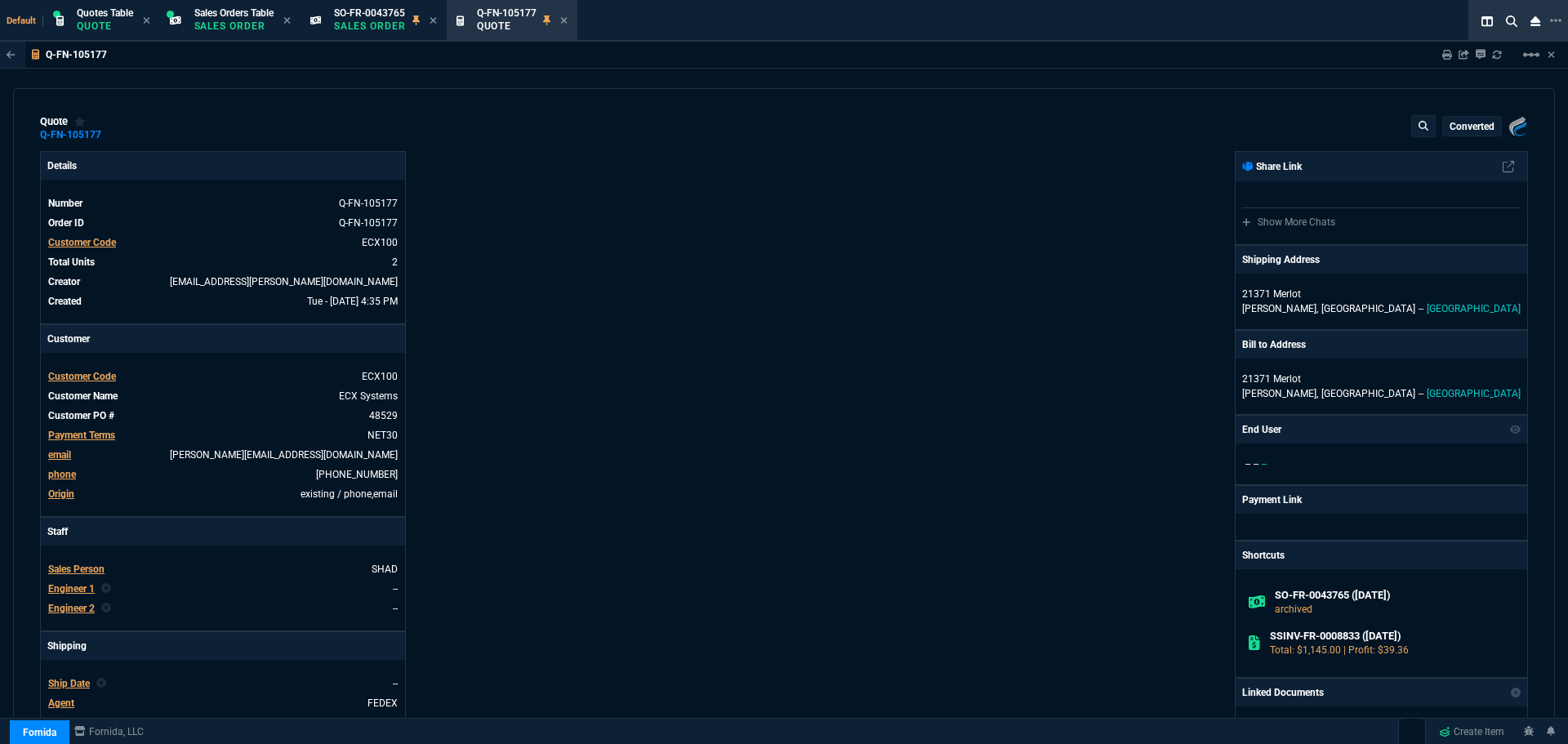
type input "11"
type input "102"
type input "12"
type input "28"
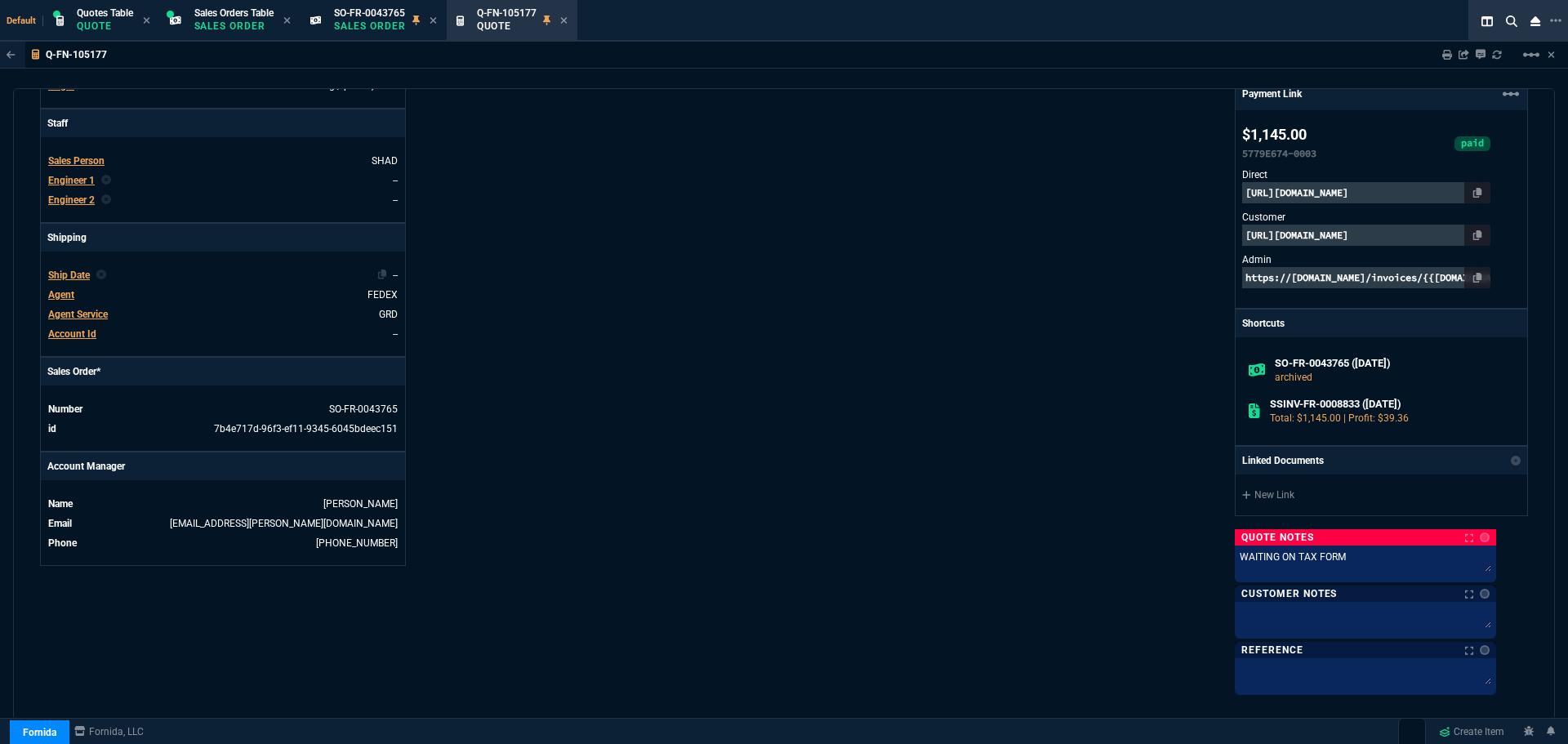
type input "1894.55"
type input "52"
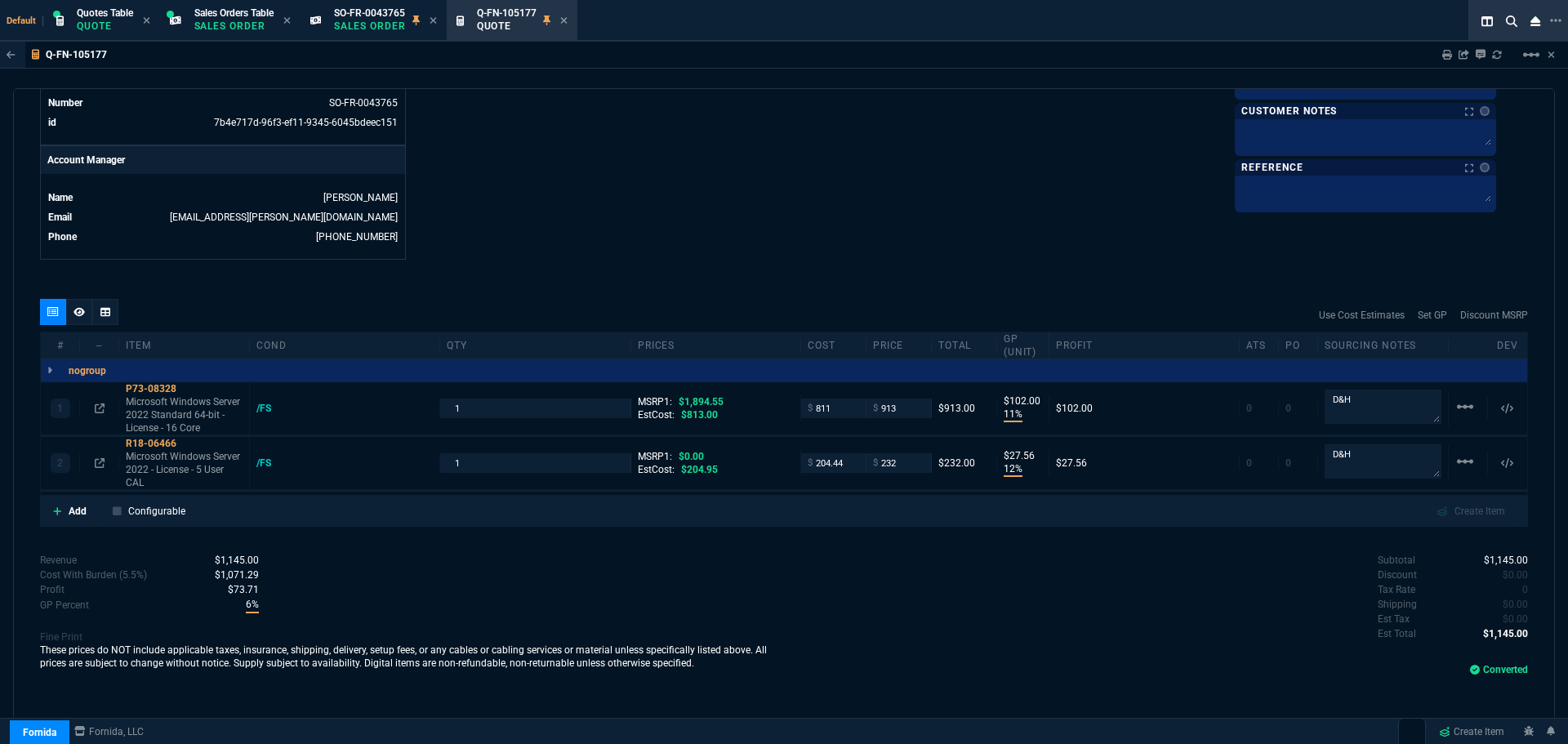
scroll to position [840, 0]
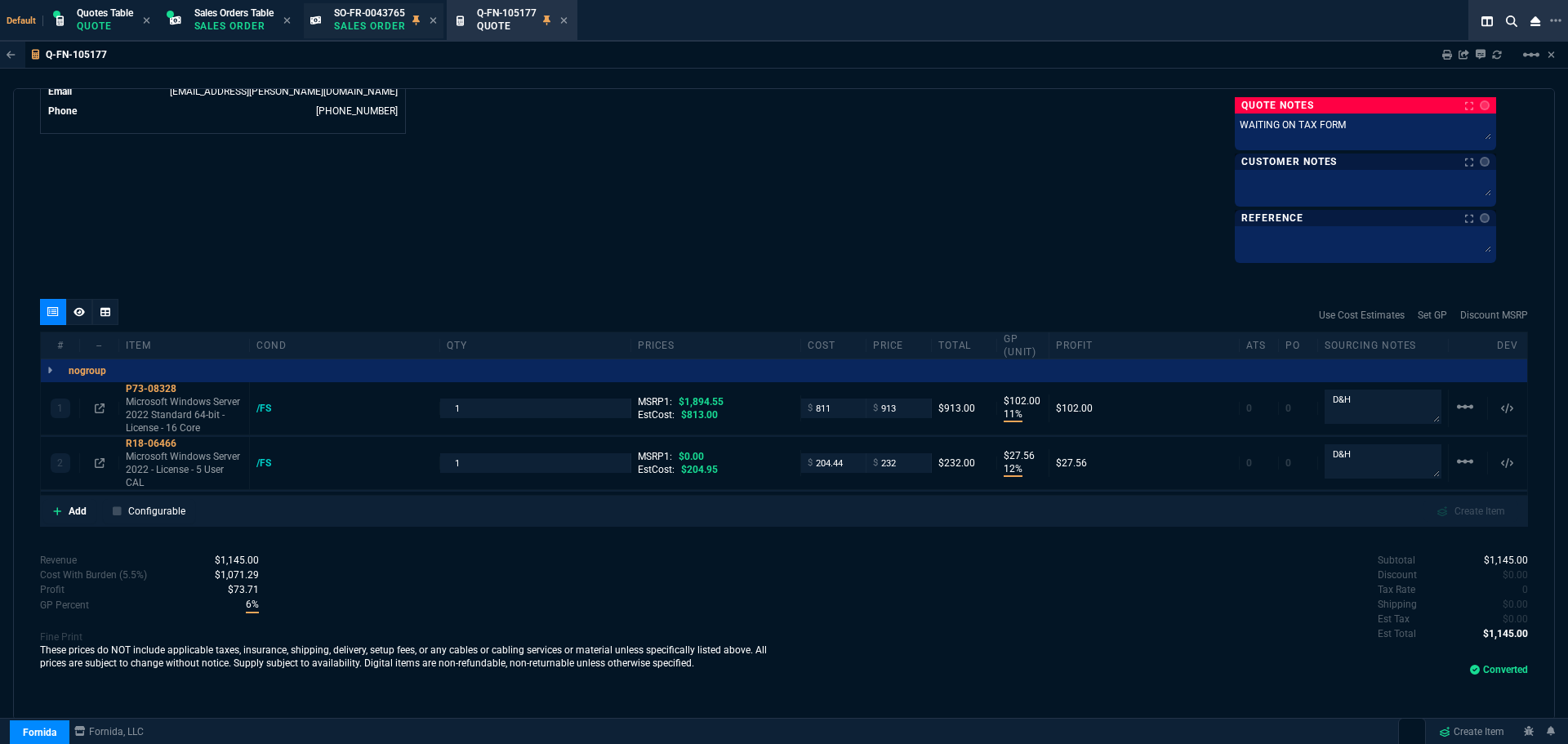
click at [362, 23] on p "Sales Order" at bounding box center [370, 26] width 72 height 13
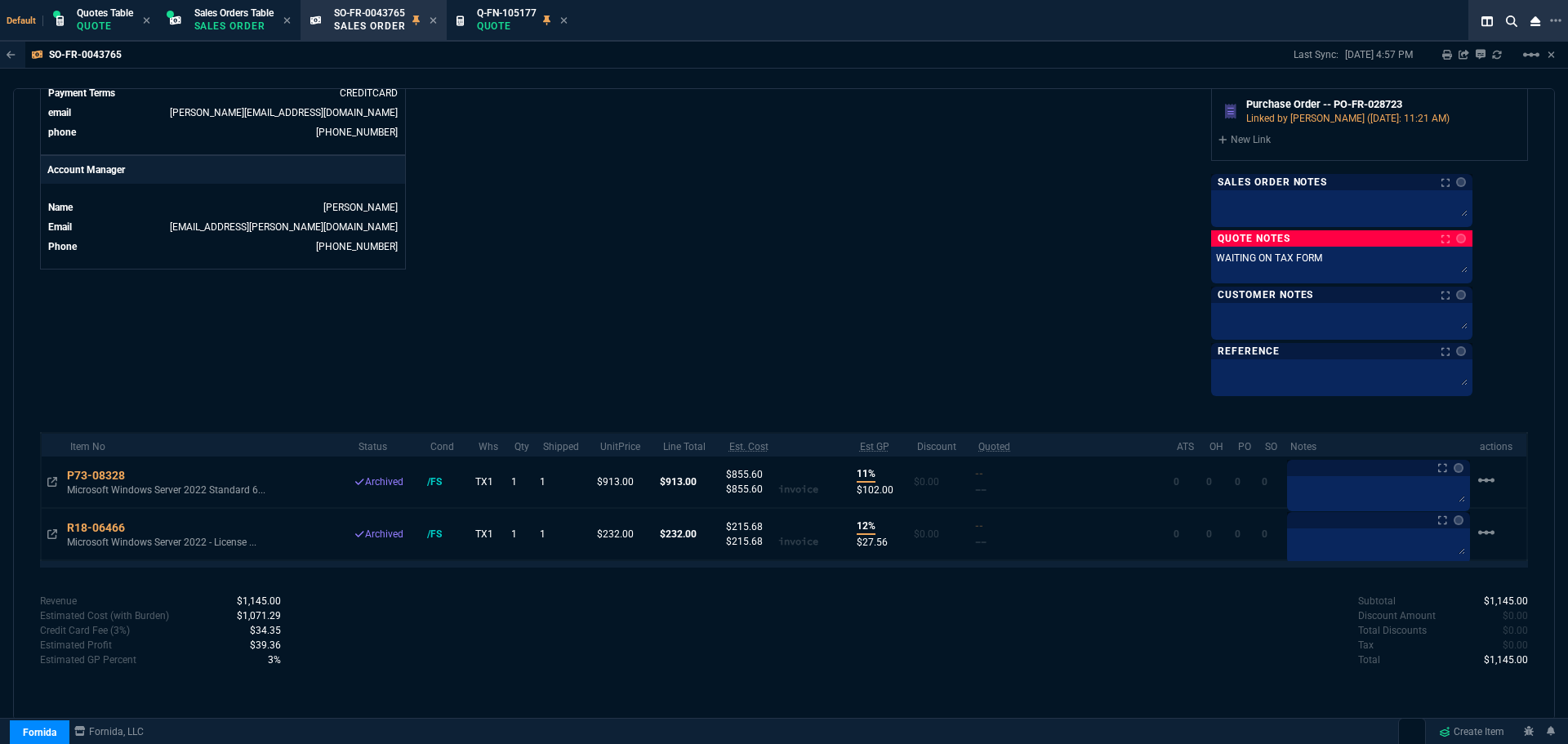
scroll to position [729, 0]
